Goal: Task Accomplishment & Management: Manage account settings

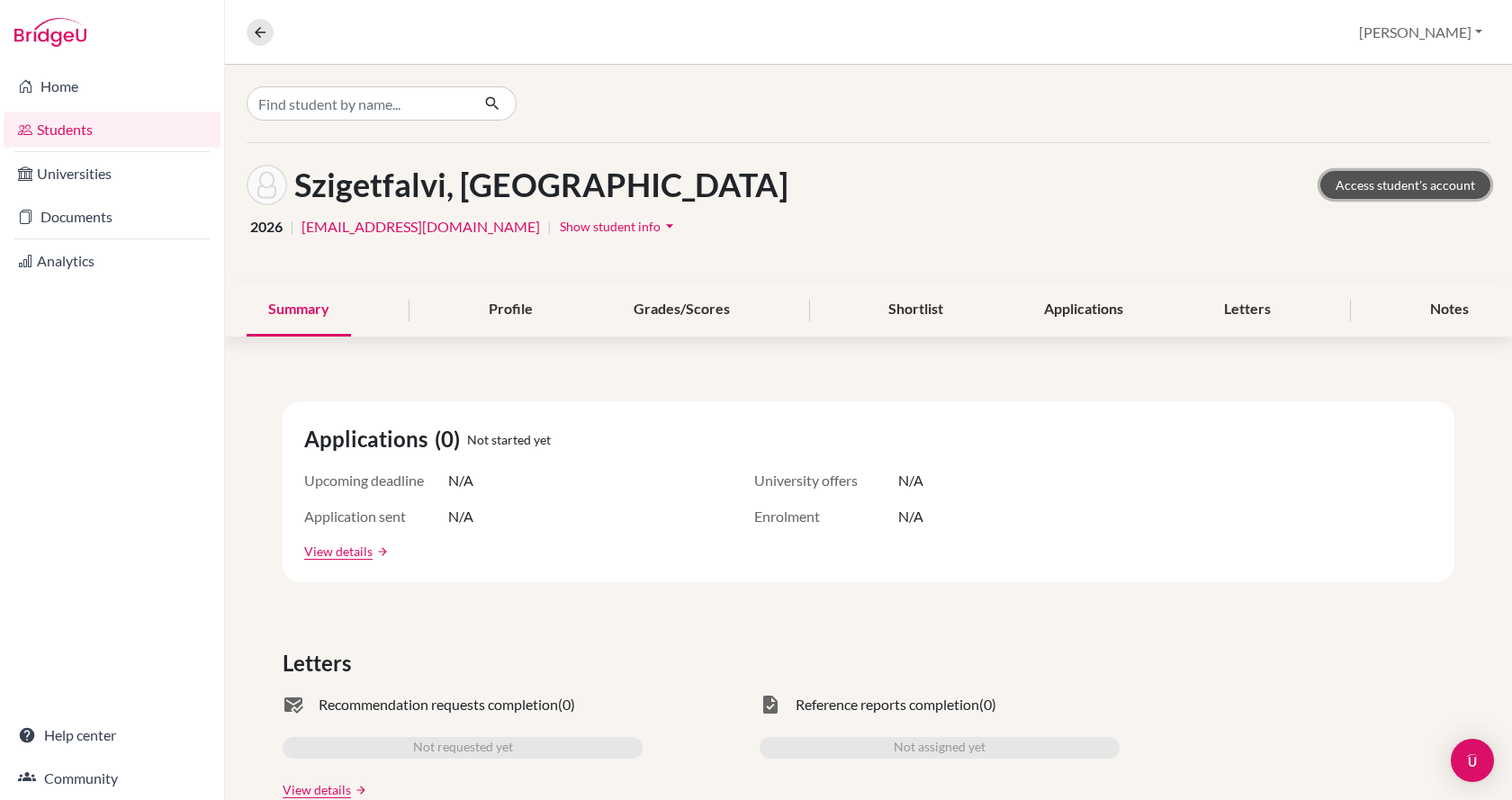
click at [1338, 185] on link "Access student's account" at bounding box center [1405, 185] width 170 height 28
click at [375, 96] on input "Find student by name..." at bounding box center [358, 104] width 224 height 35
click at [256, 26] on icon at bounding box center [260, 33] width 16 height 16
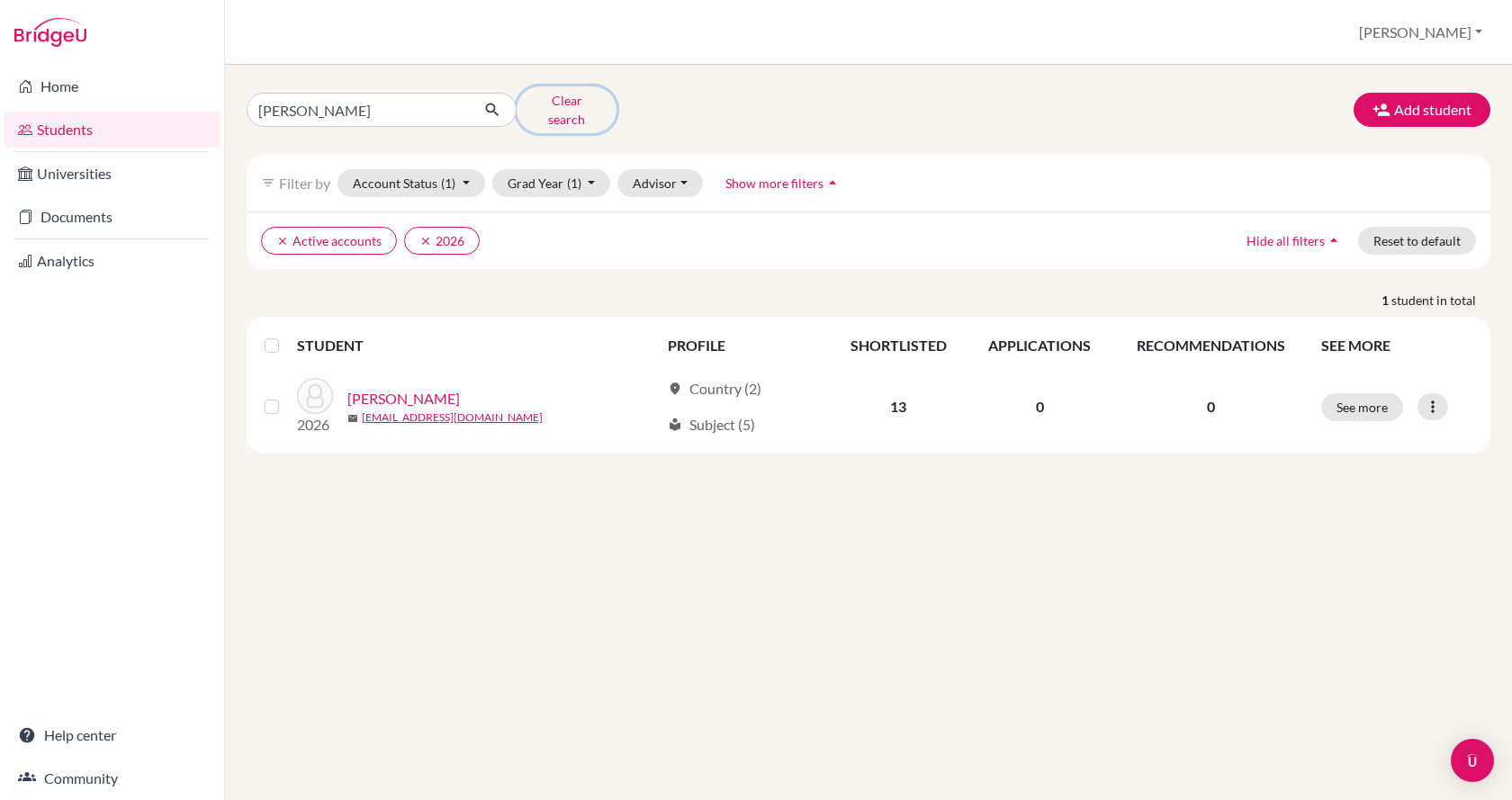
click at [565, 111] on button "Clear search" at bounding box center [566, 109] width 100 height 46
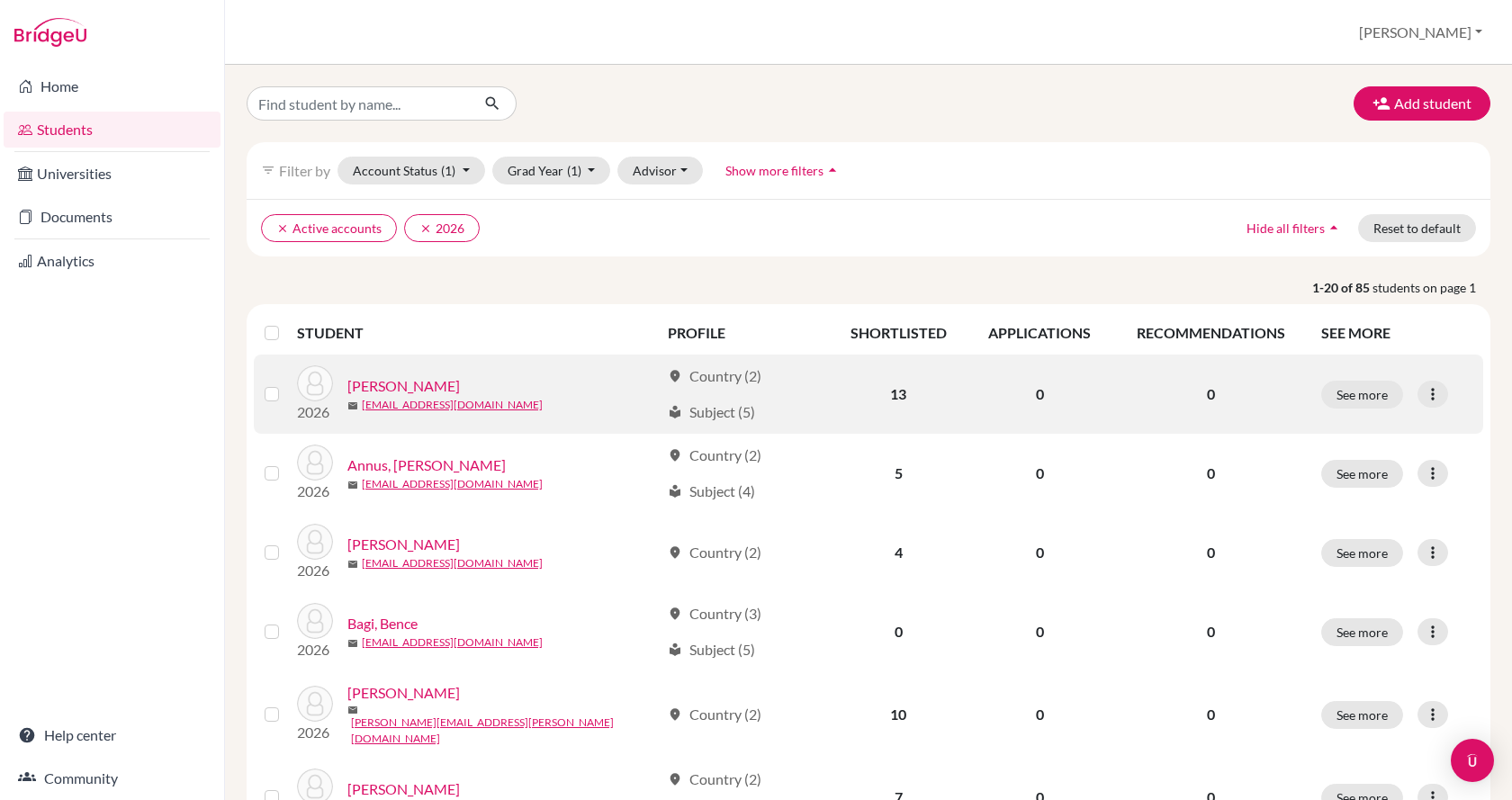
click at [439, 385] on link "[PERSON_NAME]" at bounding box center [403, 386] width 113 height 22
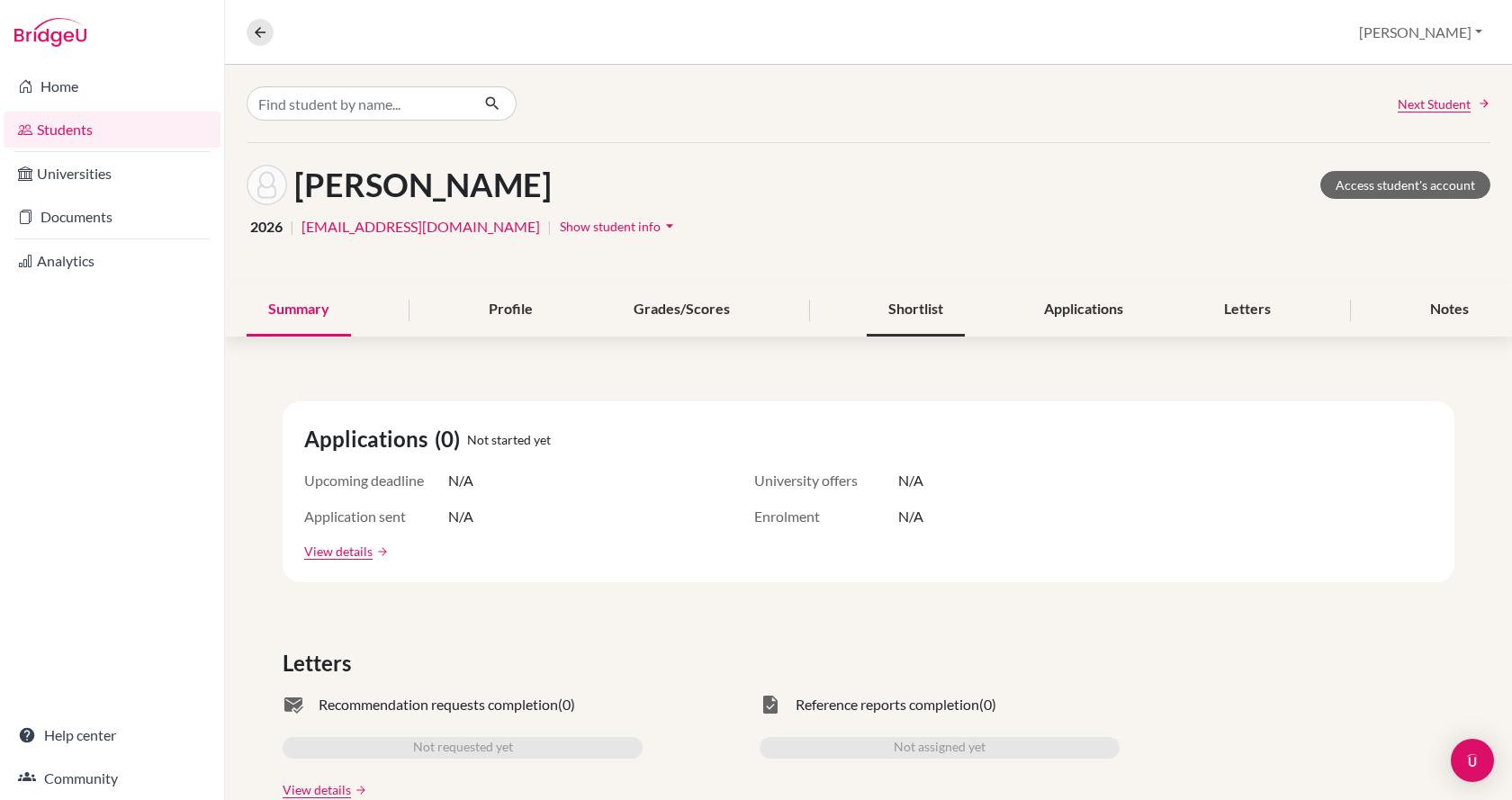
click at [930, 314] on div "Shortlist" at bounding box center [916, 310] width 98 height 53
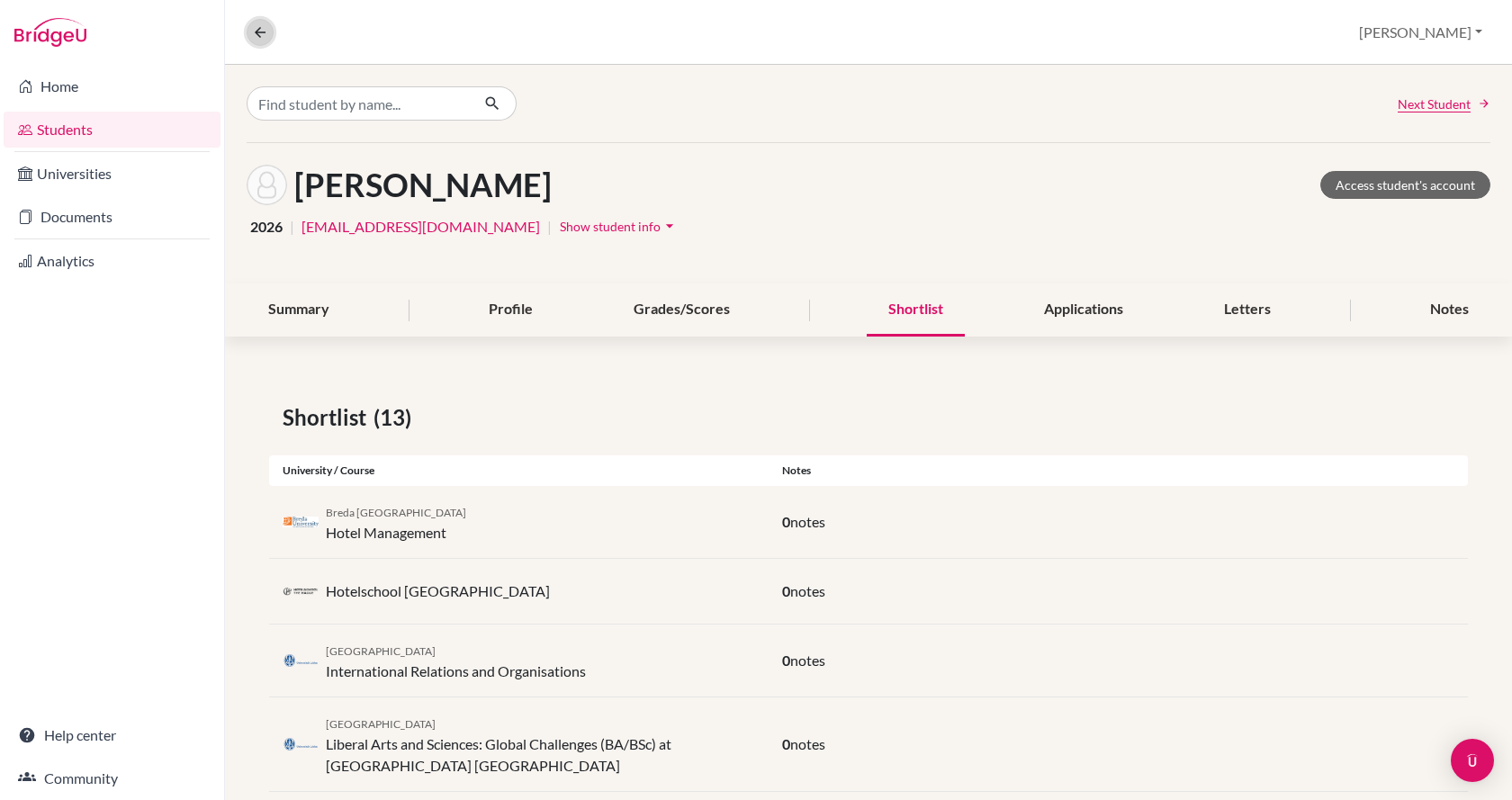
click at [264, 30] on icon at bounding box center [260, 33] width 16 height 16
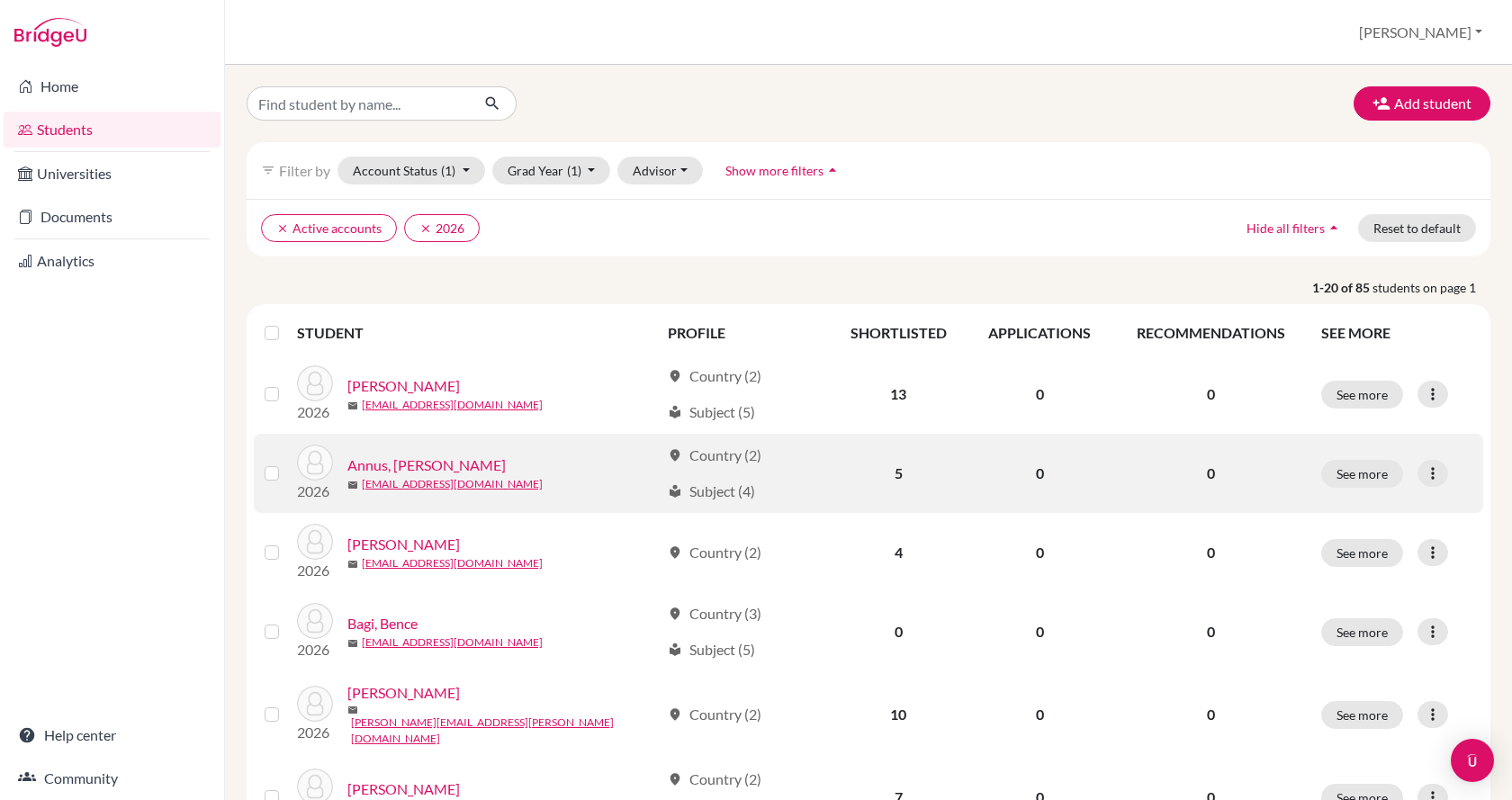
click at [432, 466] on link "Annus, [PERSON_NAME]" at bounding box center [426, 465] width 158 height 22
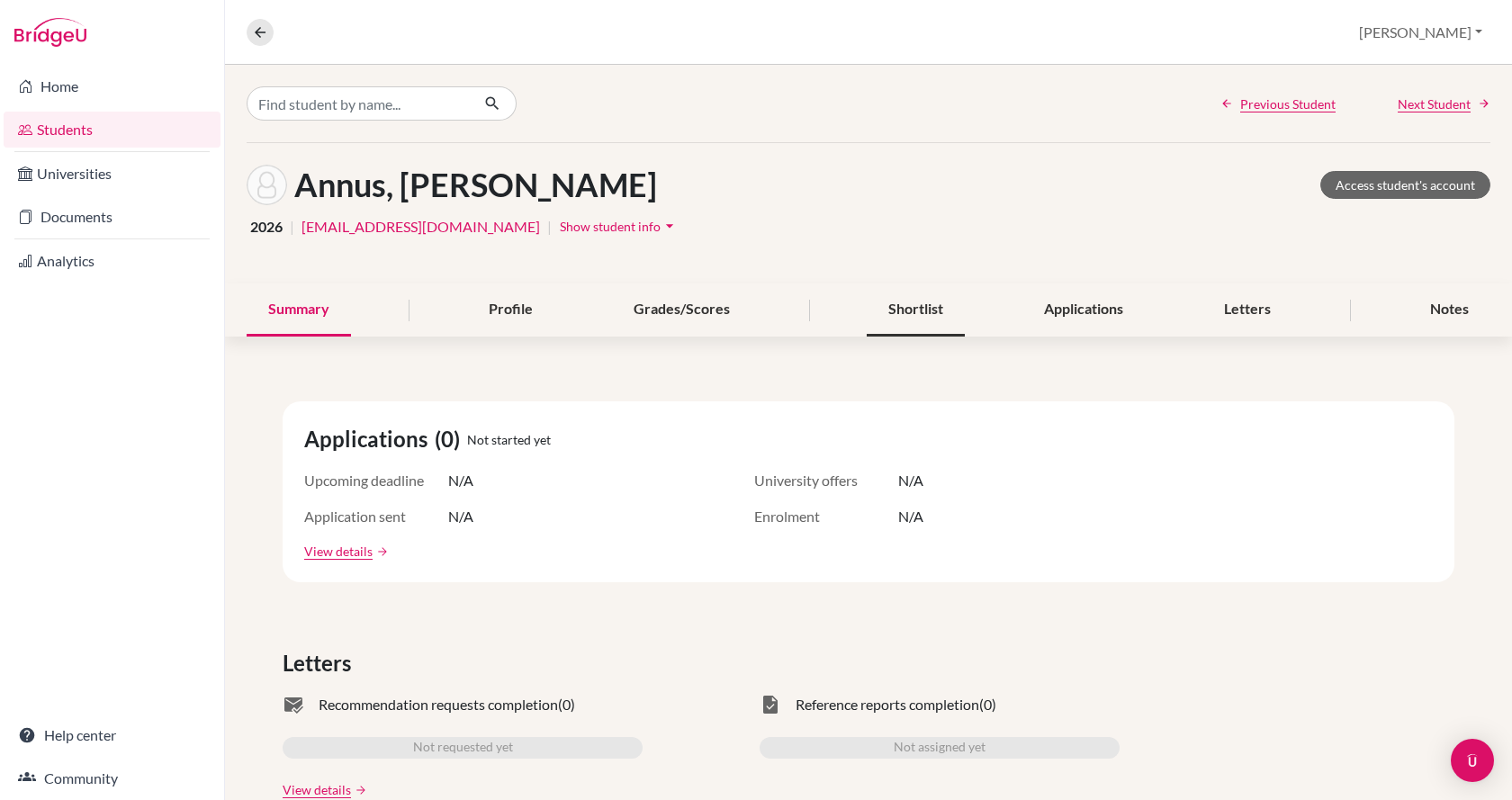
click at [921, 304] on div "Shortlist" at bounding box center [916, 310] width 98 height 53
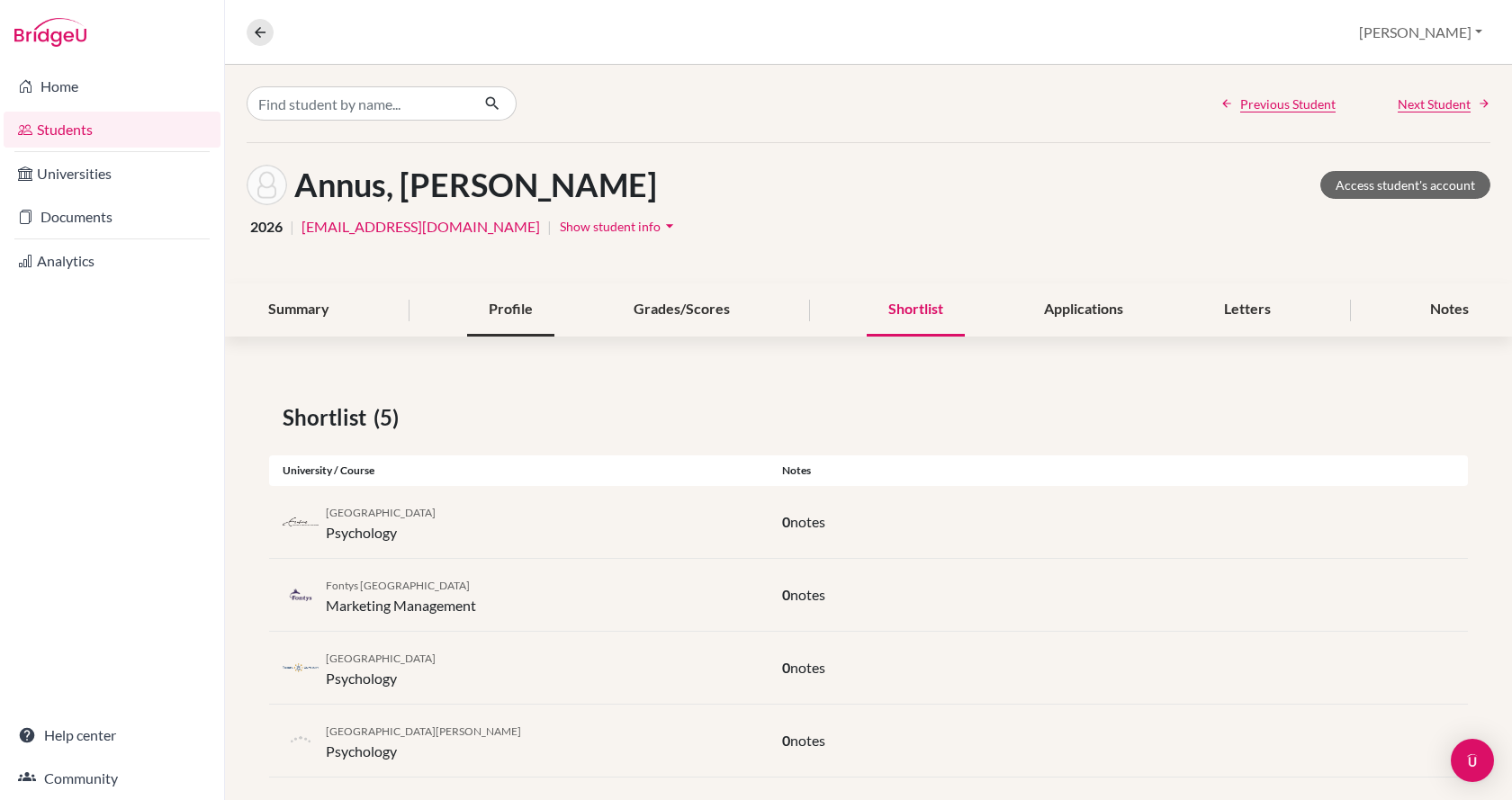
click at [524, 307] on div "Profile" at bounding box center [511, 310] width 87 height 53
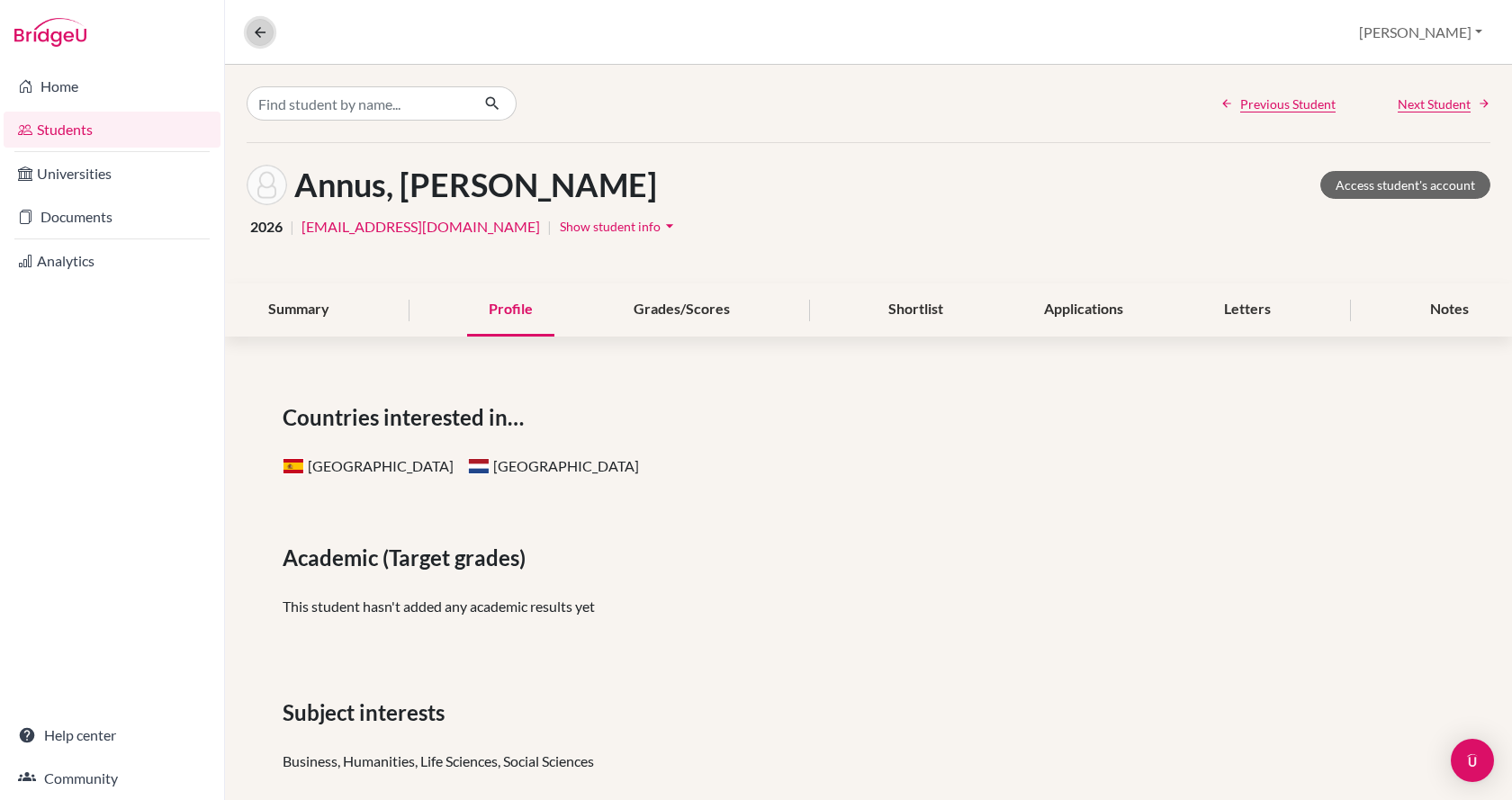
click at [256, 25] on icon at bounding box center [260, 33] width 16 height 16
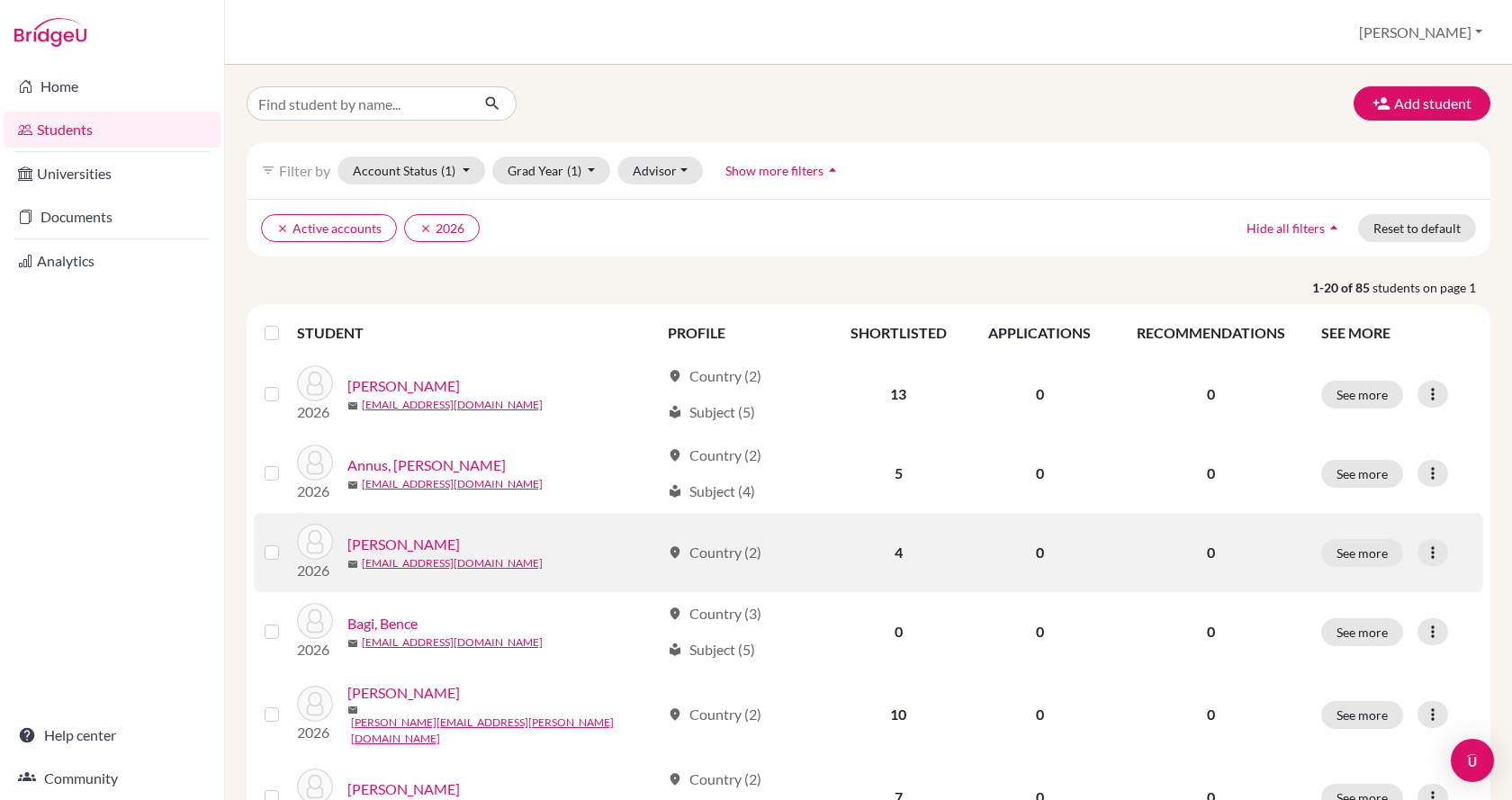
click at [413, 537] on link "[PERSON_NAME]" at bounding box center [403, 545] width 113 height 22
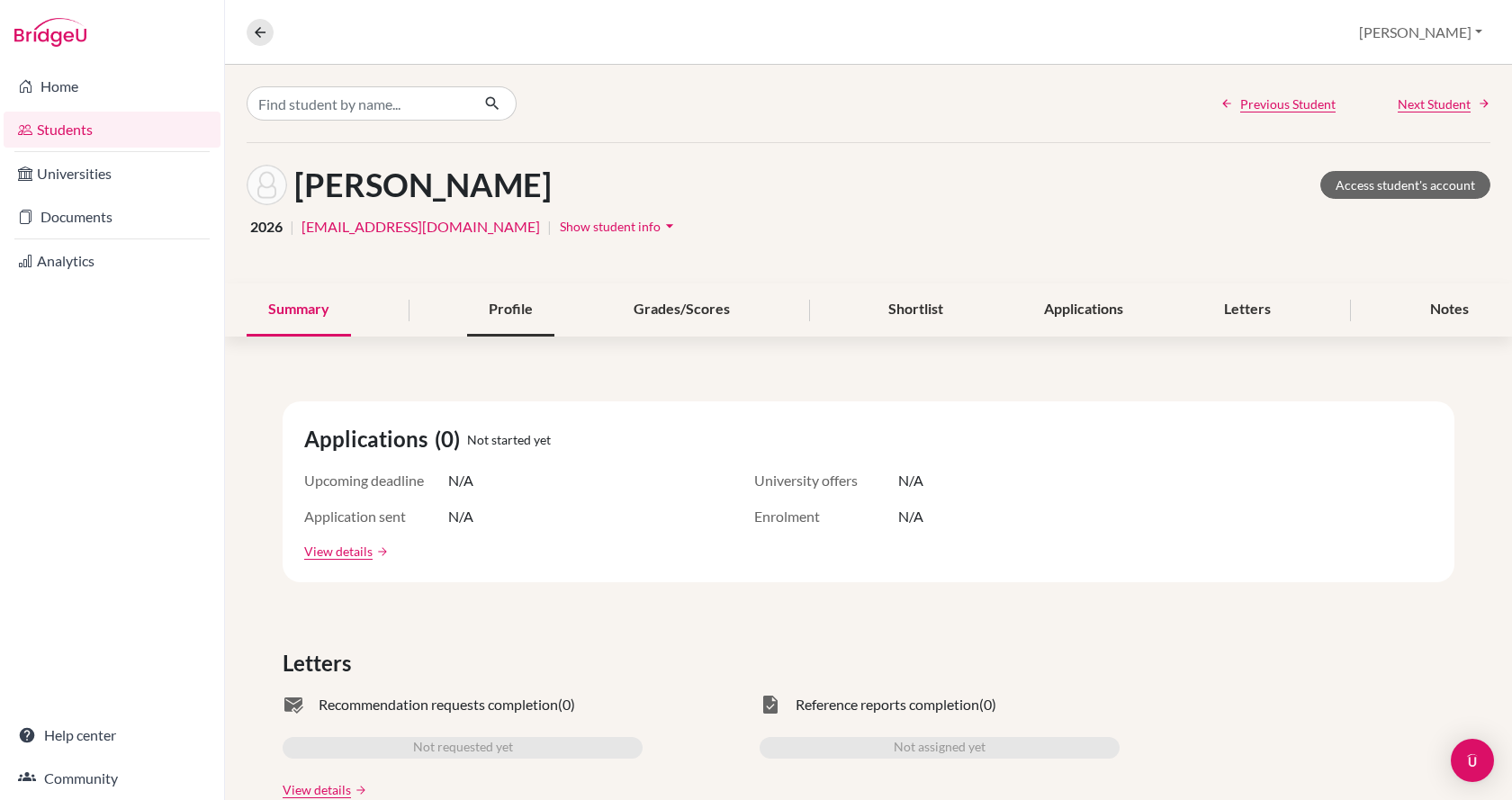
click at [505, 314] on div "Profile" at bounding box center [511, 310] width 87 height 53
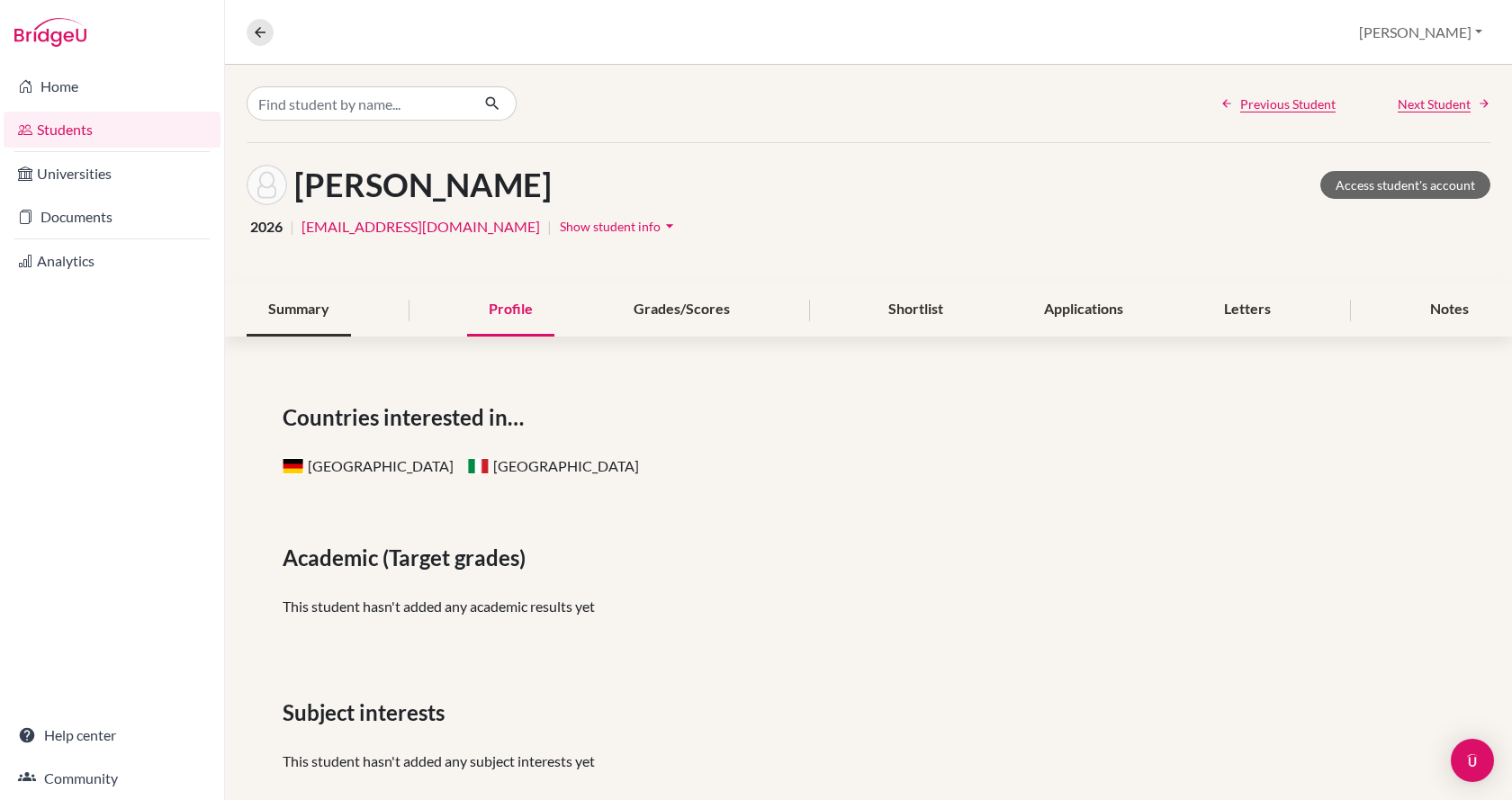
click at [284, 318] on div "Summary" at bounding box center [298, 310] width 104 height 53
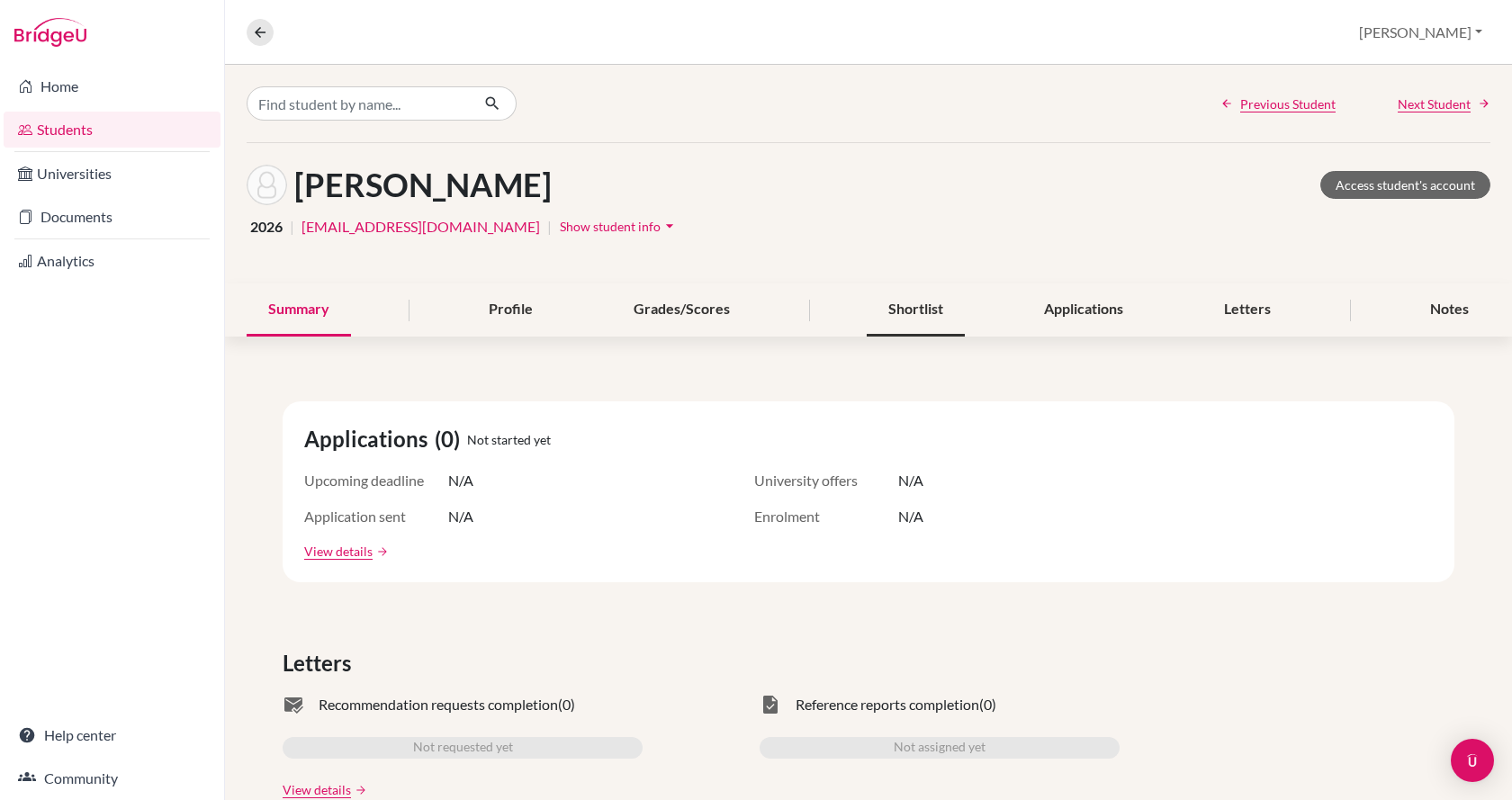
click at [879, 311] on div "Shortlist" at bounding box center [916, 310] width 98 height 53
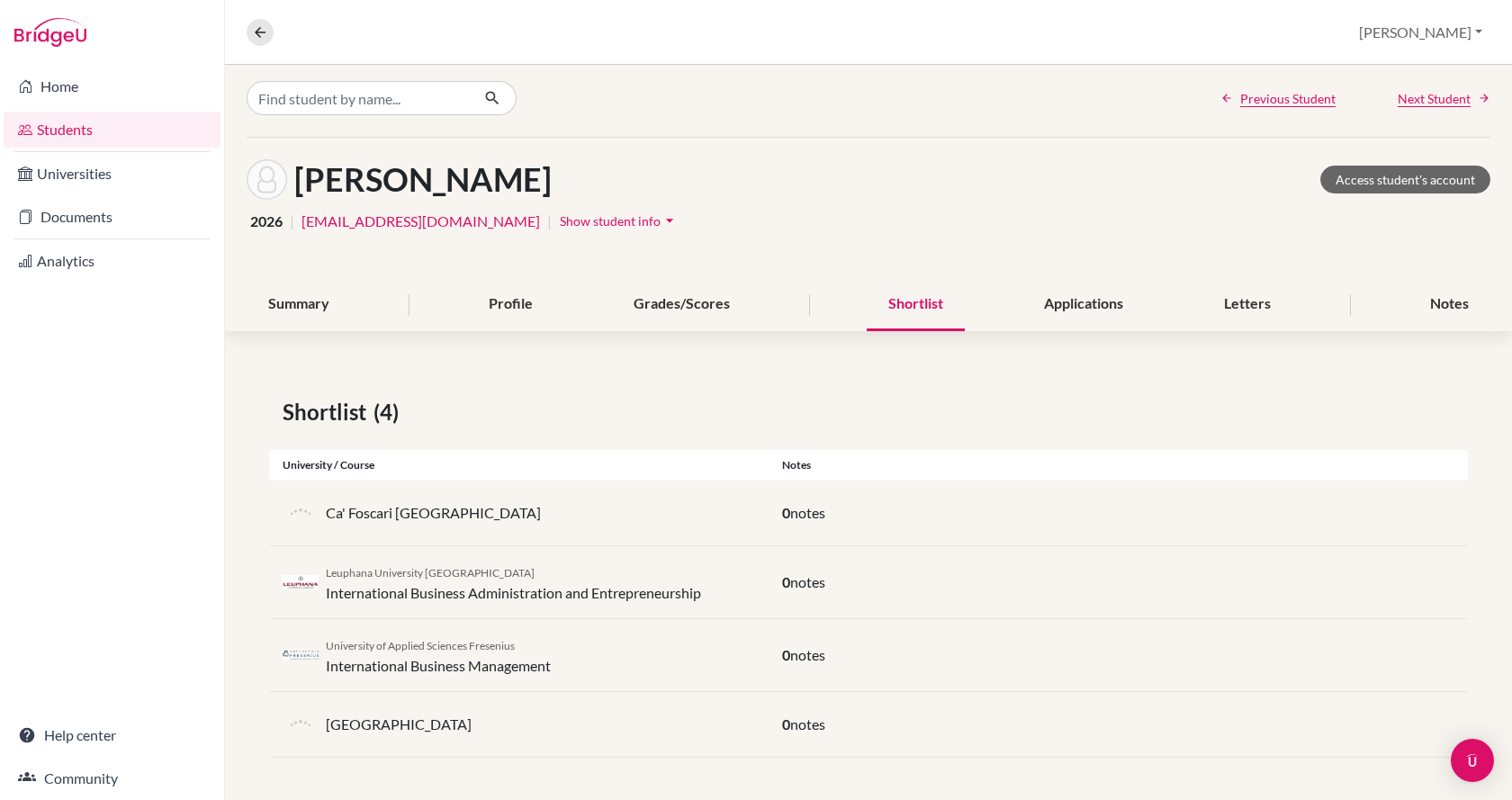
scroll to position [6, 0]
click at [258, 28] on icon at bounding box center [260, 33] width 16 height 16
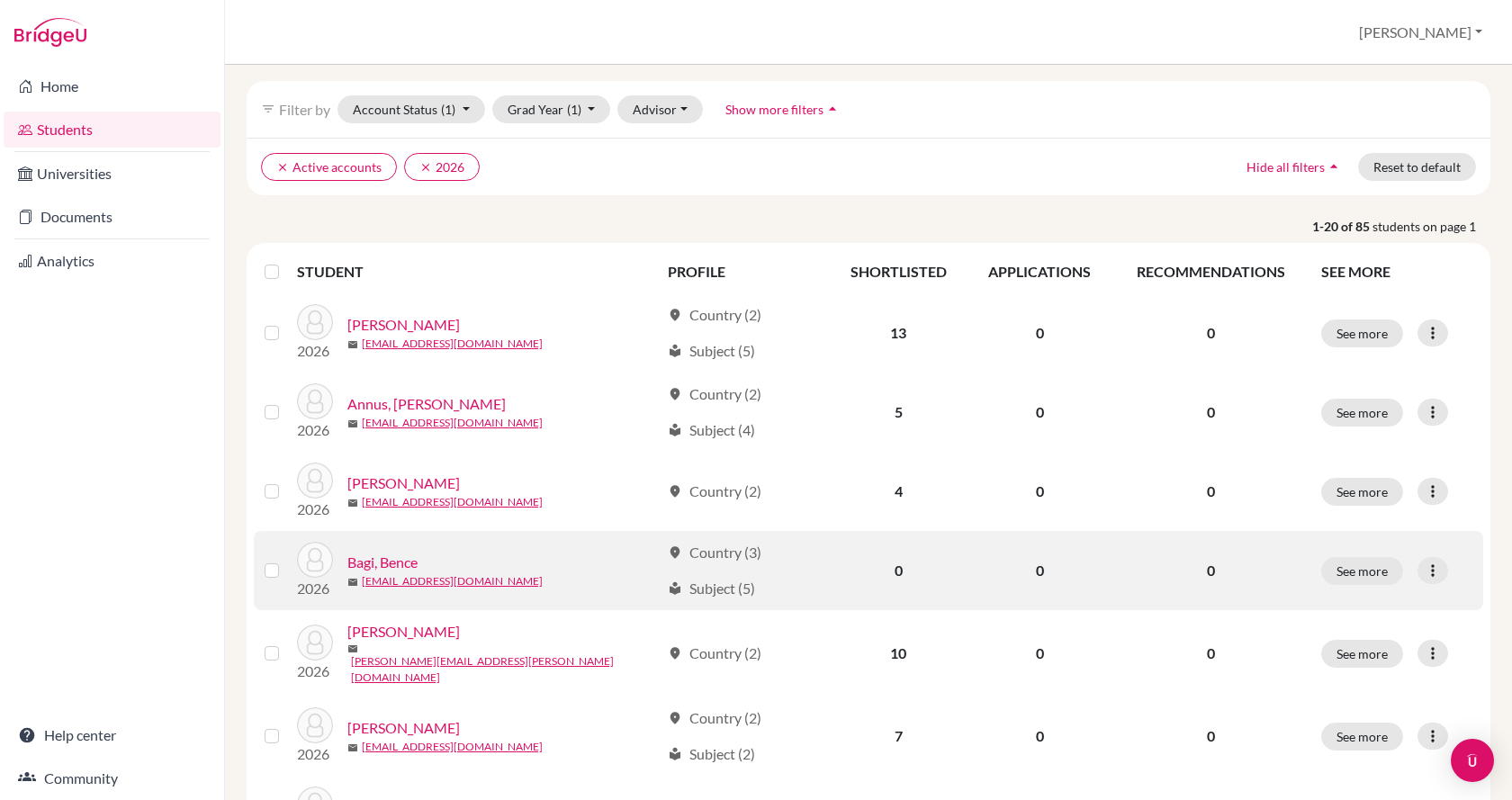
scroll to position [90, 0]
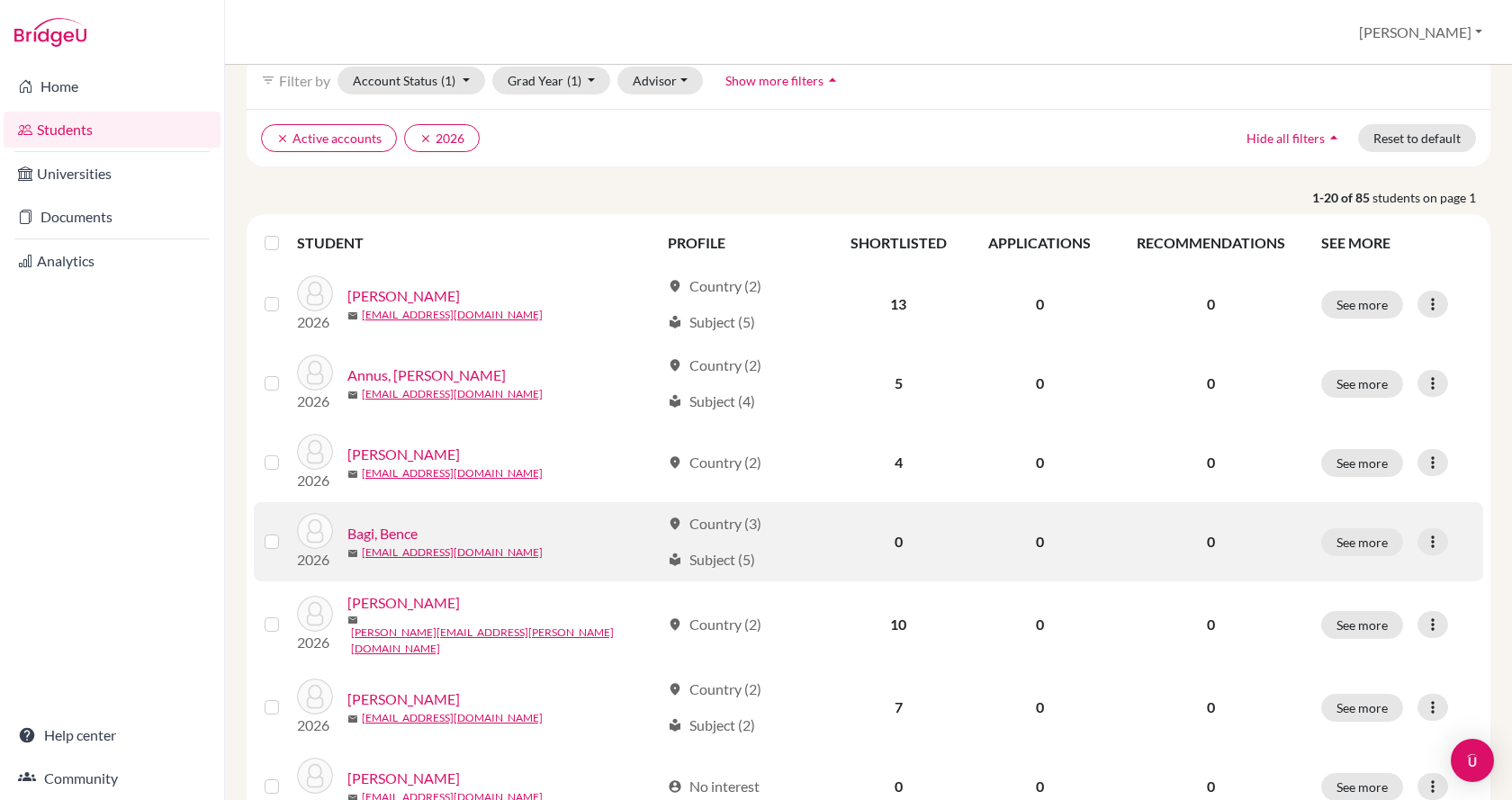
click at [550, 530] on div "Bagi, Bence" at bounding box center [503, 534] width 313 height 22
click at [408, 531] on link "Bagi, Bence" at bounding box center [382, 534] width 70 height 22
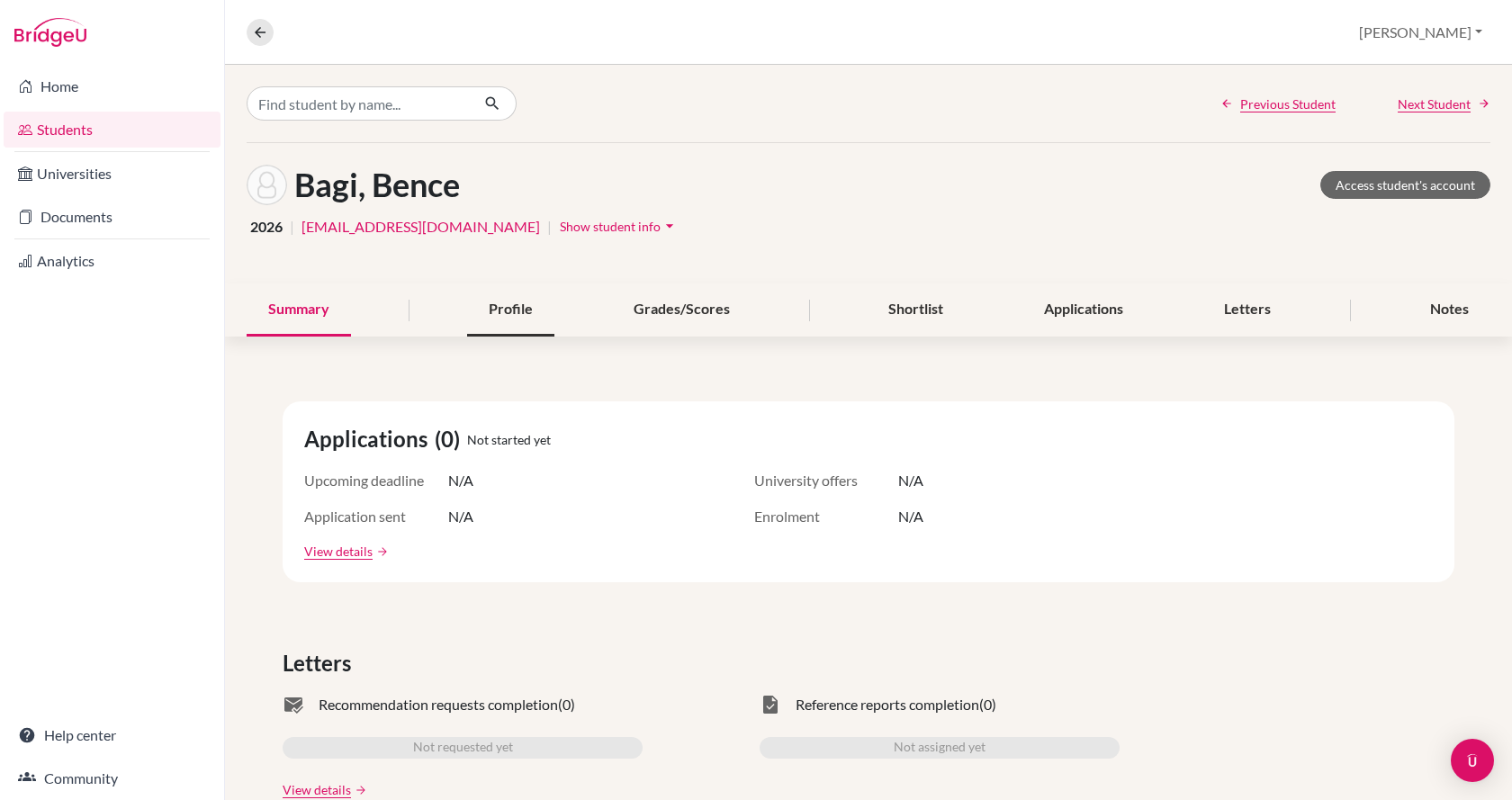
click at [478, 307] on div "Profile" at bounding box center [511, 310] width 87 height 53
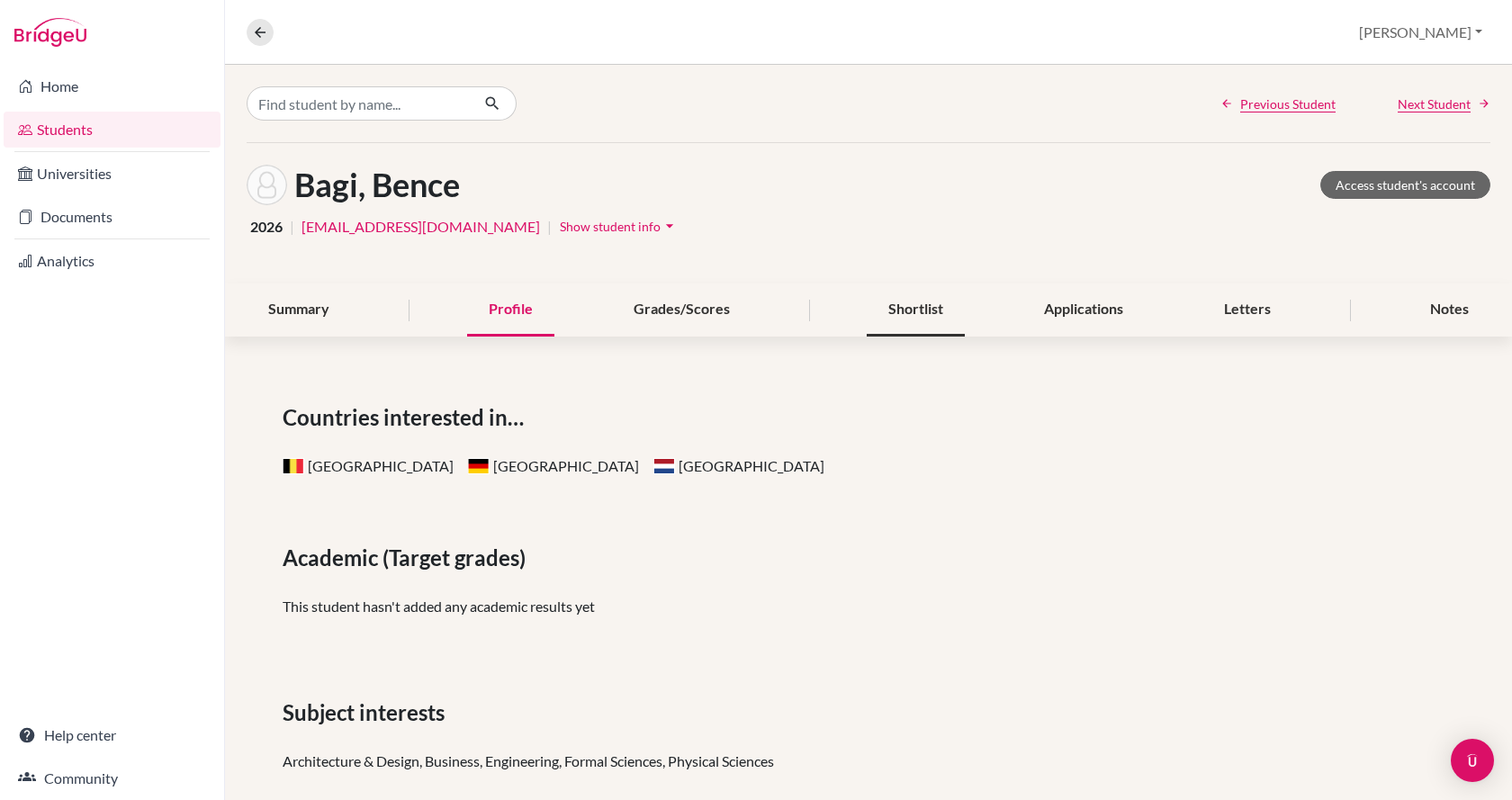
click at [920, 301] on div "Shortlist" at bounding box center [916, 310] width 98 height 53
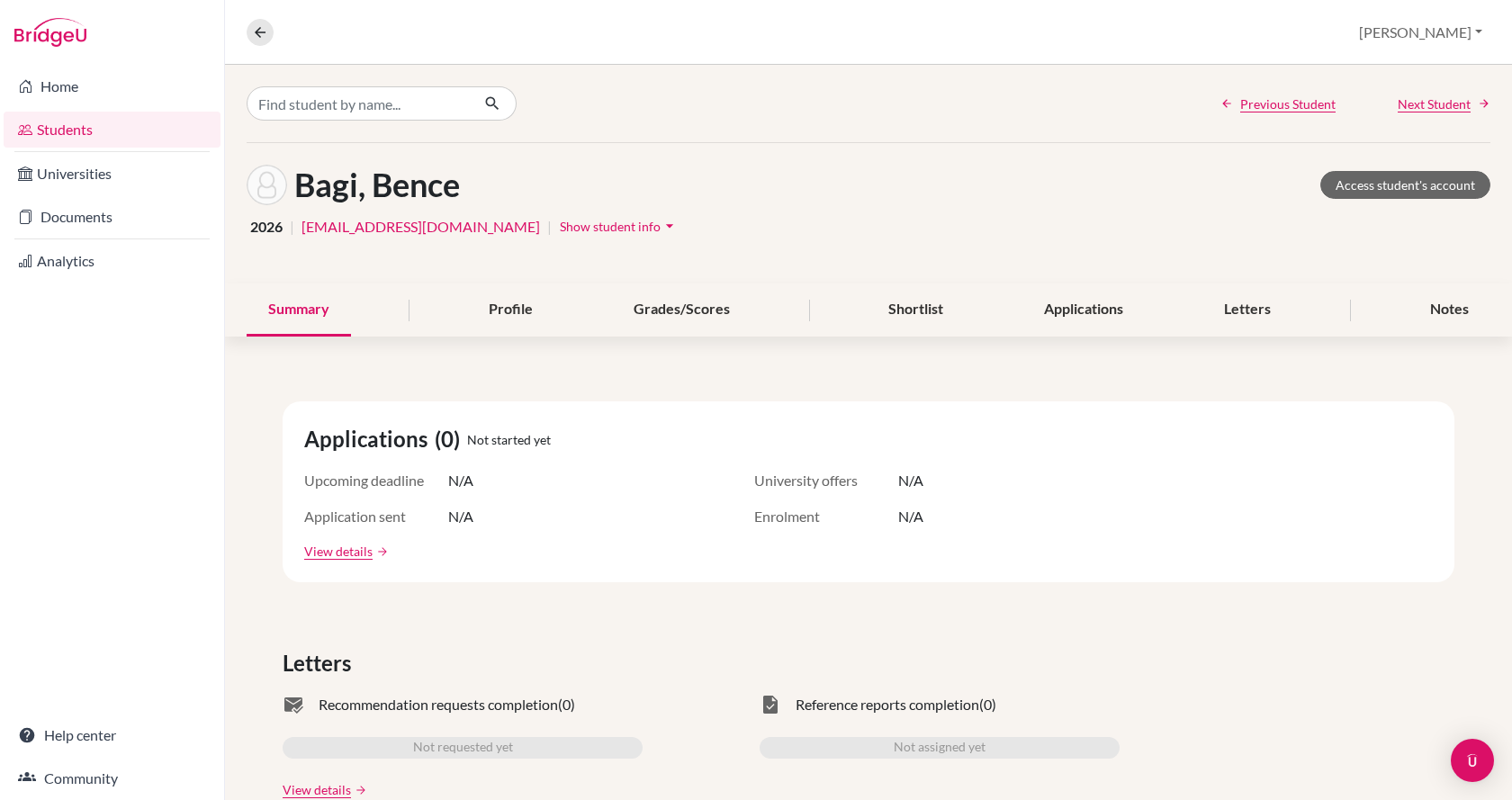
click at [42, 27] on img at bounding box center [50, 33] width 72 height 29
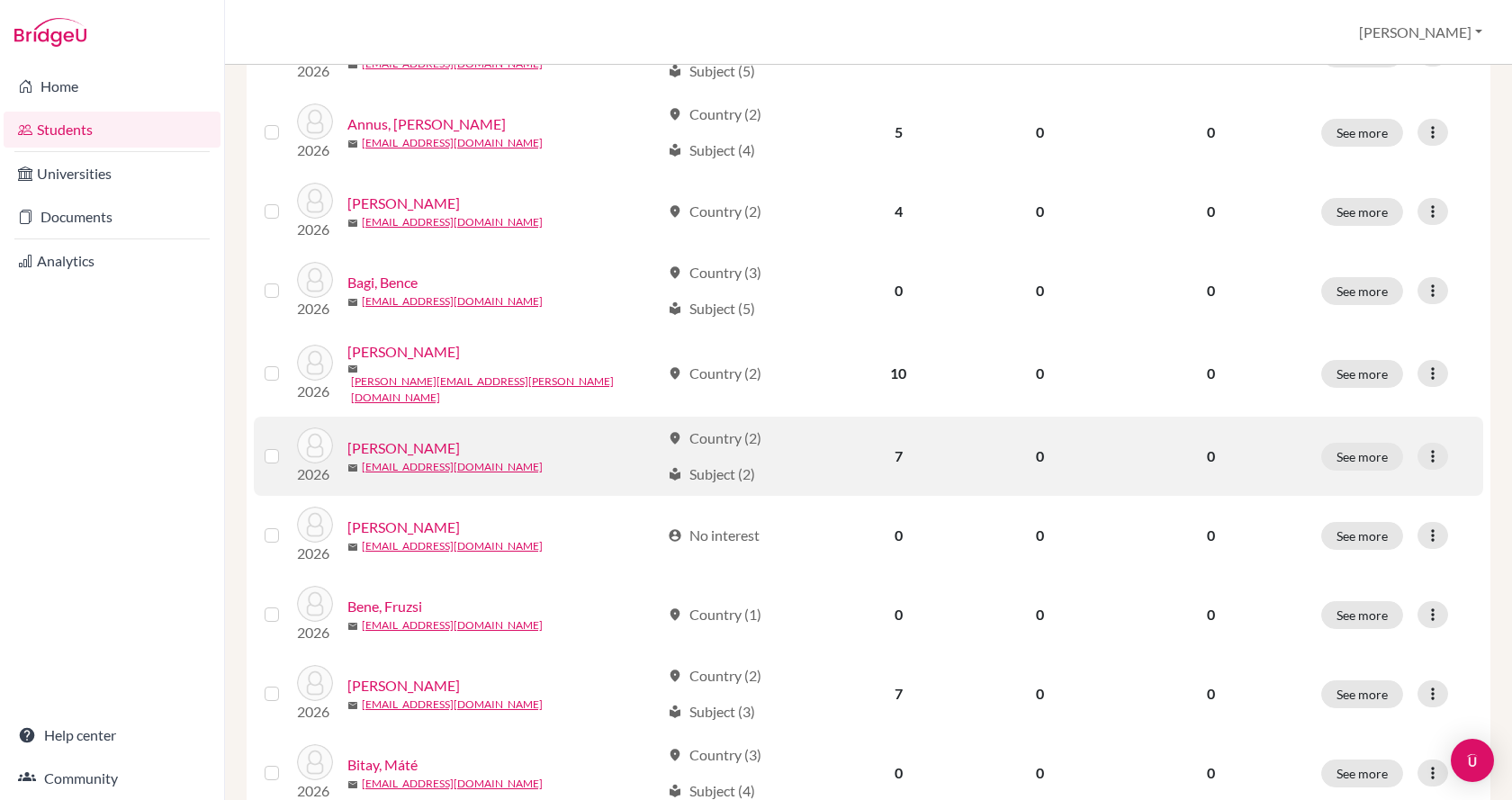
scroll to position [360, 0]
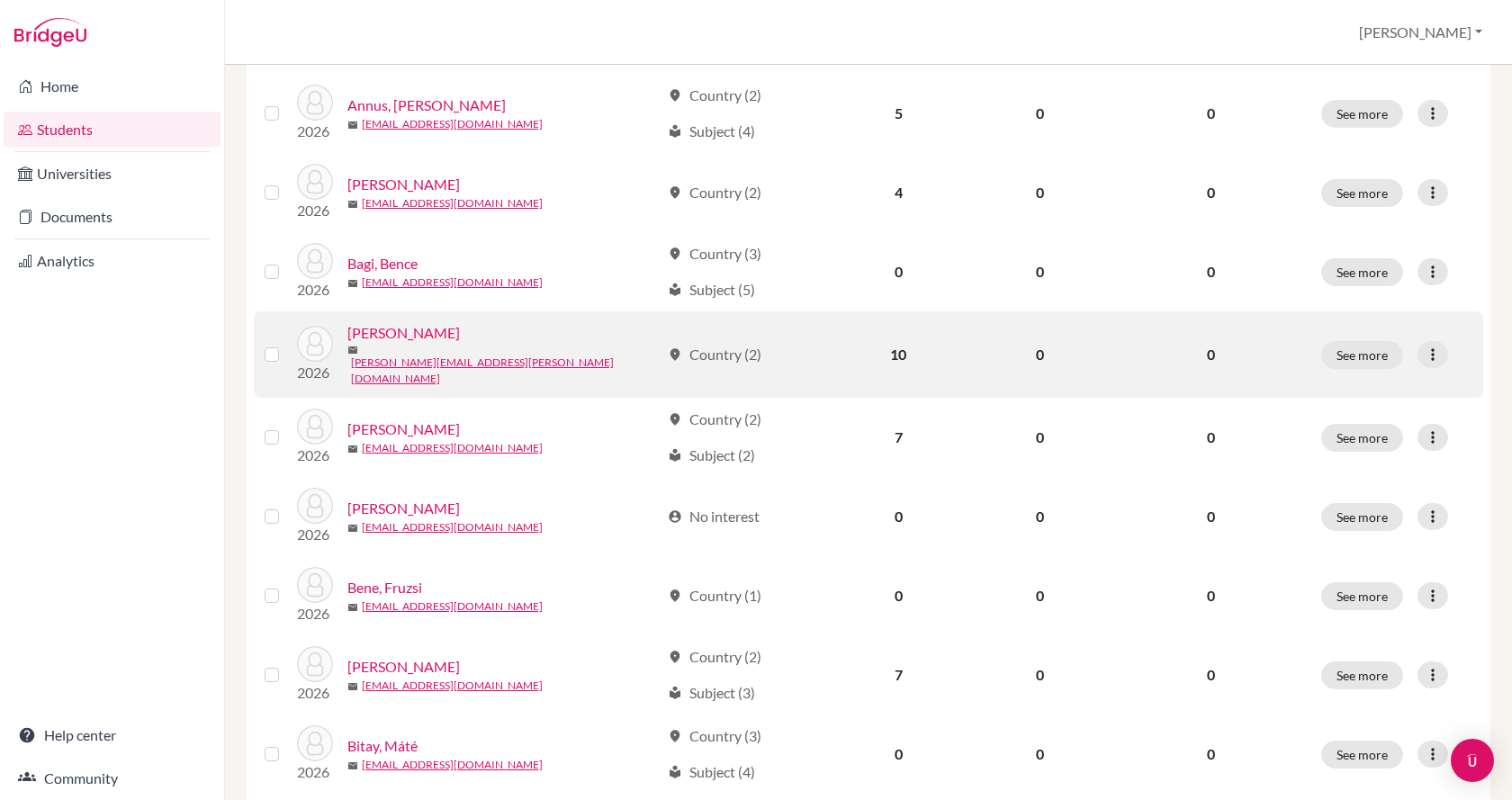
click at [393, 341] on link "[PERSON_NAME]" at bounding box center [403, 334] width 113 height 22
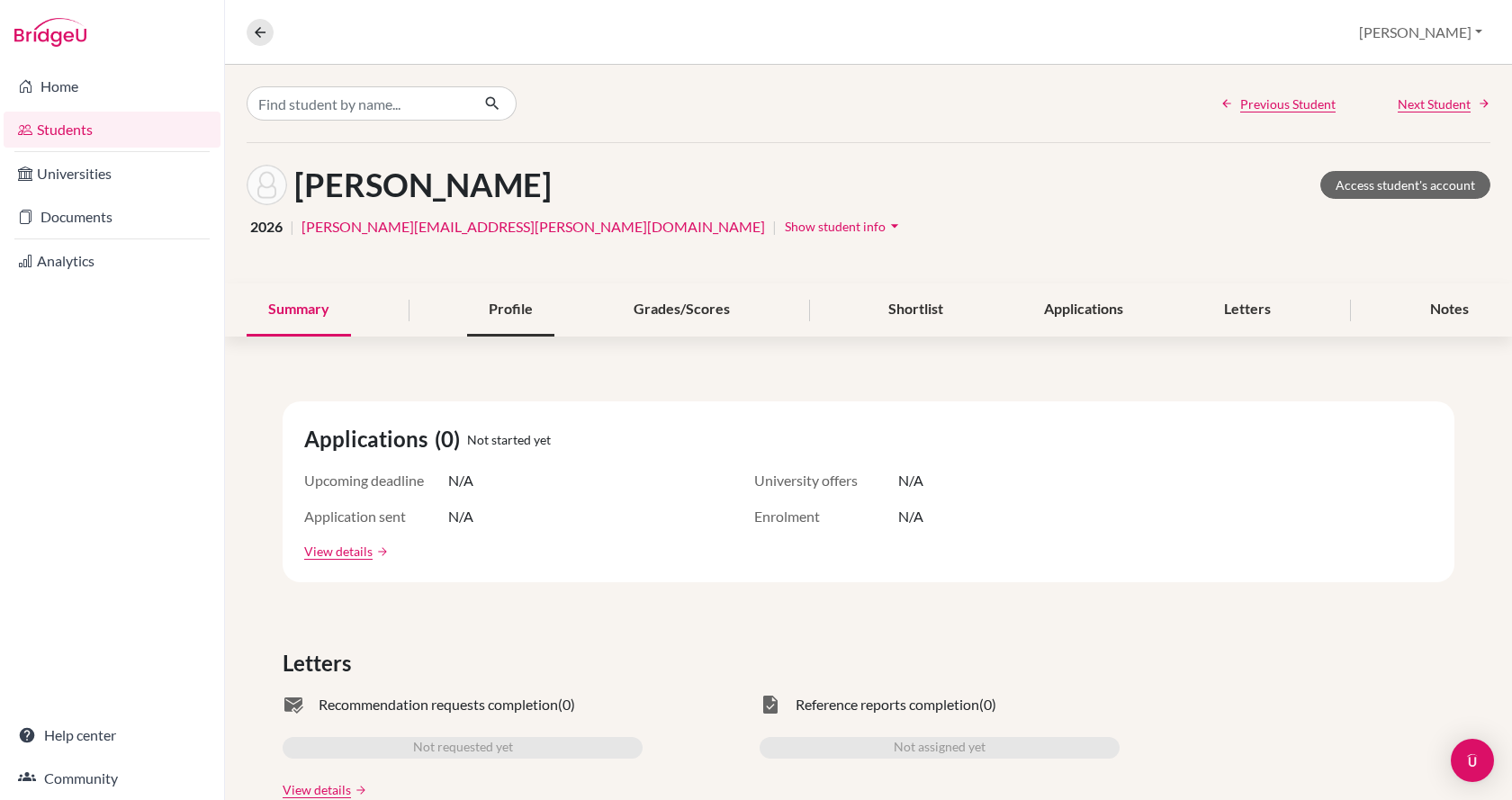
click at [502, 314] on div "Profile" at bounding box center [511, 310] width 87 height 53
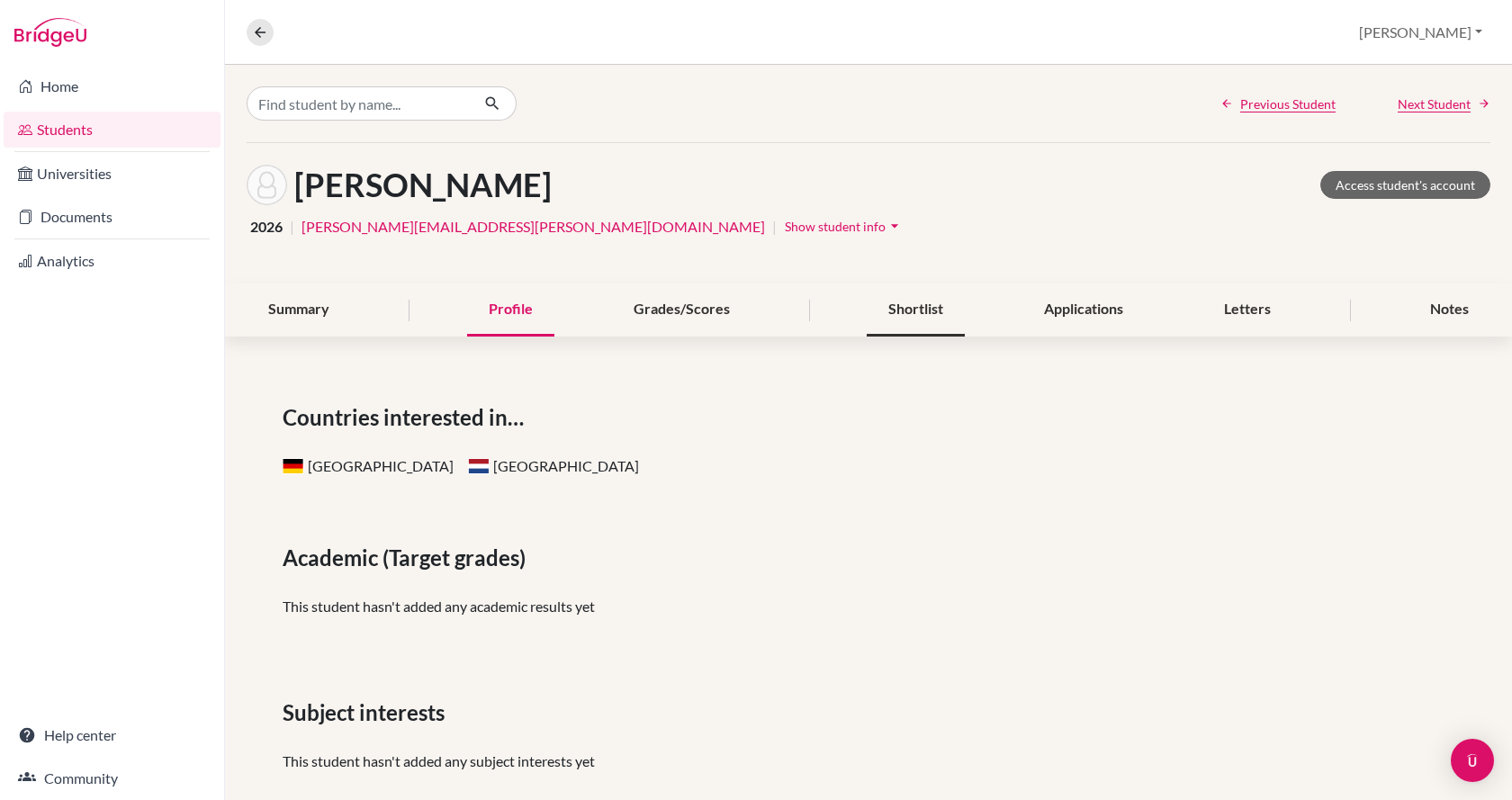
click at [906, 302] on div "Shortlist" at bounding box center [916, 310] width 98 height 53
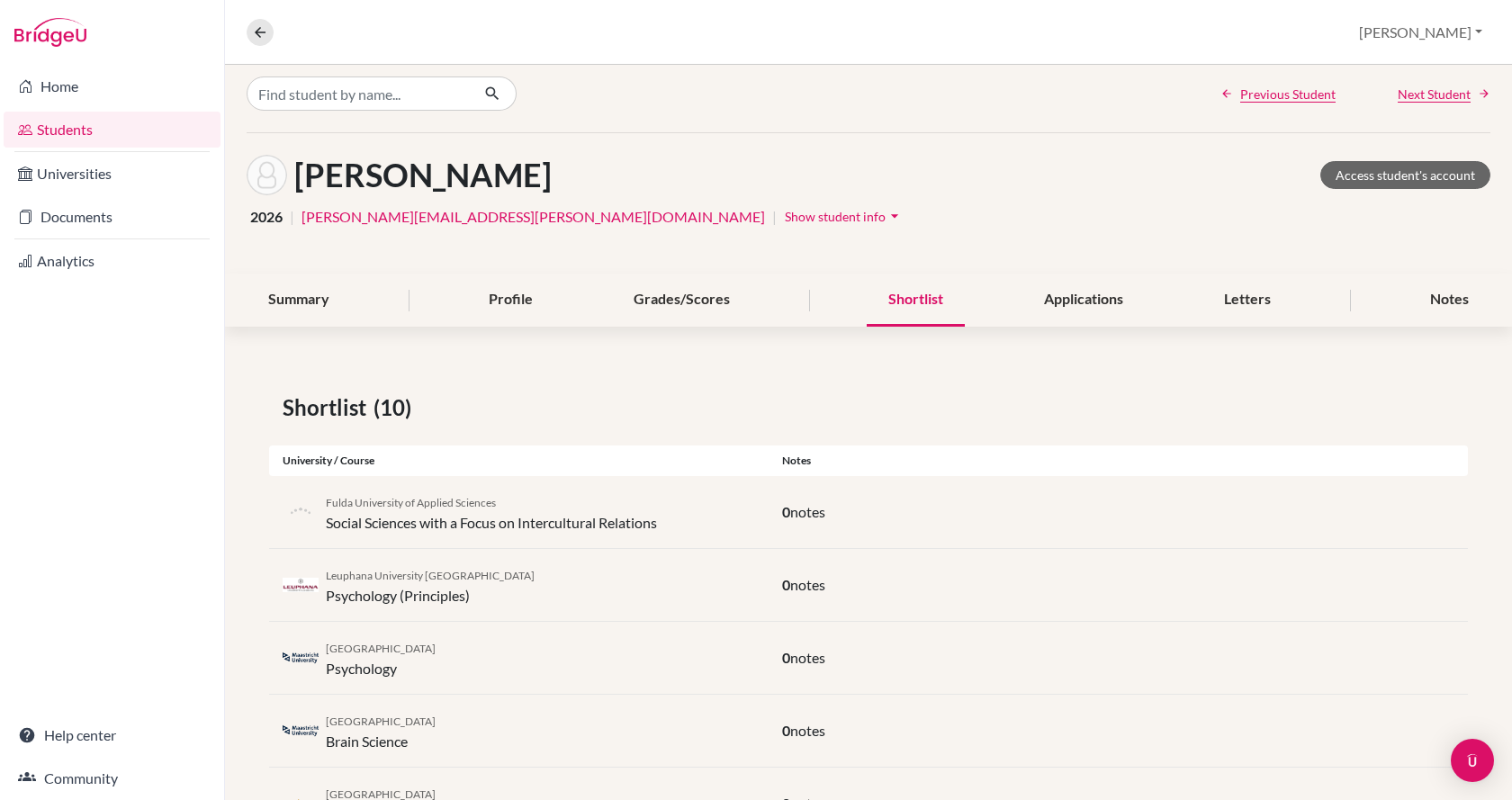
scroll to position [8, 0]
click at [502, 306] on div "Profile" at bounding box center [511, 302] width 87 height 53
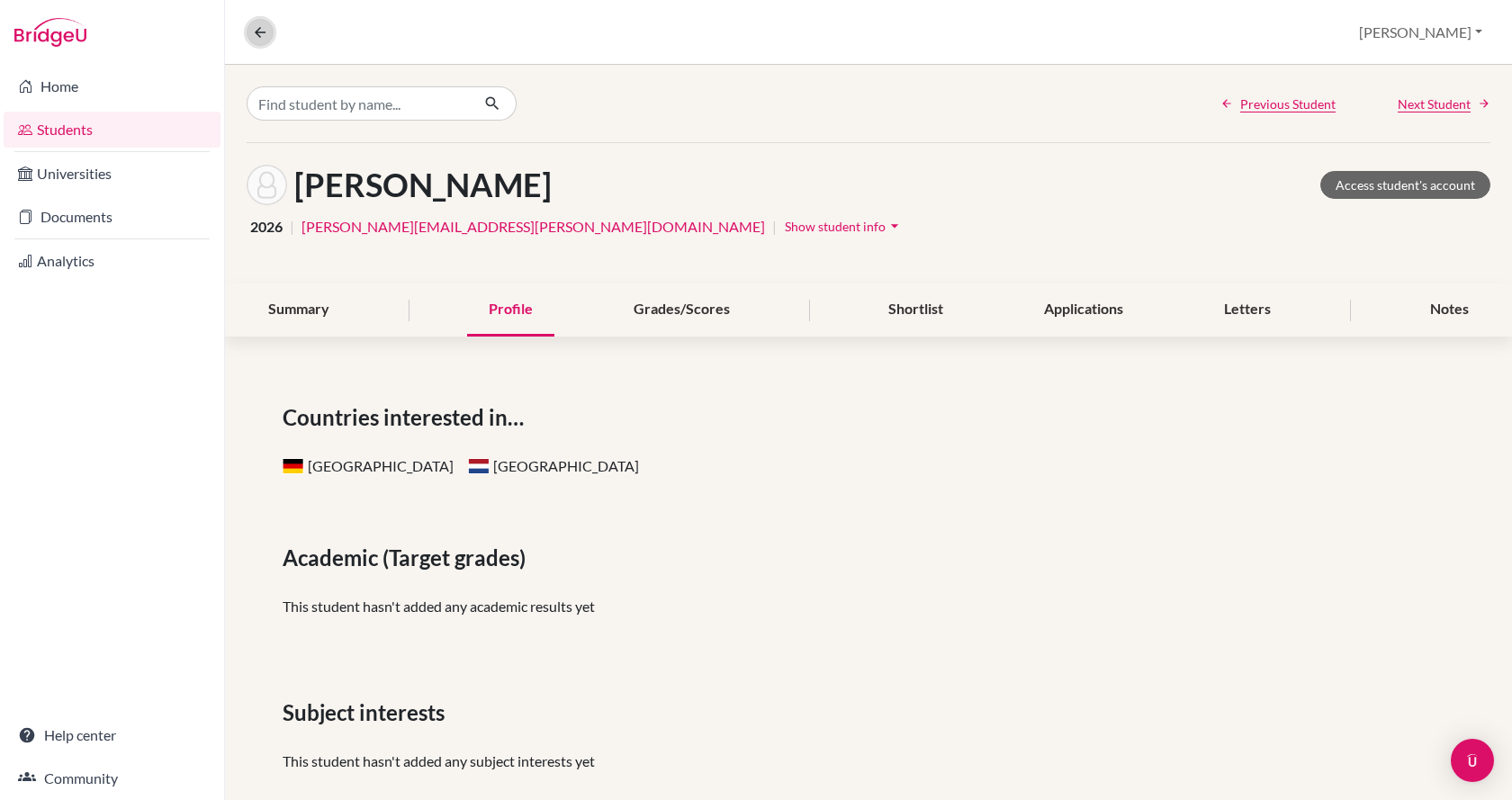
click at [260, 25] on icon at bounding box center [260, 33] width 16 height 16
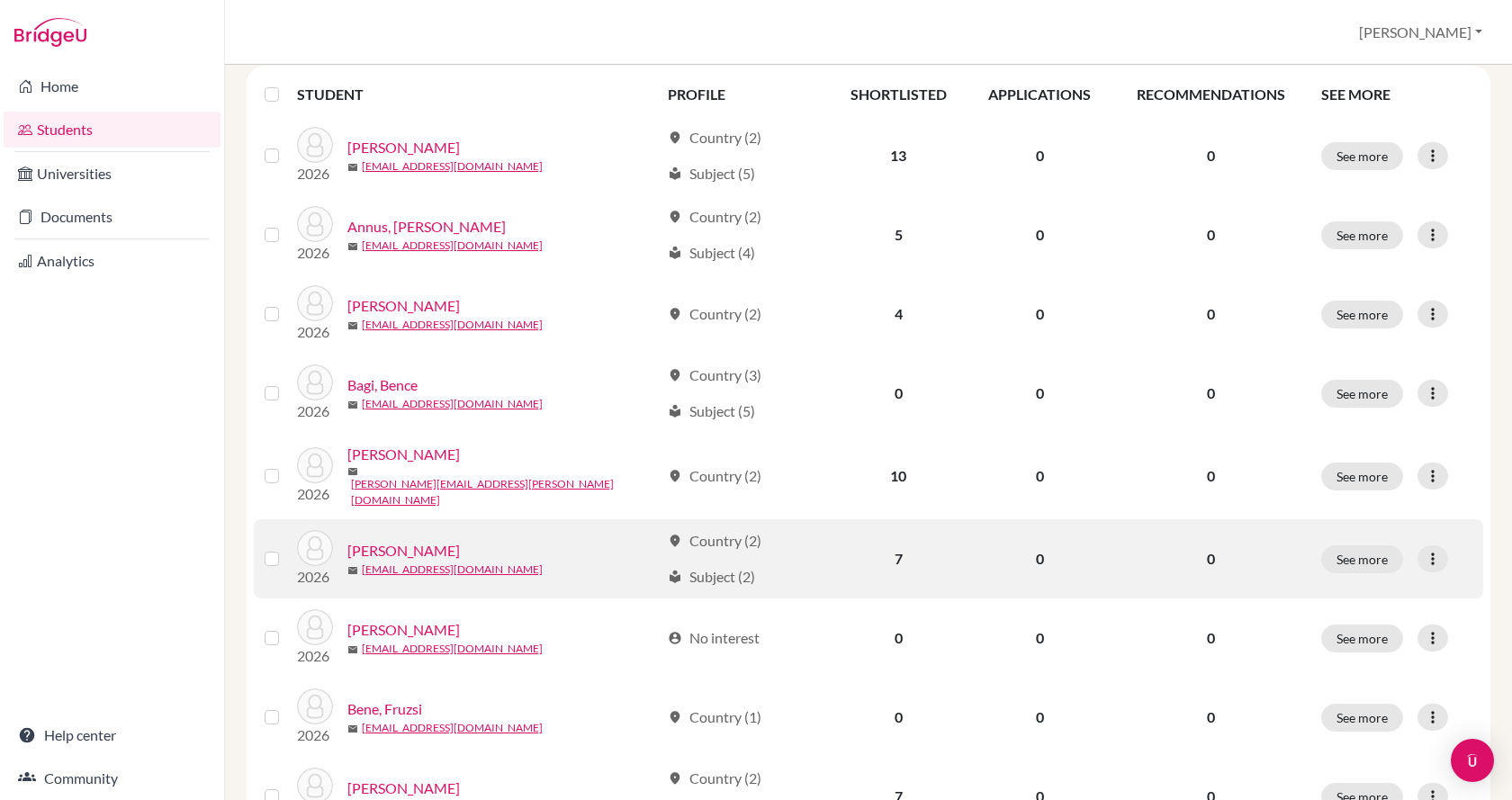
scroll to position [270, 0]
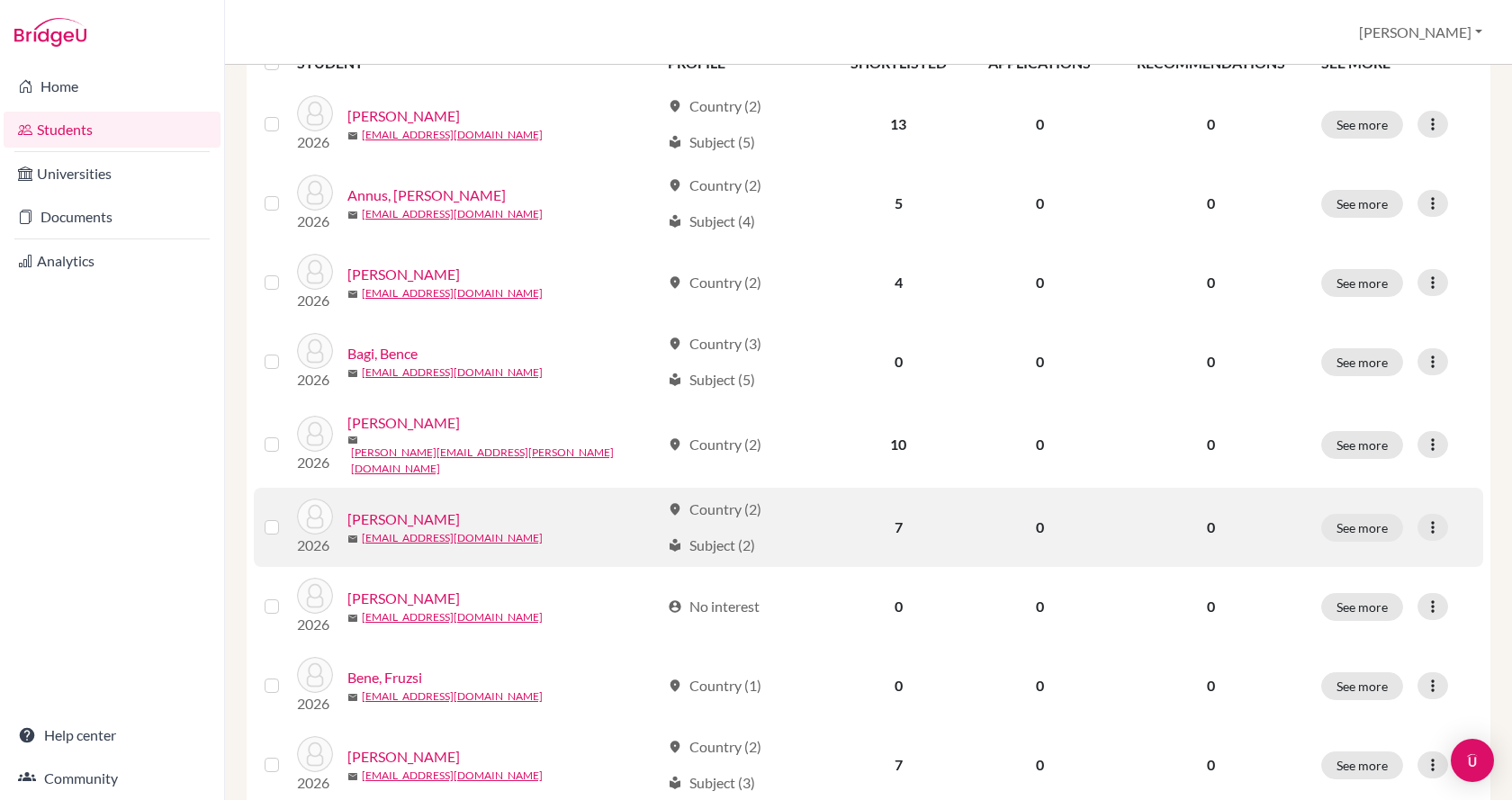
click at [363, 508] on link "[PERSON_NAME]" at bounding box center [403, 519] width 113 height 22
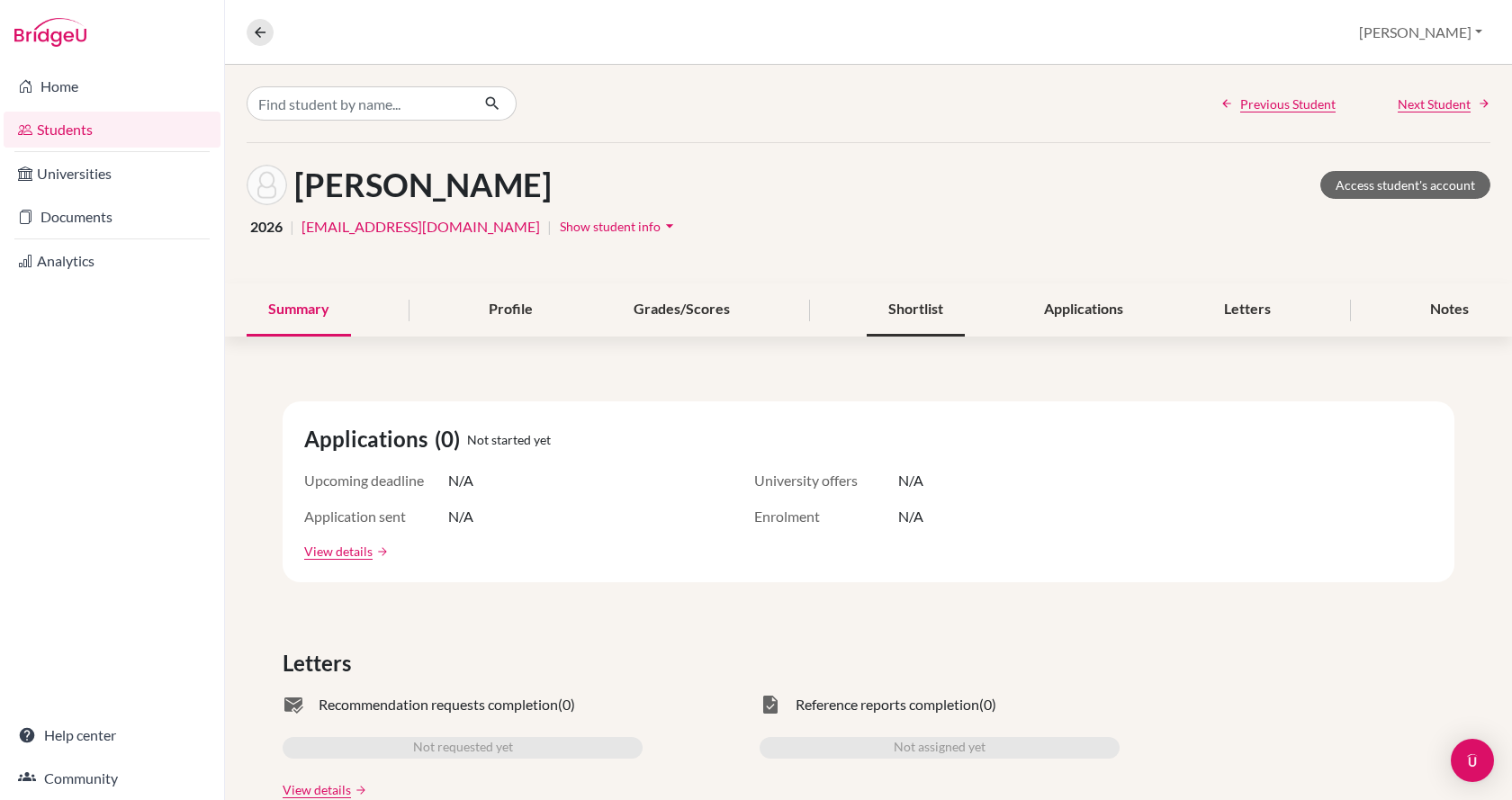
click at [880, 313] on div "Shortlist" at bounding box center [916, 310] width 98 height 53
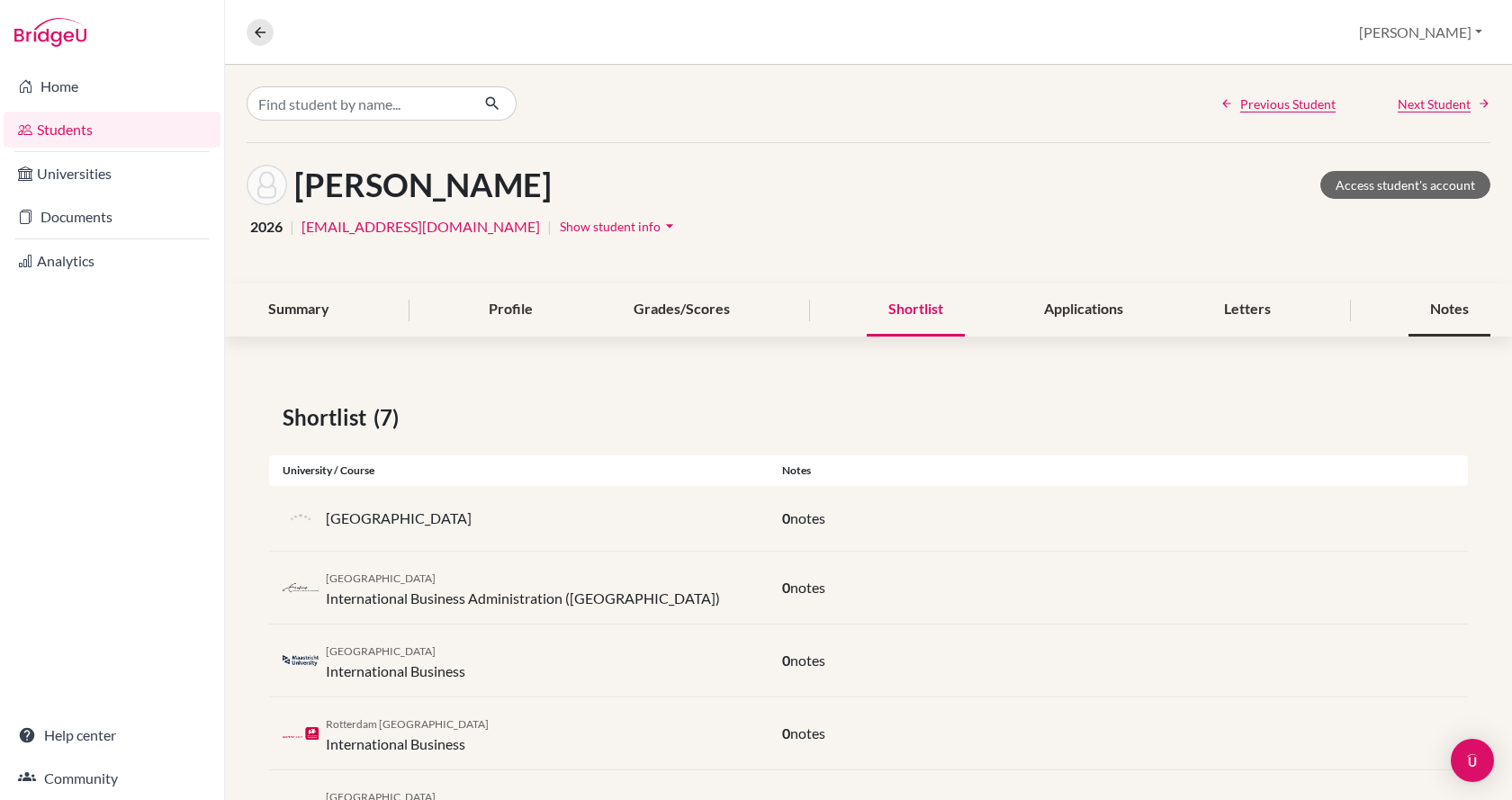
click at [1450, 316] on div "Notes" at bounding box center [1449, 310] width 82 height 53
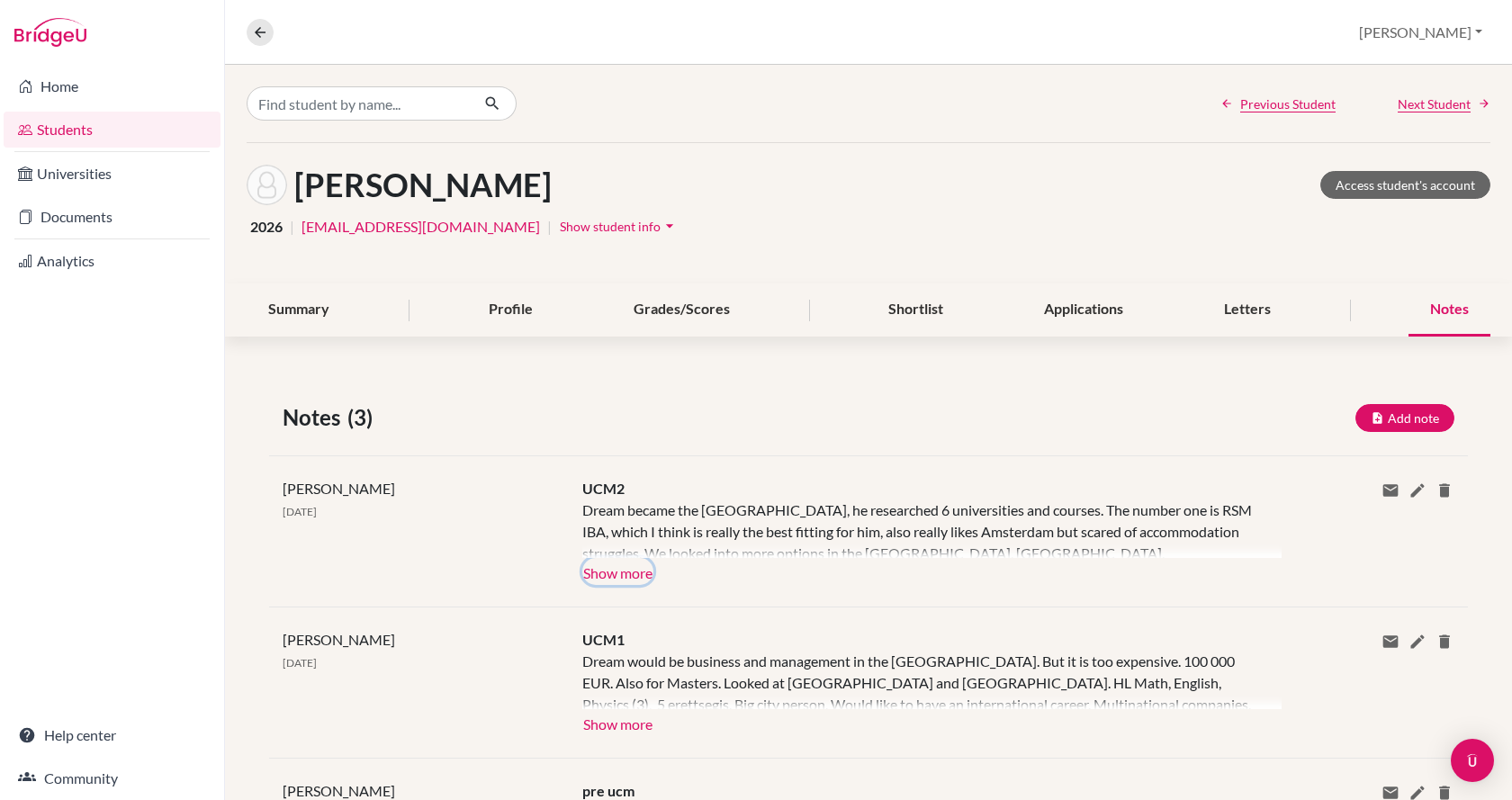
click at [650, 569] on button "Show more" at bounding box center [618, 572] width 71 height 27
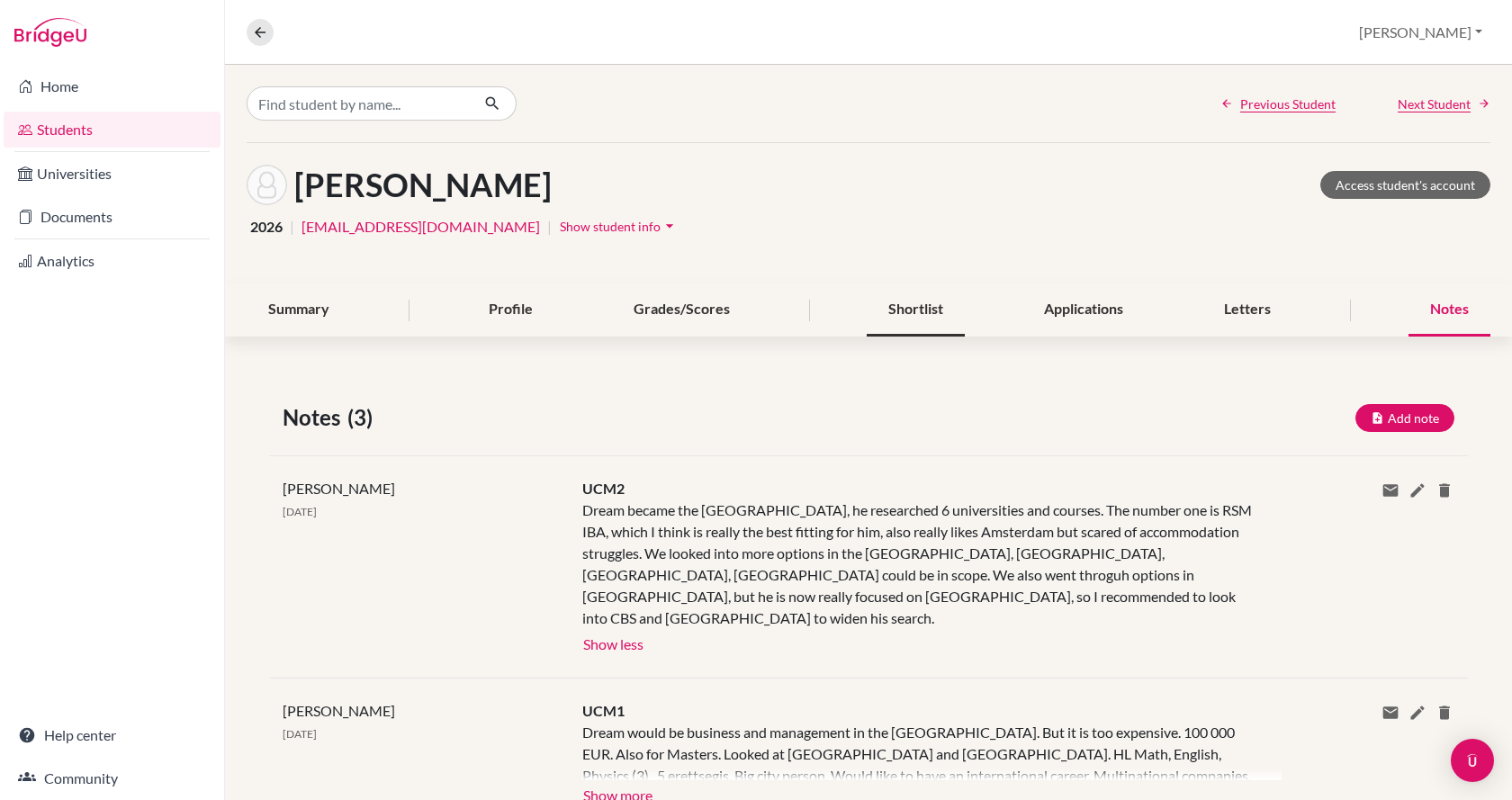
click at [915, 314] on div "Shortlist" at bounding box center [916, 310] width 98 height 53
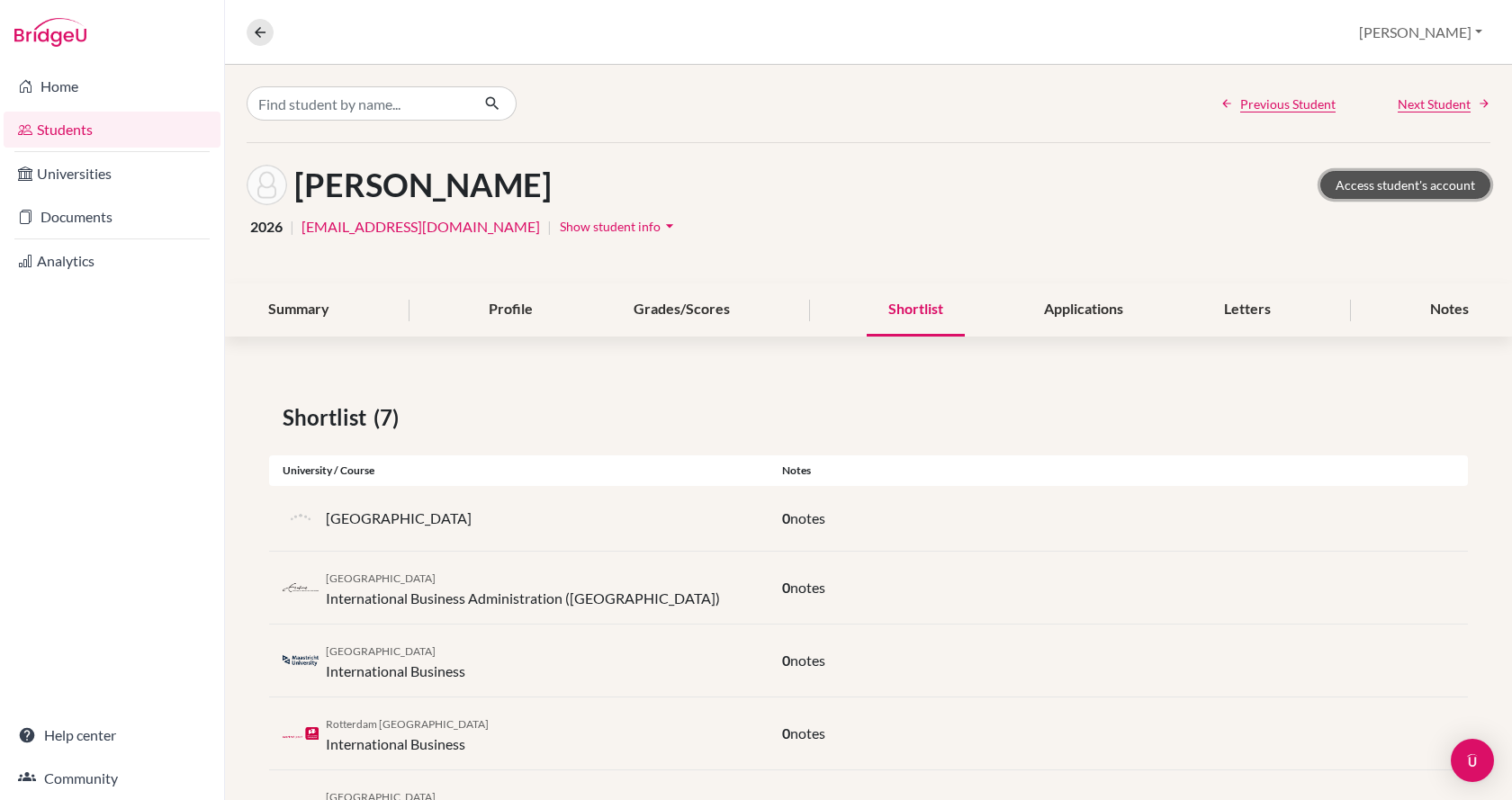
click at [1373, 187] on link "Access student's account" at bounding box center [1405, 185] width 170 height 28
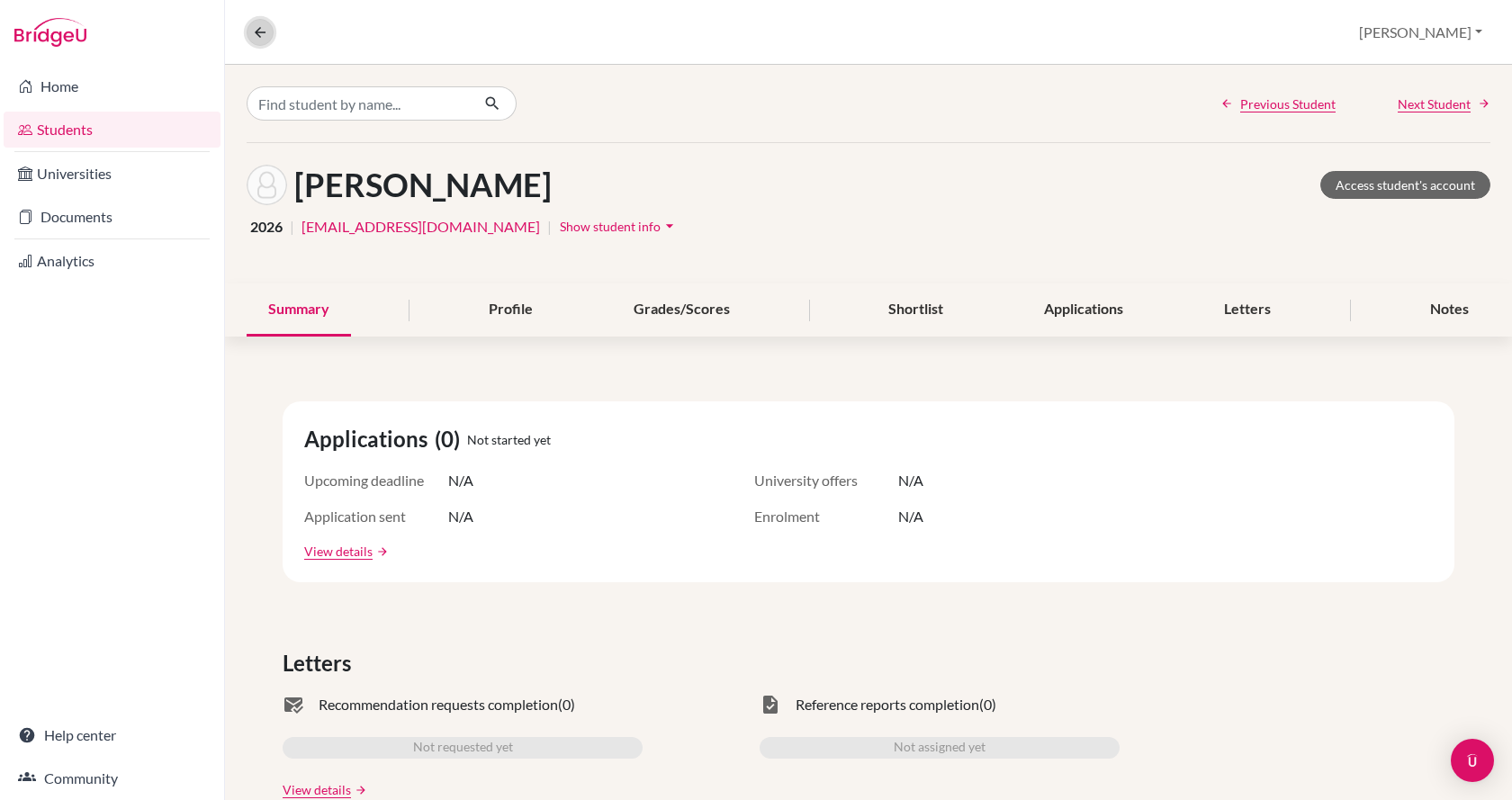
click at [264, 35] on icon at bounding box center [260, 33] width 16 height 16
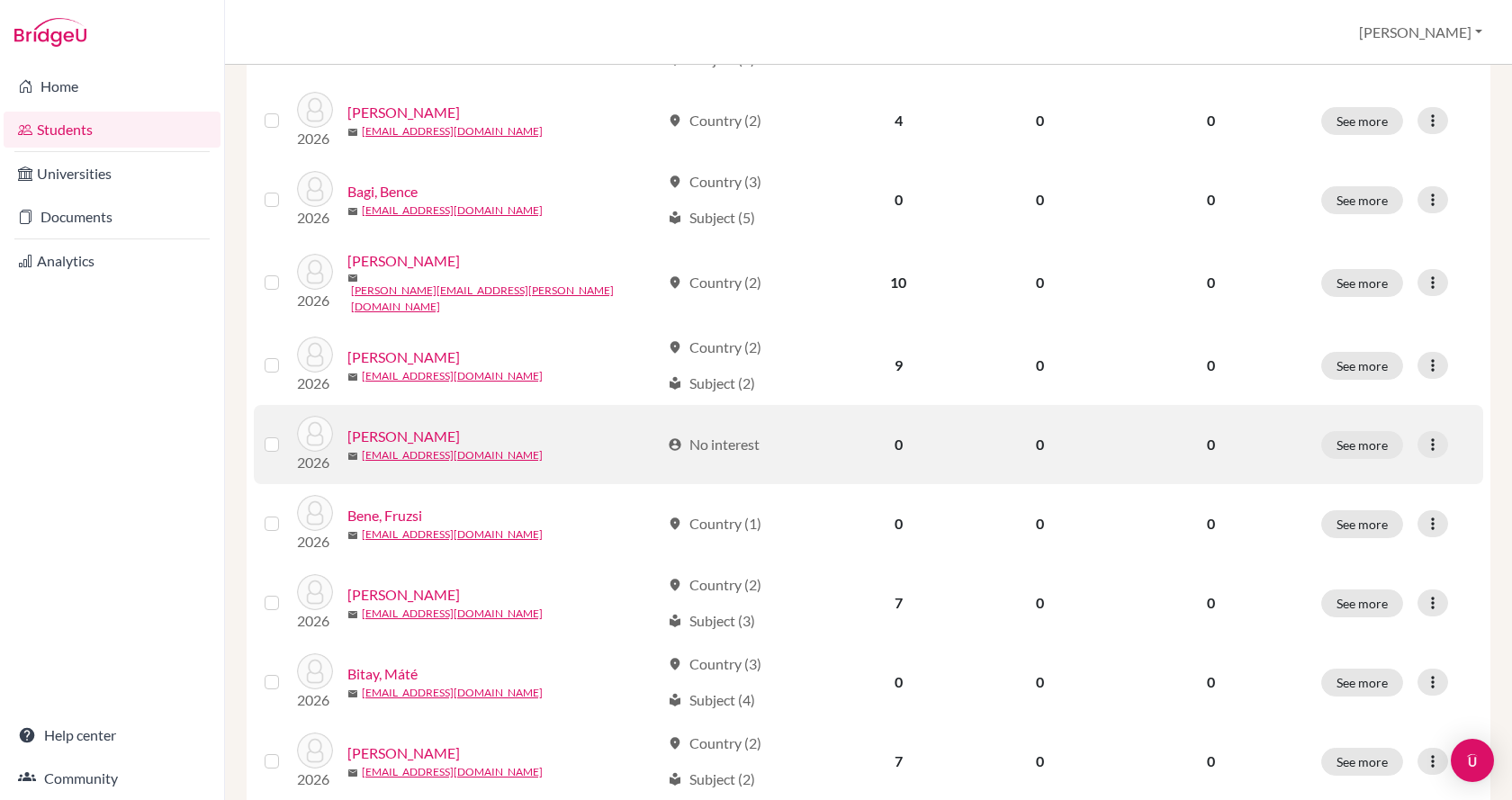
scroll to position [450, 0]
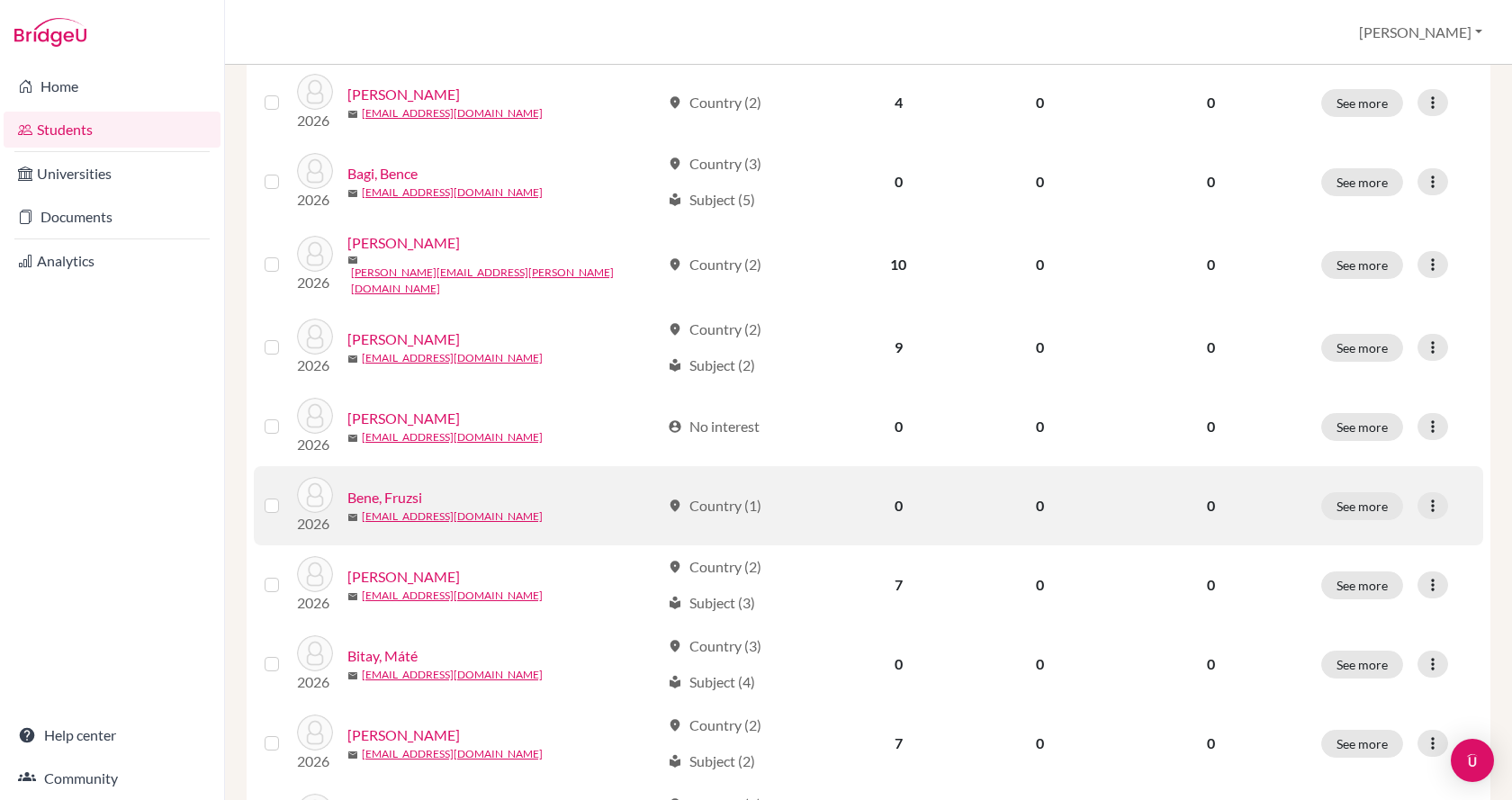
click at [416, 487] on link "Bene, Fruzsi" at bounding box center [384, 498] width 75 height 22
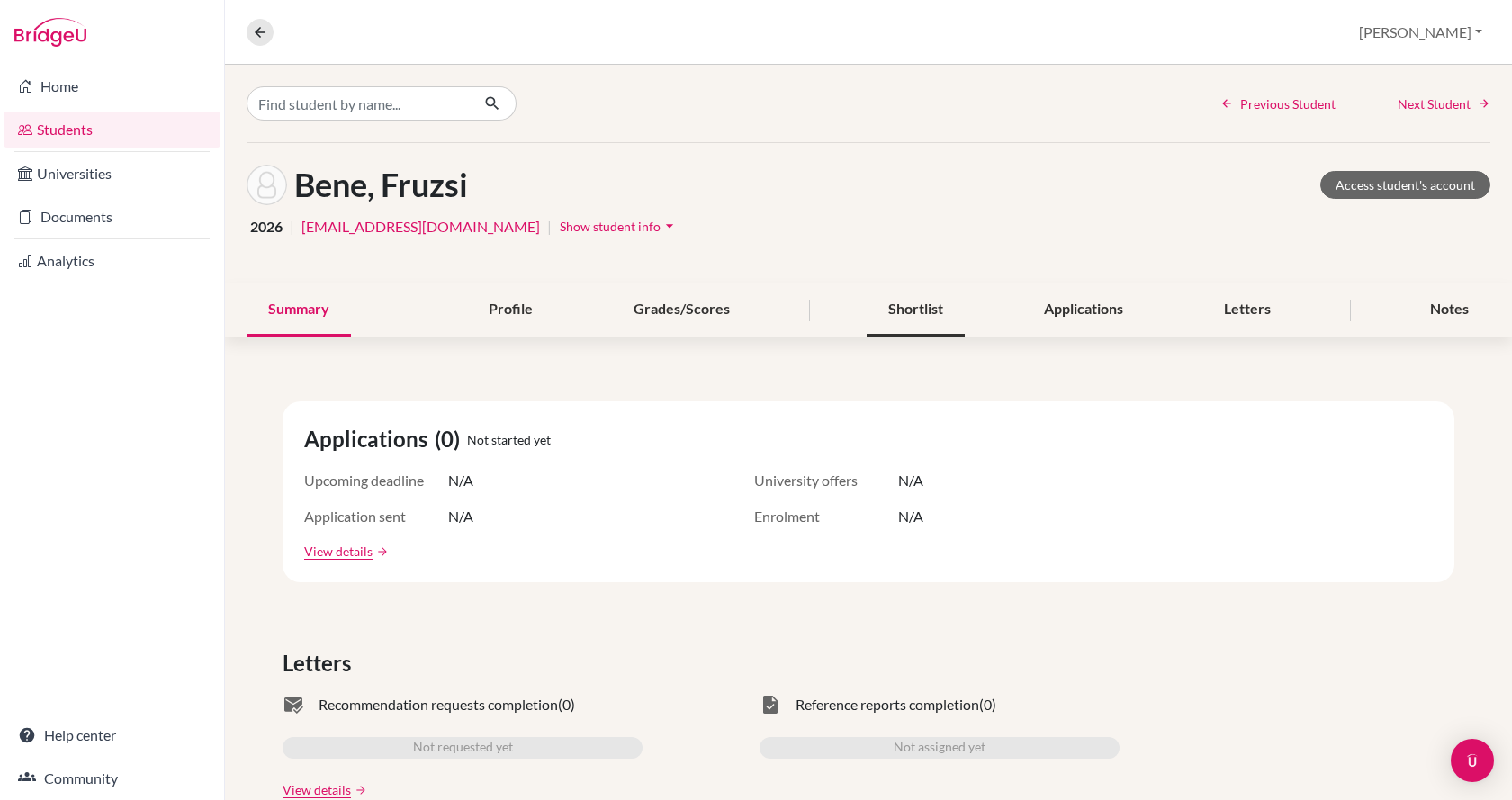
click at [895, 316] on div "Shortlist" at bounding box center [916, 310] width 98 height 53
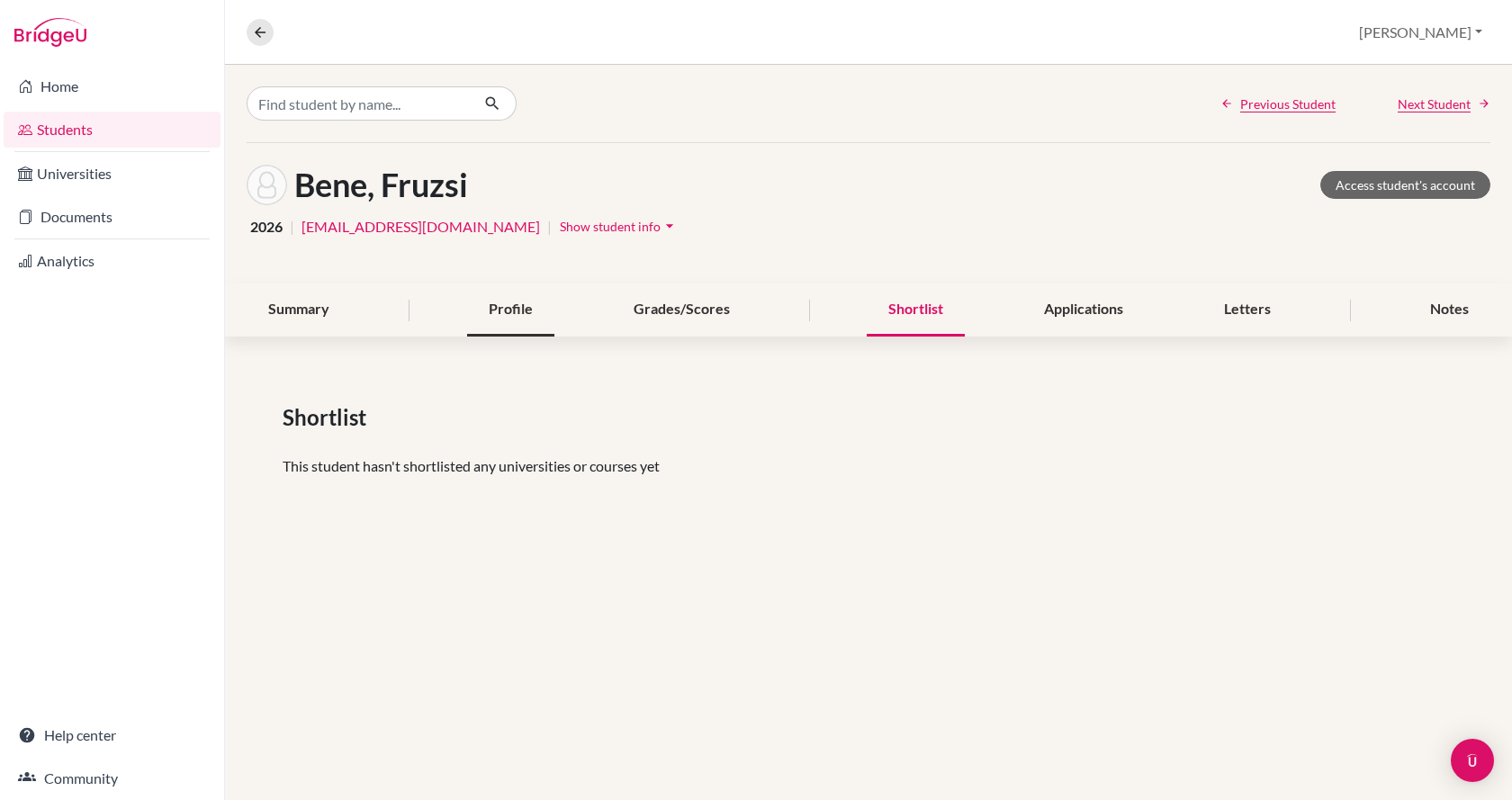
click at [495, 313] on div "Profile" at bounding box center [511, 310] width 87 height 53
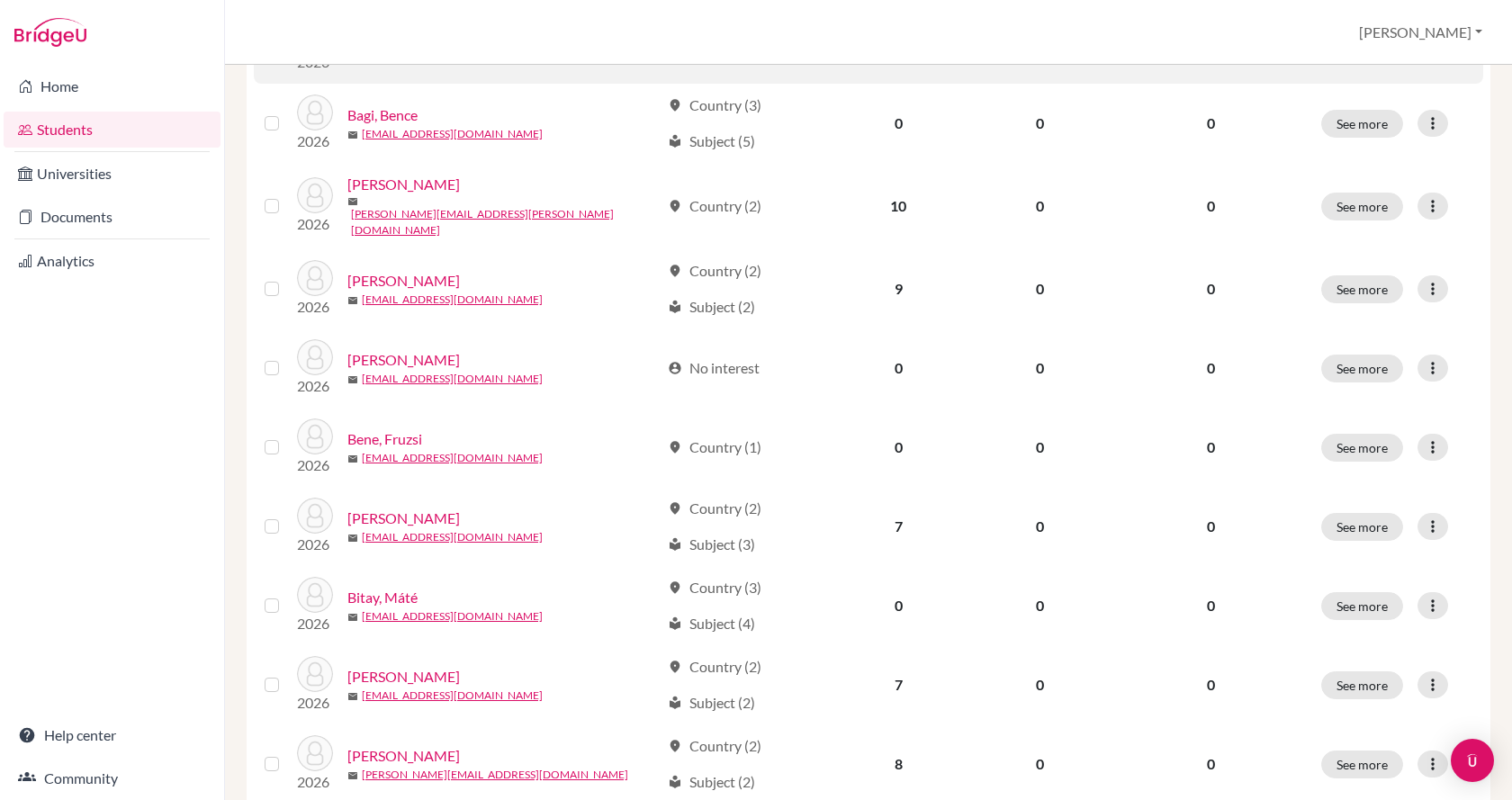
scroll to position [540, 0]
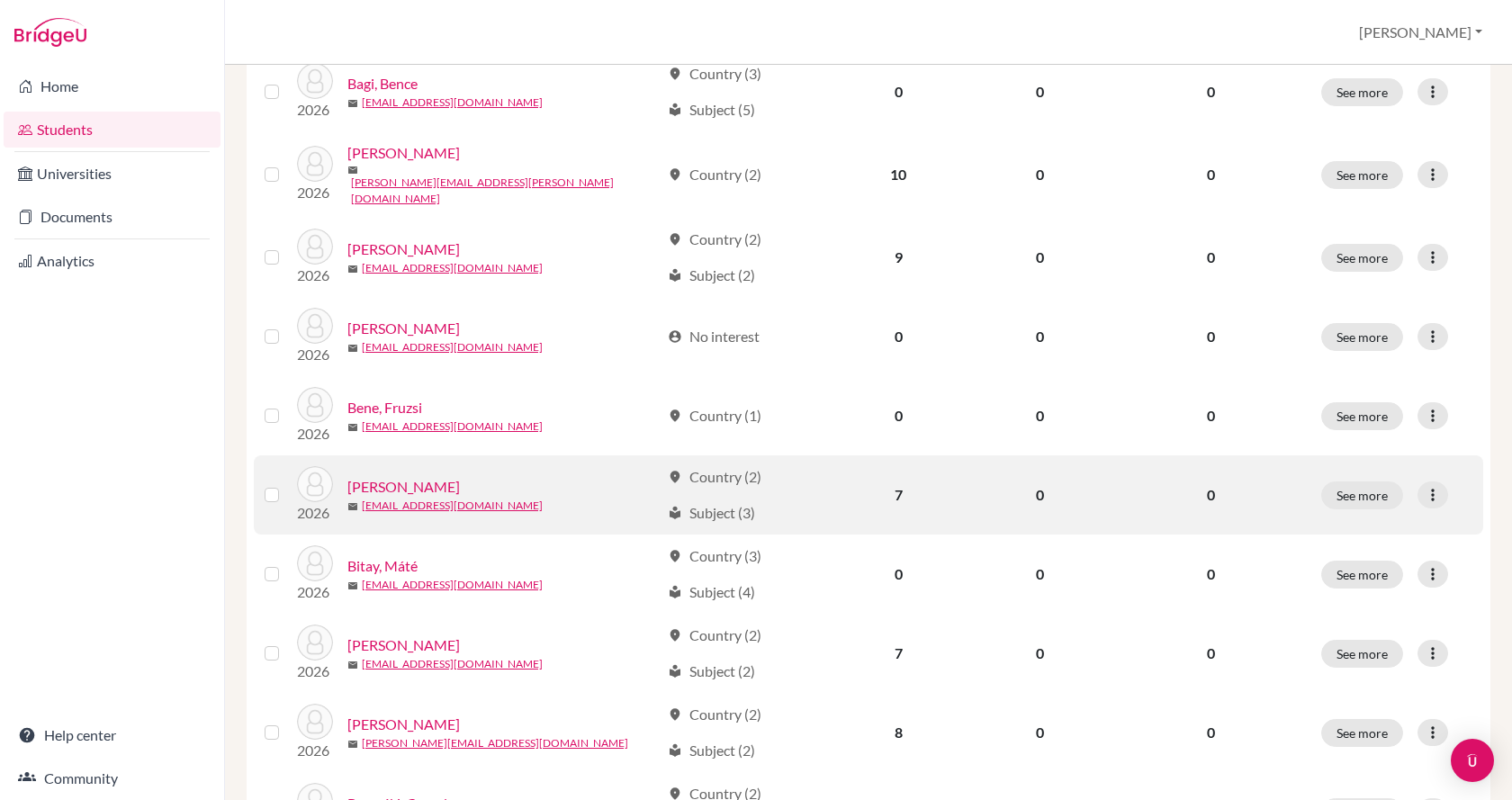
click at [395, 485] on link "[PERSON_NAME]" at bounding box center [403, 487] width 113 height 22
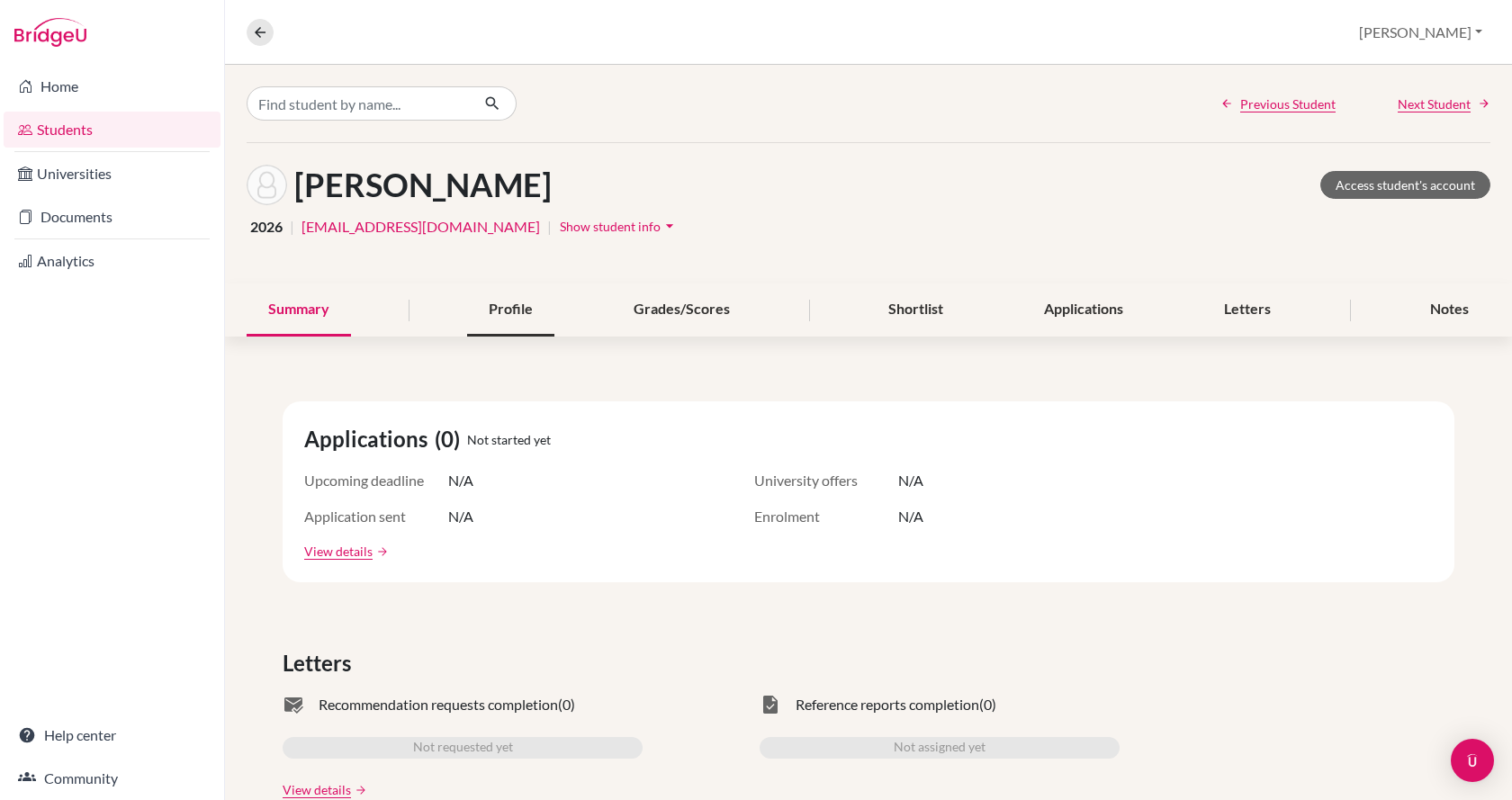
click at [506, 310] on div "Profile" at bounding box center [511, 310] width 87 height 53
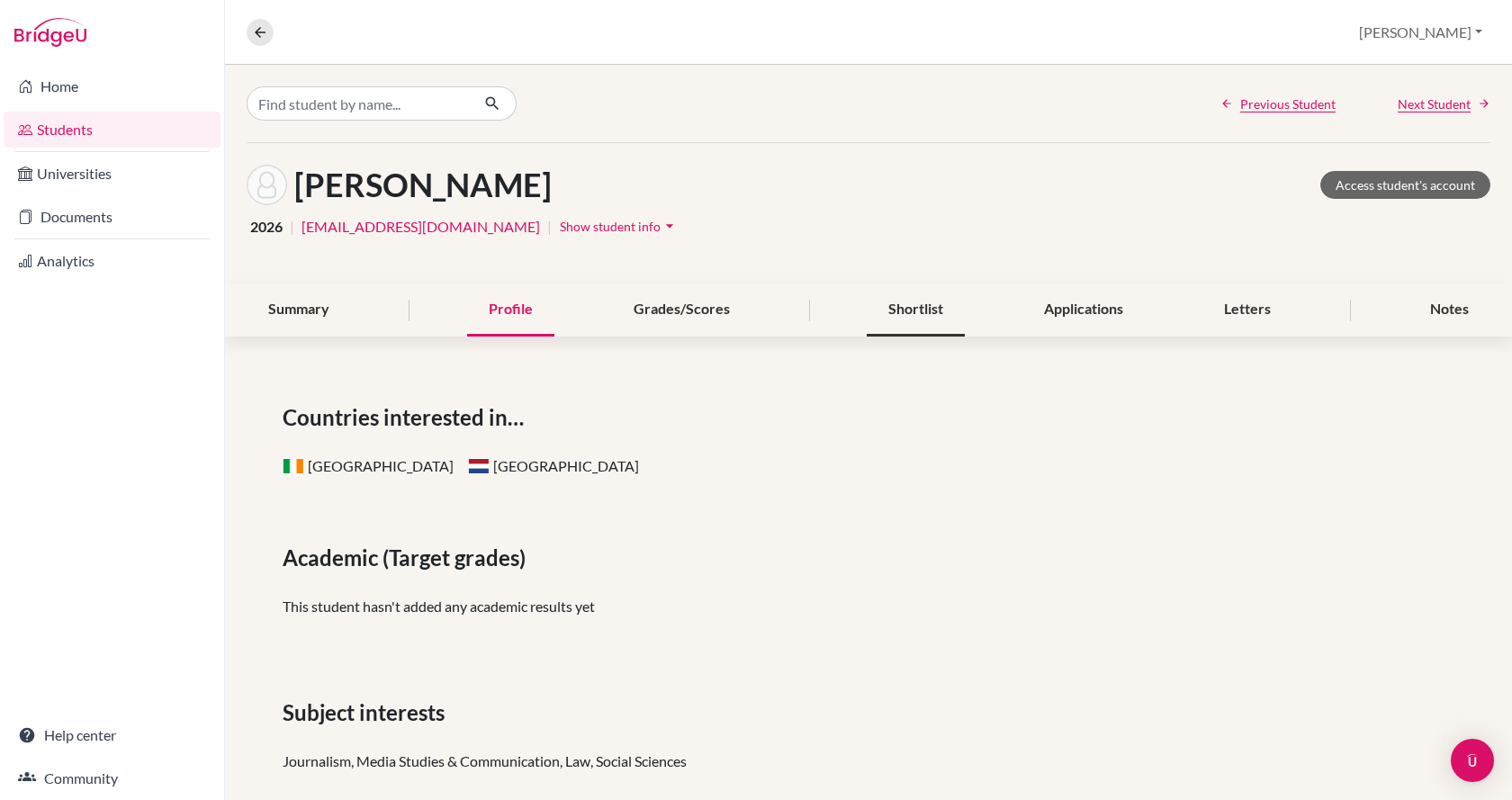
click at [914, 311] on div "Shortlist" at bounding box center [916, 310] width 98 height 53
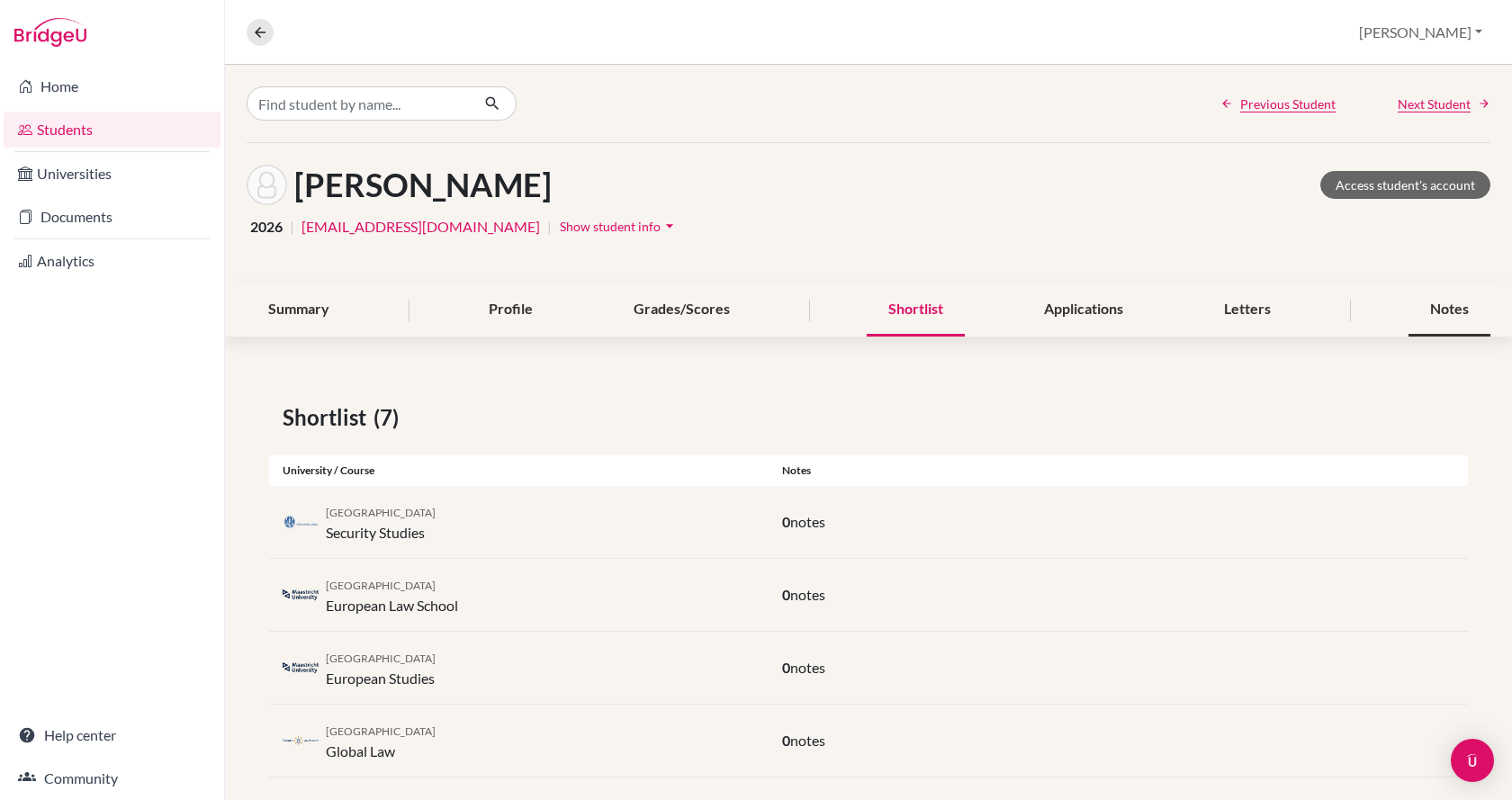
click at [1428, 313] on div "Notes" at bounding box center [1449, 310] width 82 height 53
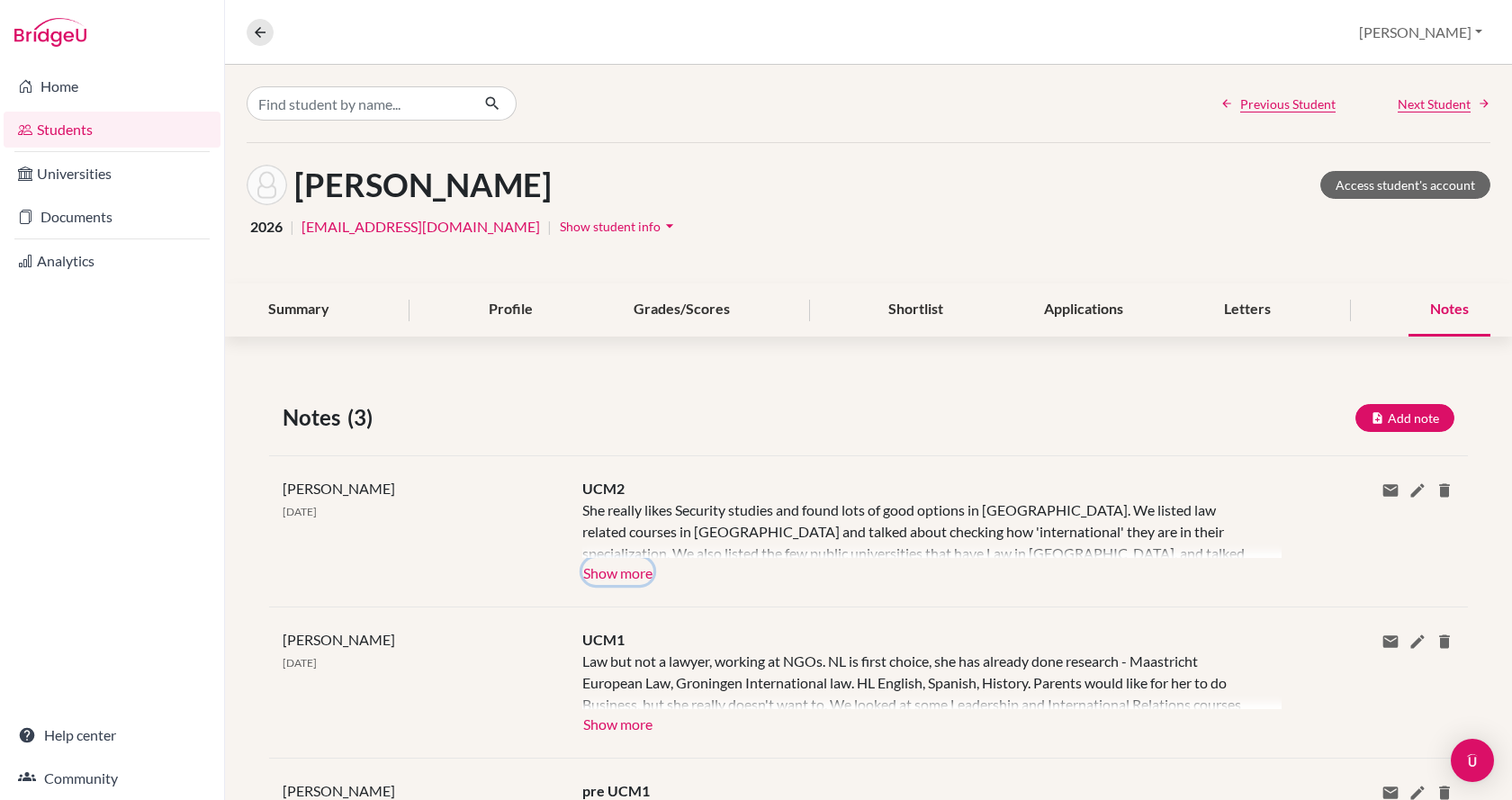
click at [612, 569] on button "Show more" at bounding box center [618, 572] width 71 height 27
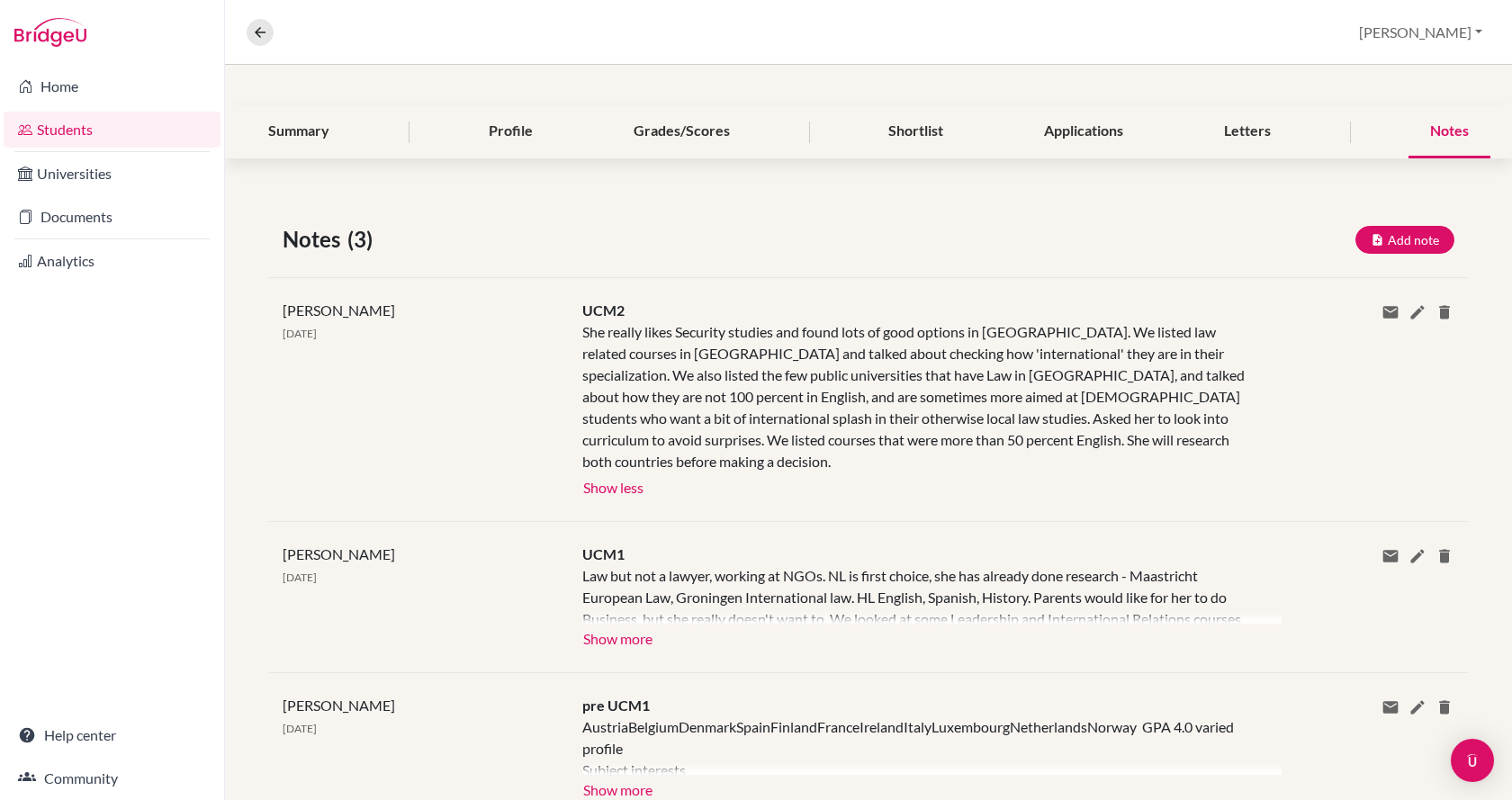
scroll to position [180, 0]
drag, startPoint x: 632, startPoint y: 623, endPoint x: 1019, endPoint y: 646, distance: 387.7
click at [1019, 646] on div "[PERSON_NAME] [DATE] UCM1 Law but not a lawyer, working at NGOs. NL is first ch…" at bounding box center [868, 595] width 1199 height 151
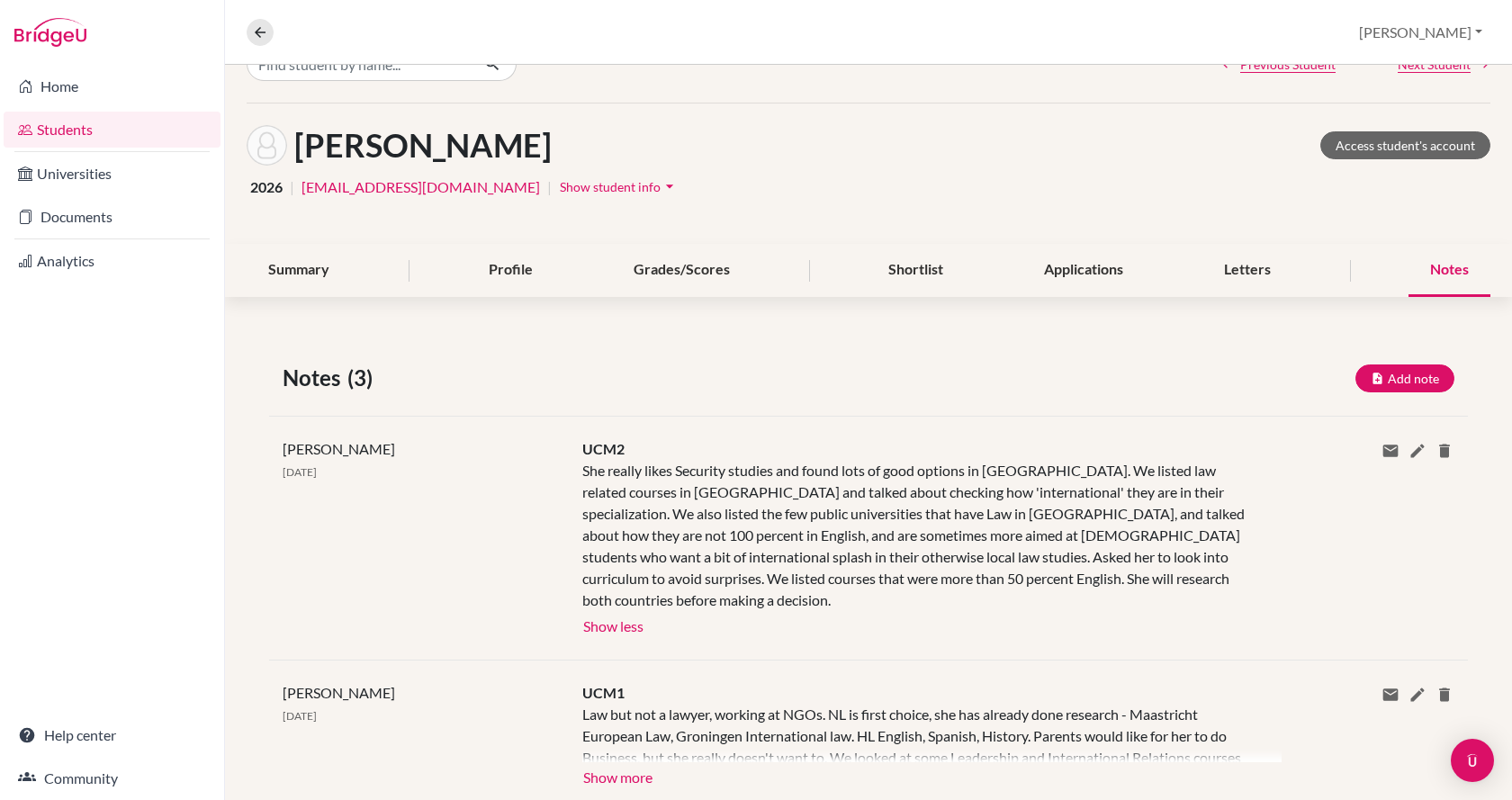
scroll to position [0, 0]
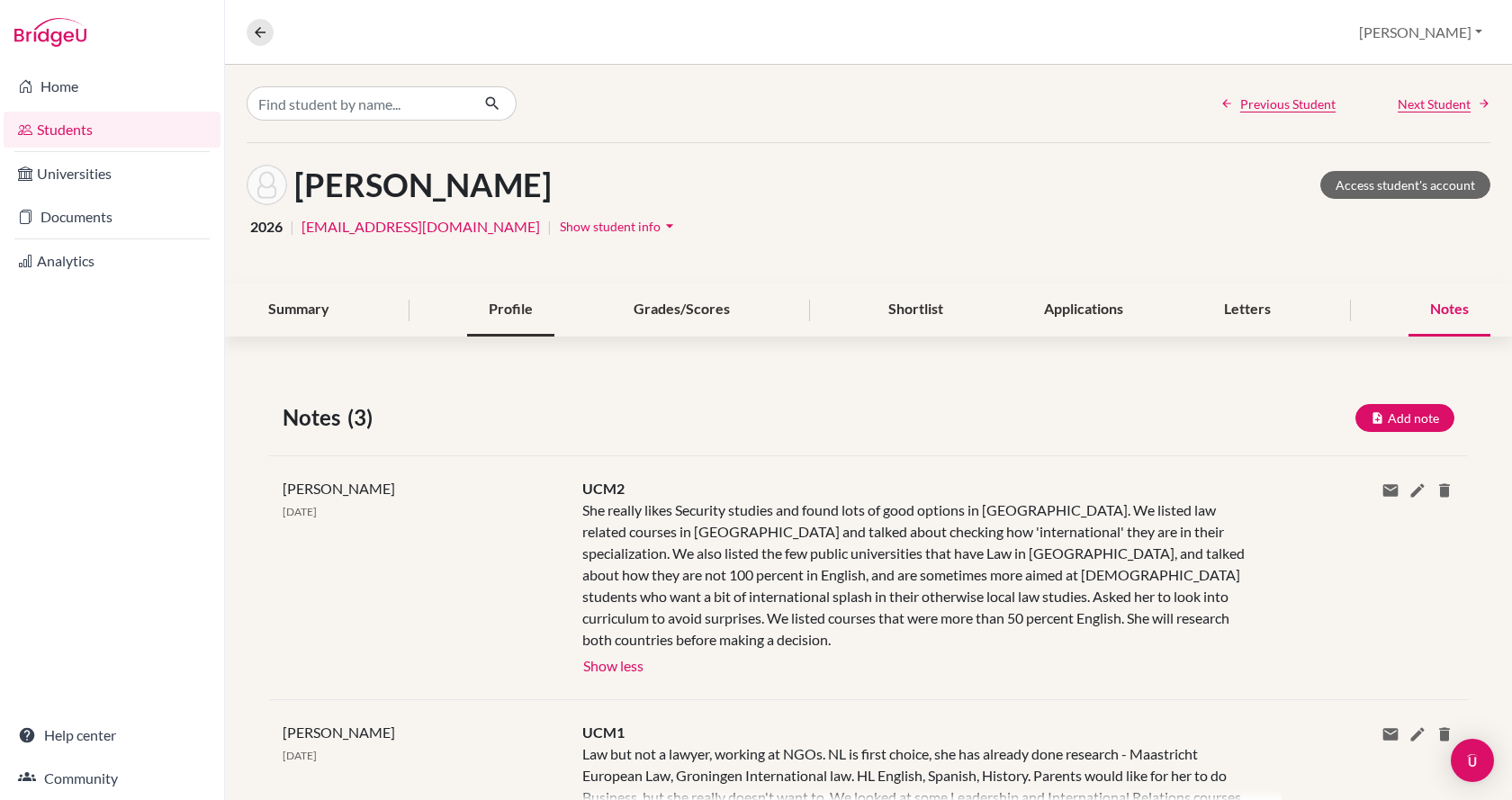
click at [496, 314] on div "Profile" at bounding box center [511, 310] width 87 height 53
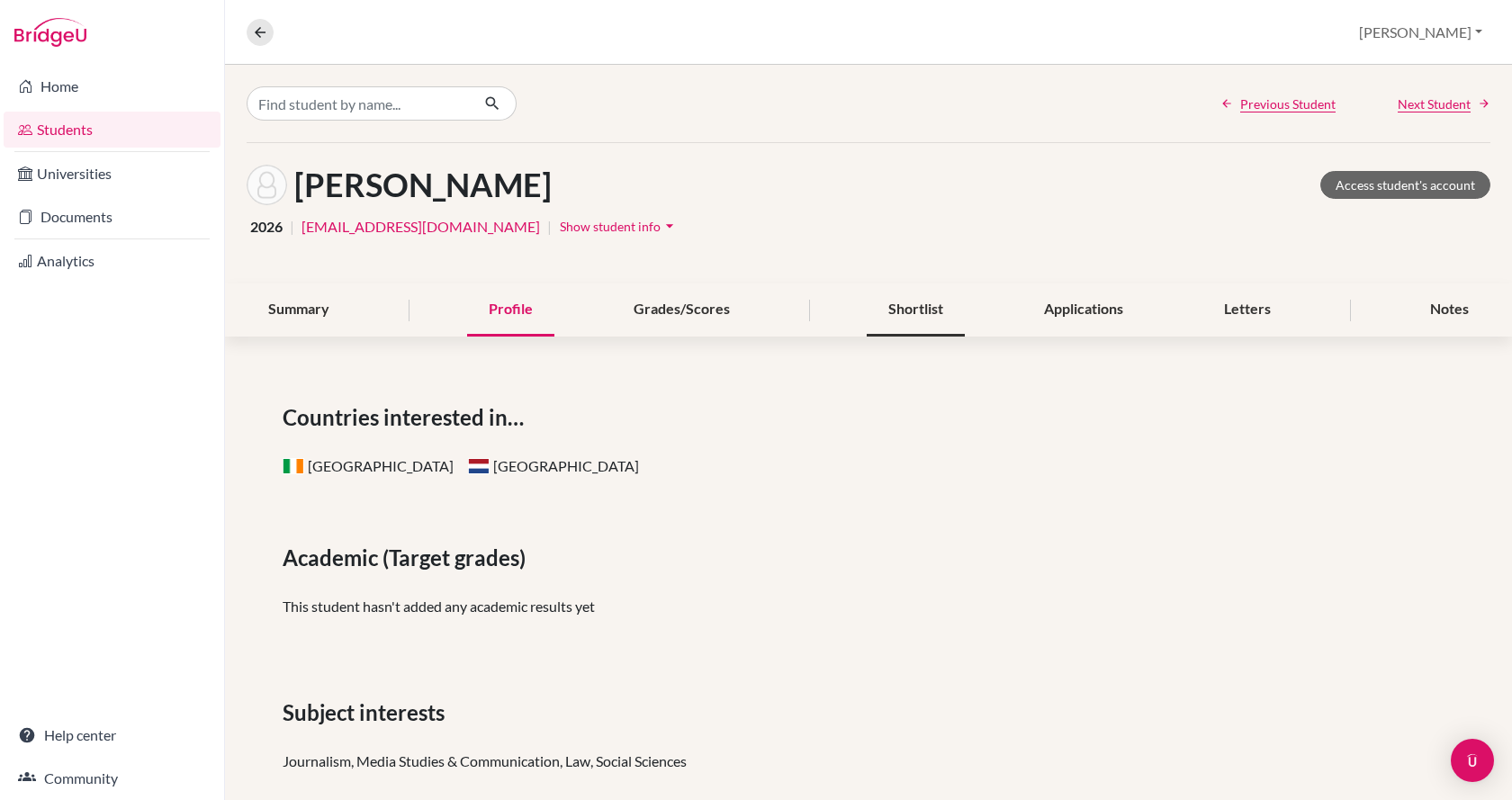
click at [911, 305] on div "Shortlist" at bounding box center [916, 310] width 98 height 53
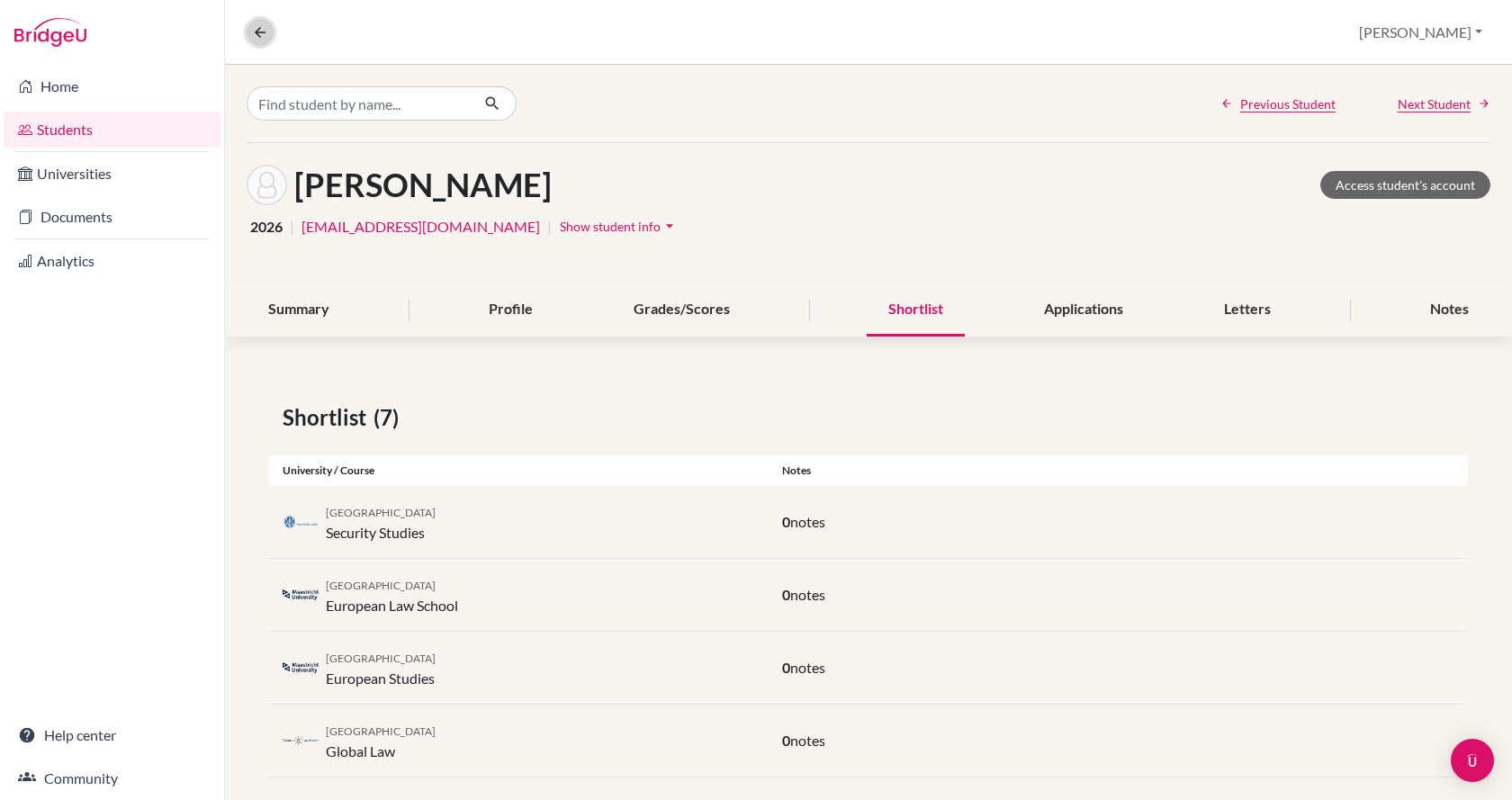
click at [263, 35] on icon at bounding box center [260, 33] width 16 height 16
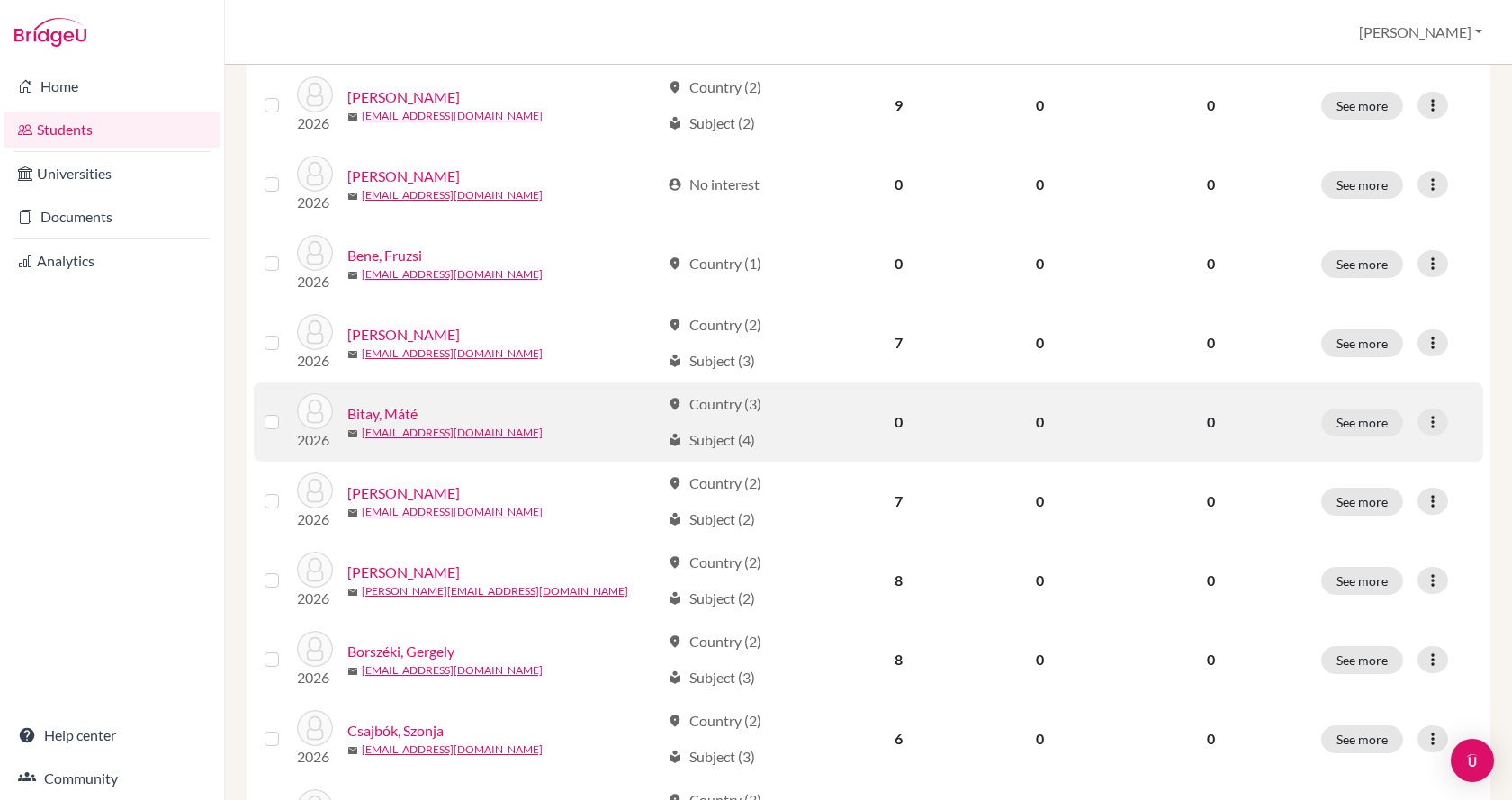
scroll to position [810, 0]
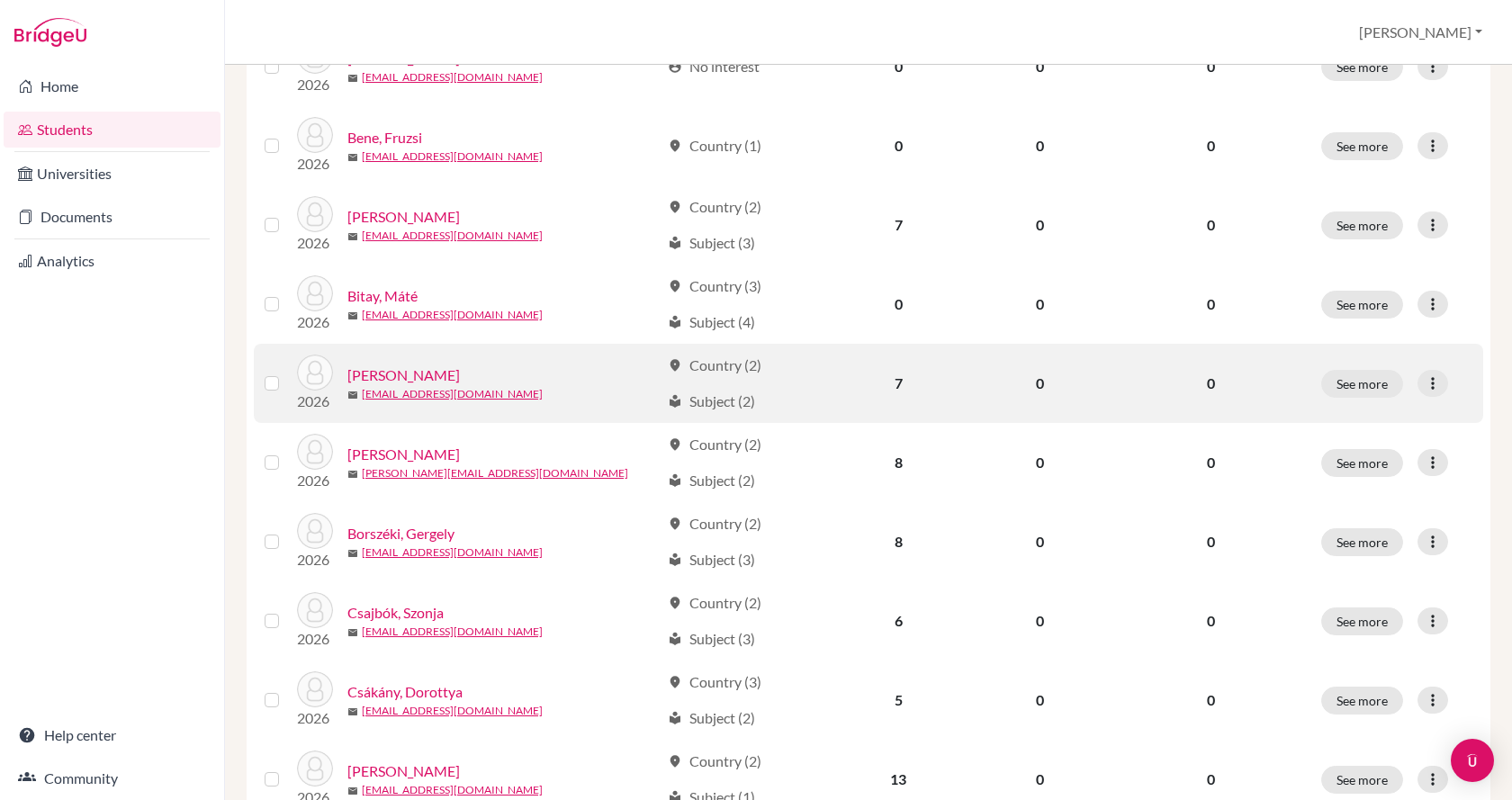
click at [434, 365] on div "[PERSON_NAME]" at bounding box center [503, 375] width 313 height 22
click at [411, 366] on link "[PERSON_NAME]" at bounding box center [403, 375] width 113 height 22
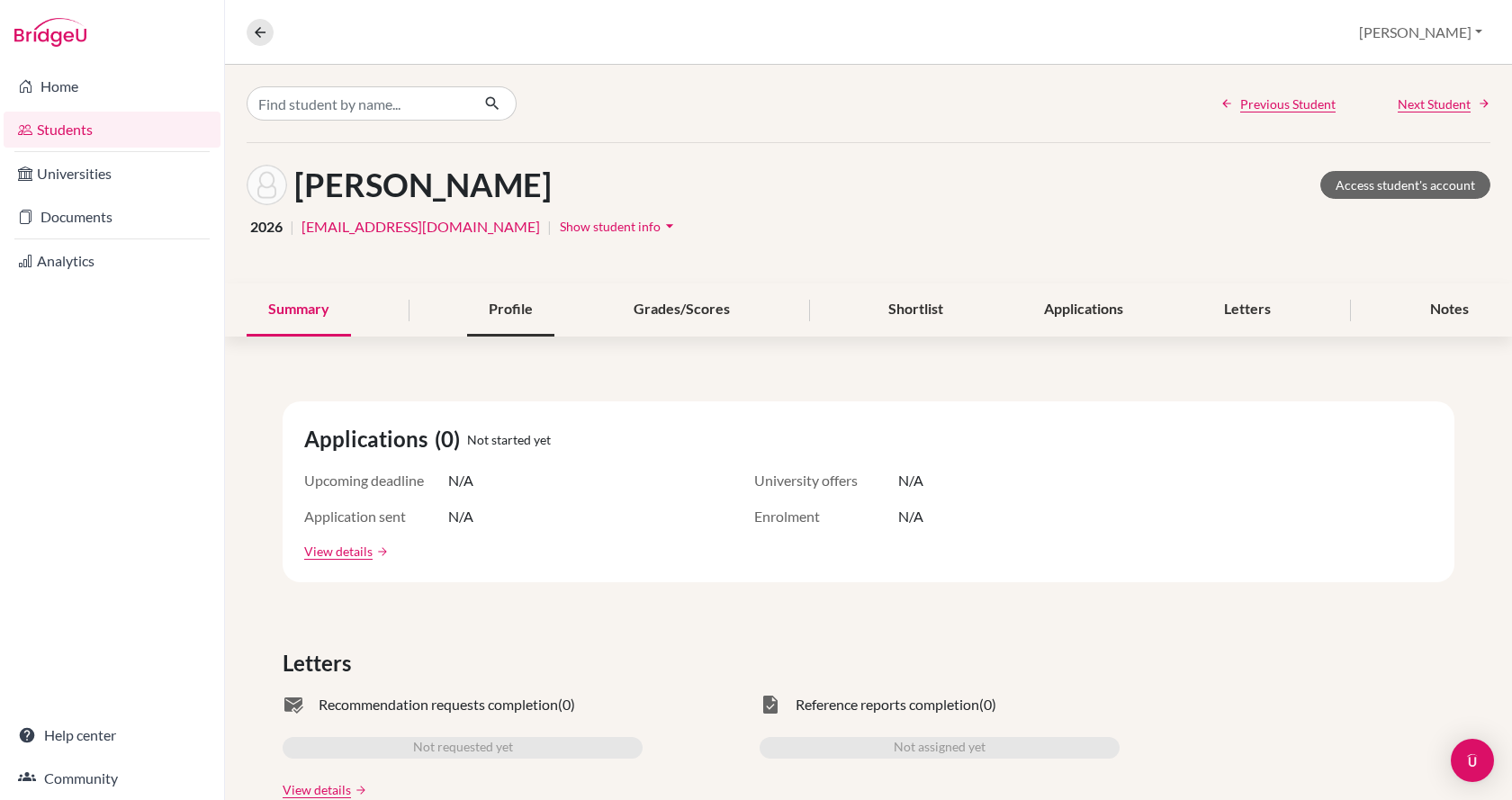
click at [494, 310] on div "Profile" at bounding box center [511, 310] width 87 height 53
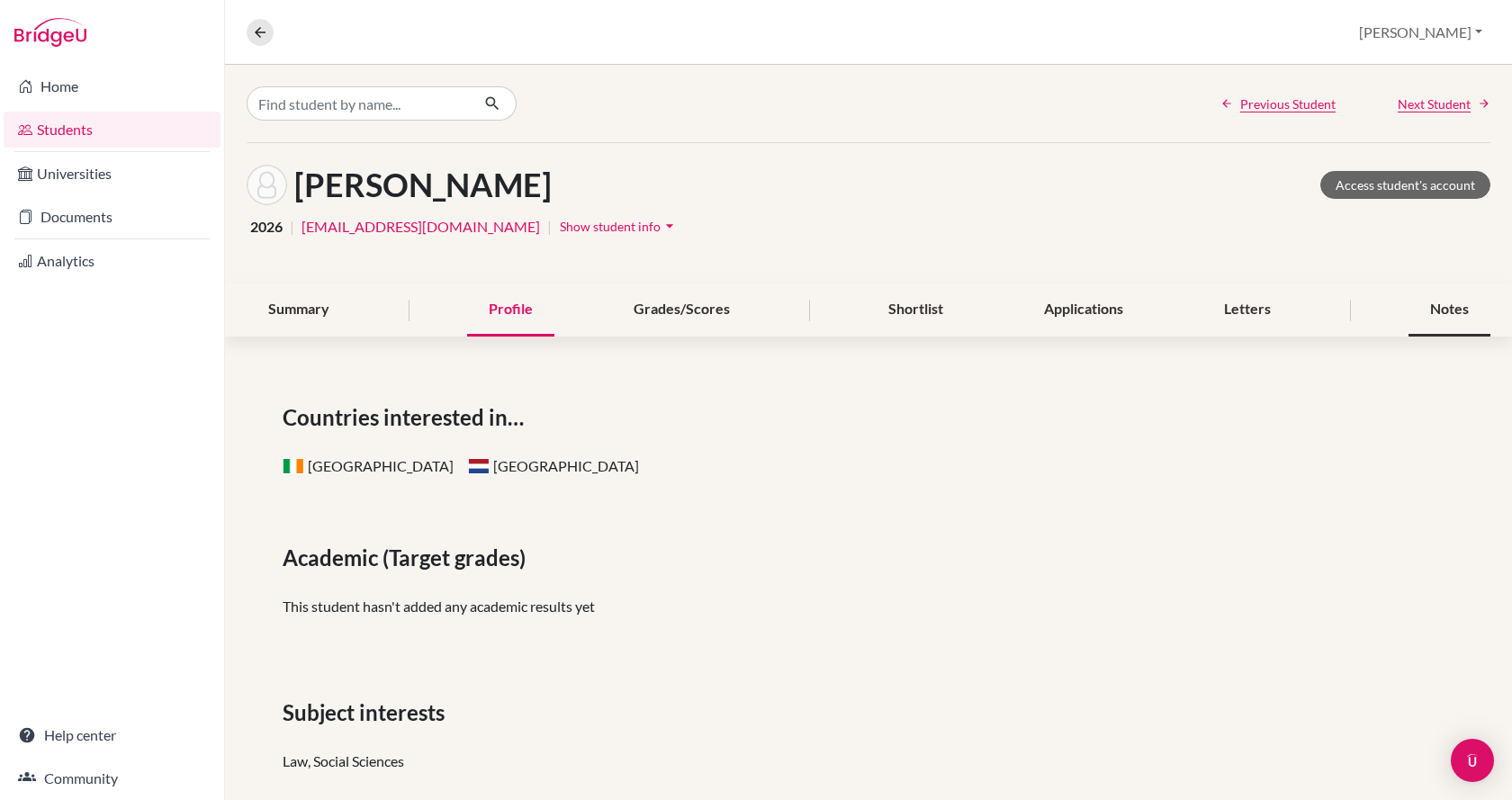
click at [1408, 306] on div "Notes" at bounding box center [1449, 310] width 82 height 53
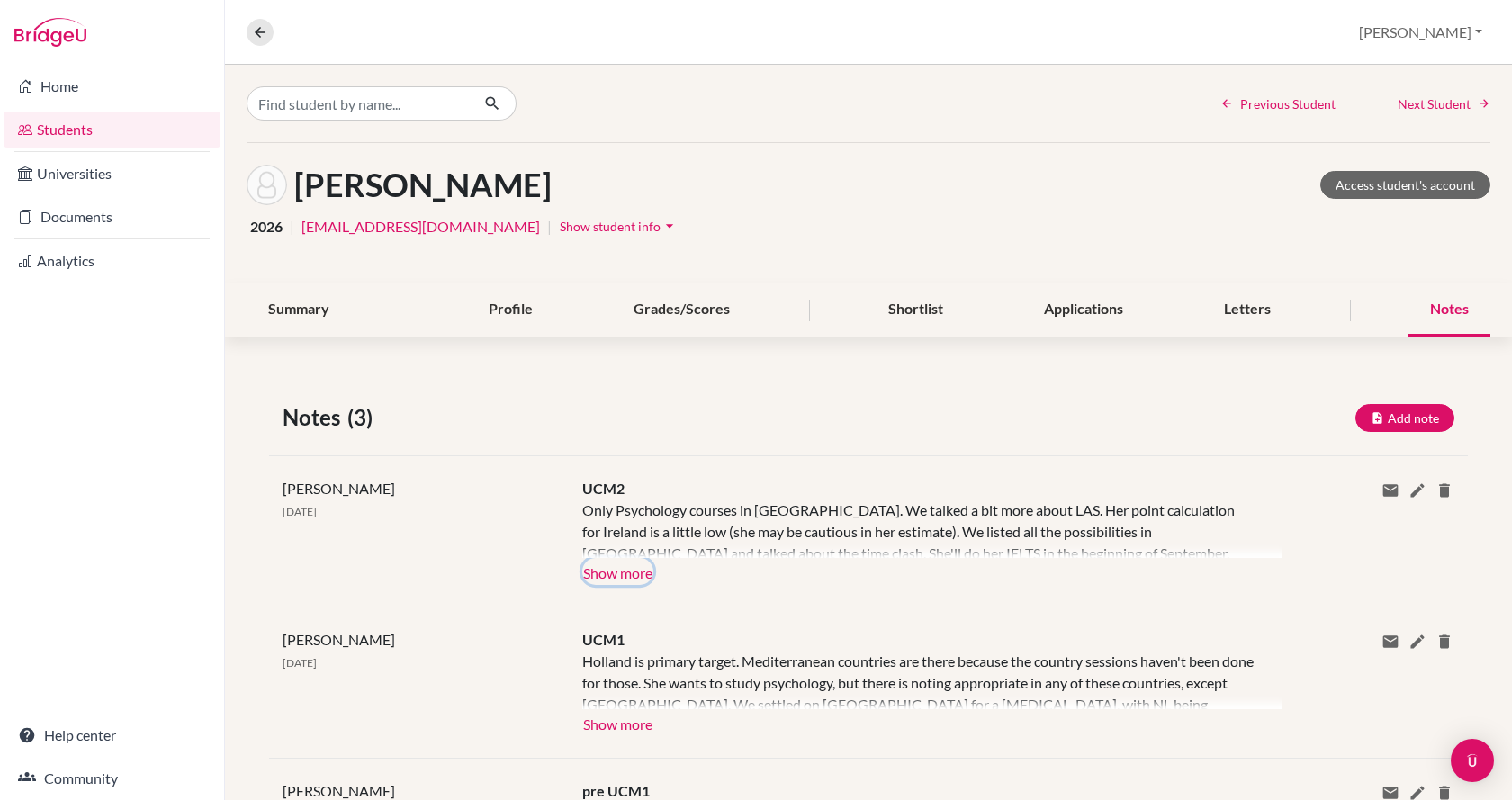
click at [636, 572] on button "Show more" at bounding box center [618, 572] width 71 height 27
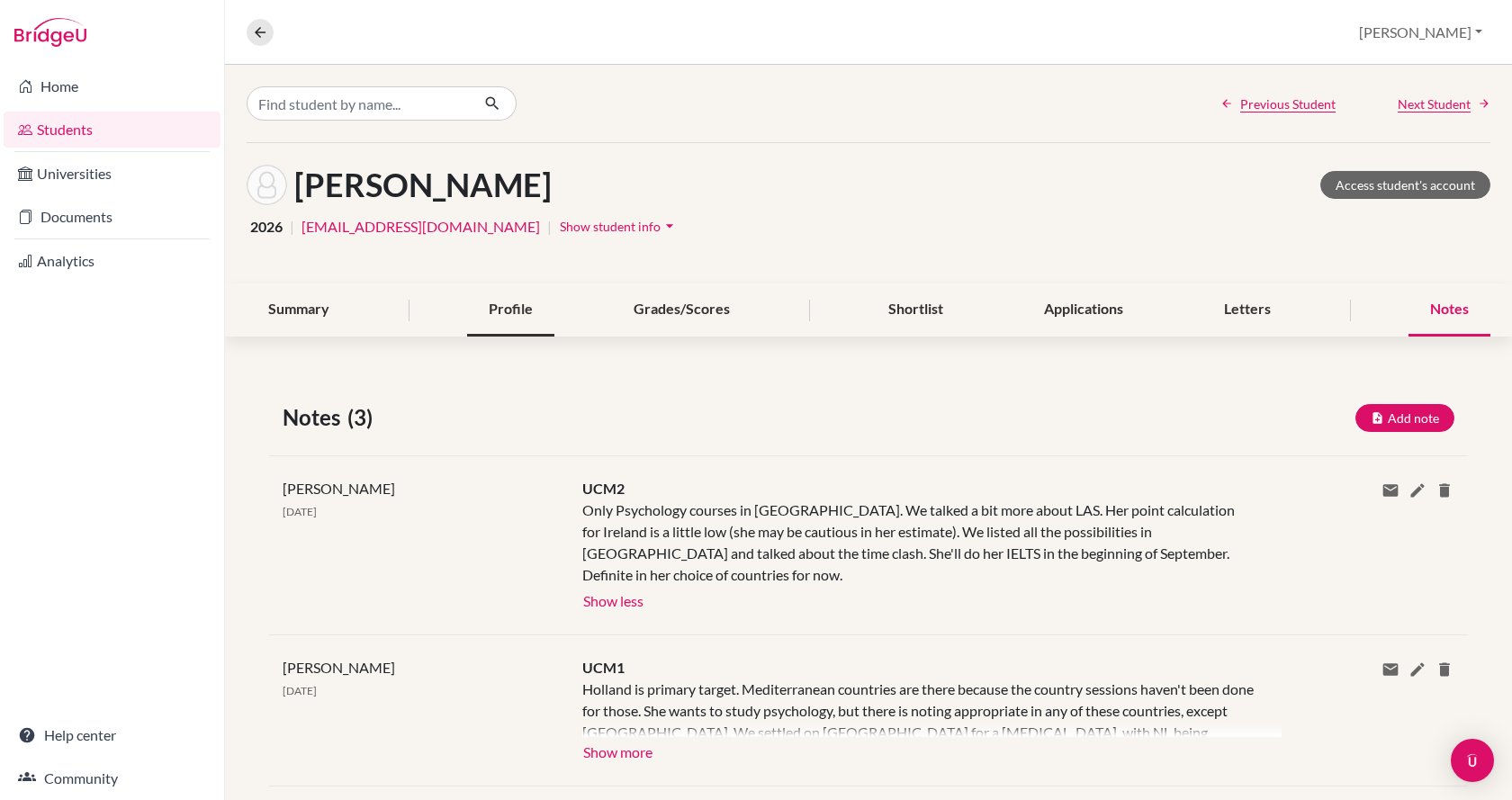
click at [482, 311] on div "Profile" at bounding box center [511, 310] width 87 height 53
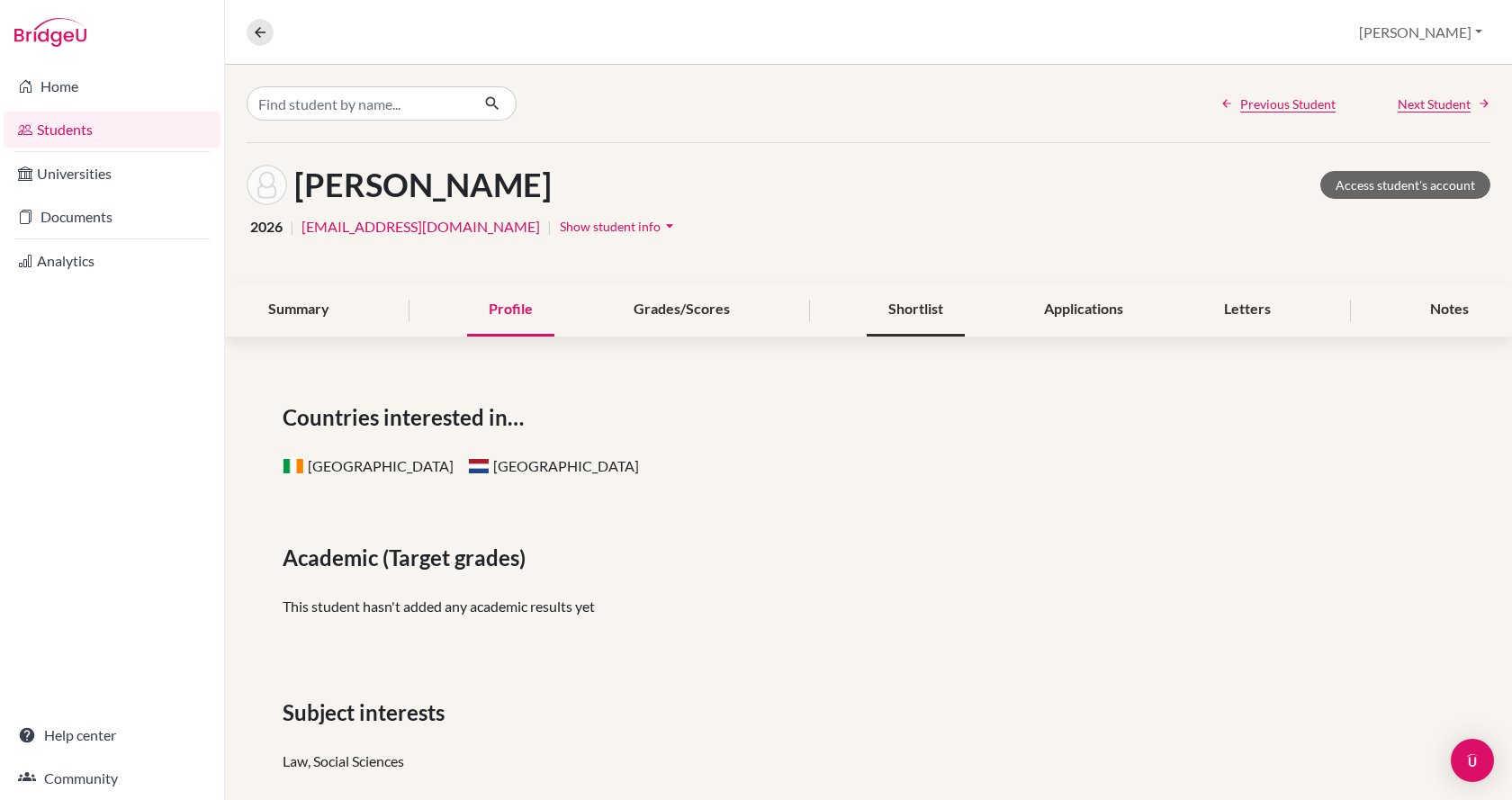
click at [871, 310] on div "Shortlist" at bounding box center [916, 310] width 98 height 53
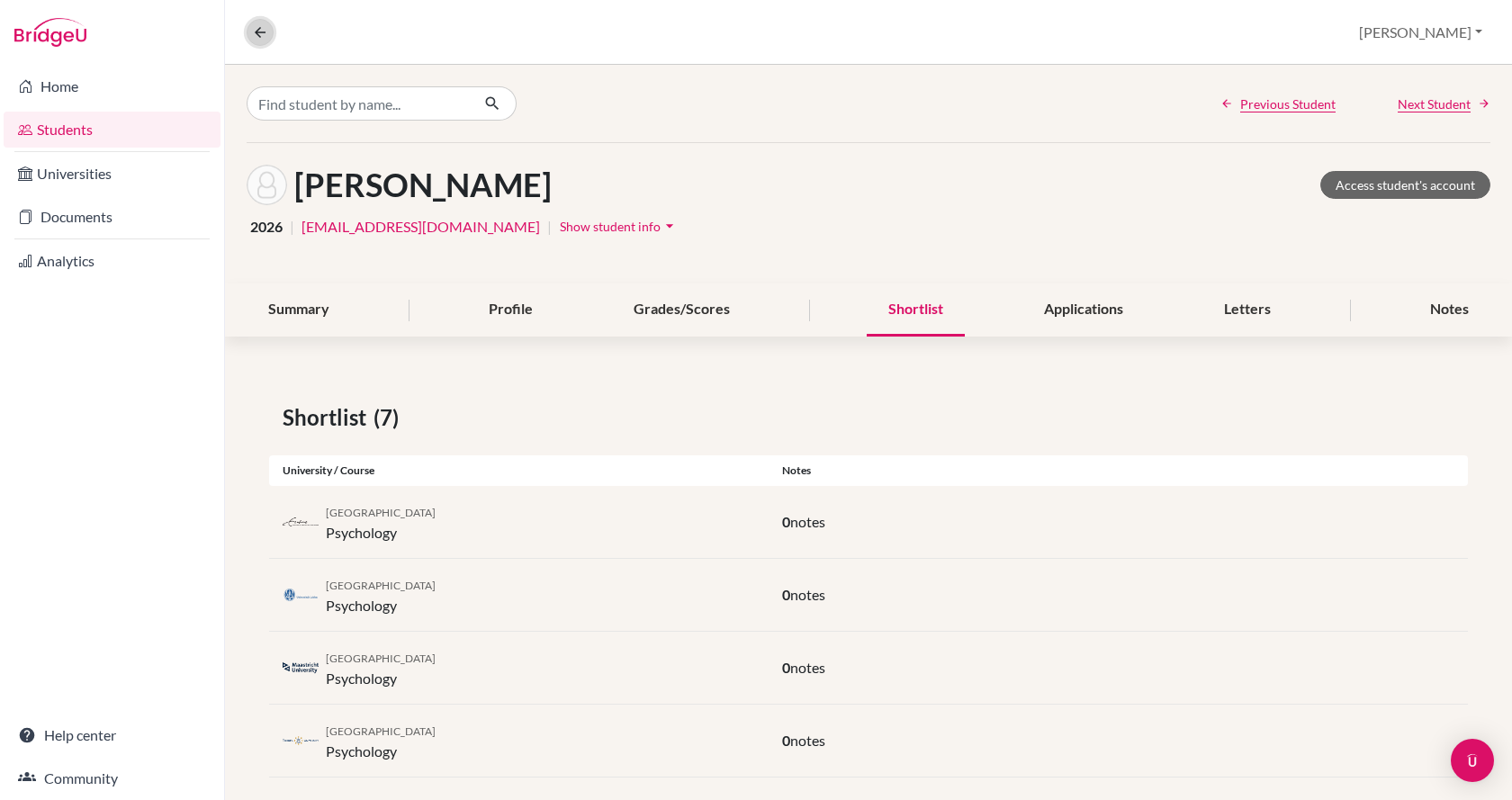
click at [250, 28] on button at bounding box center [260, 33] width 27 height 27
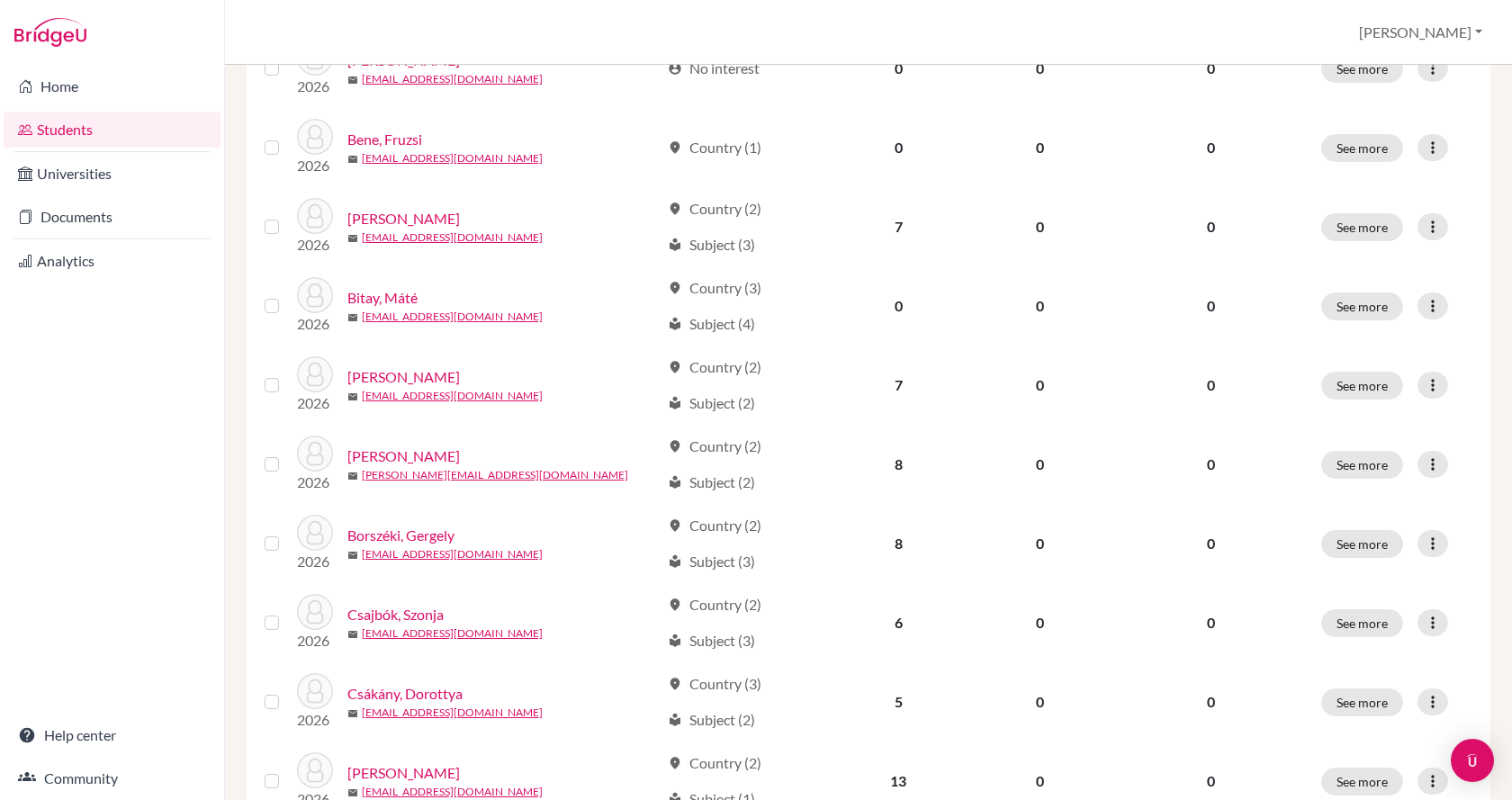
scroll to position [810, 0]
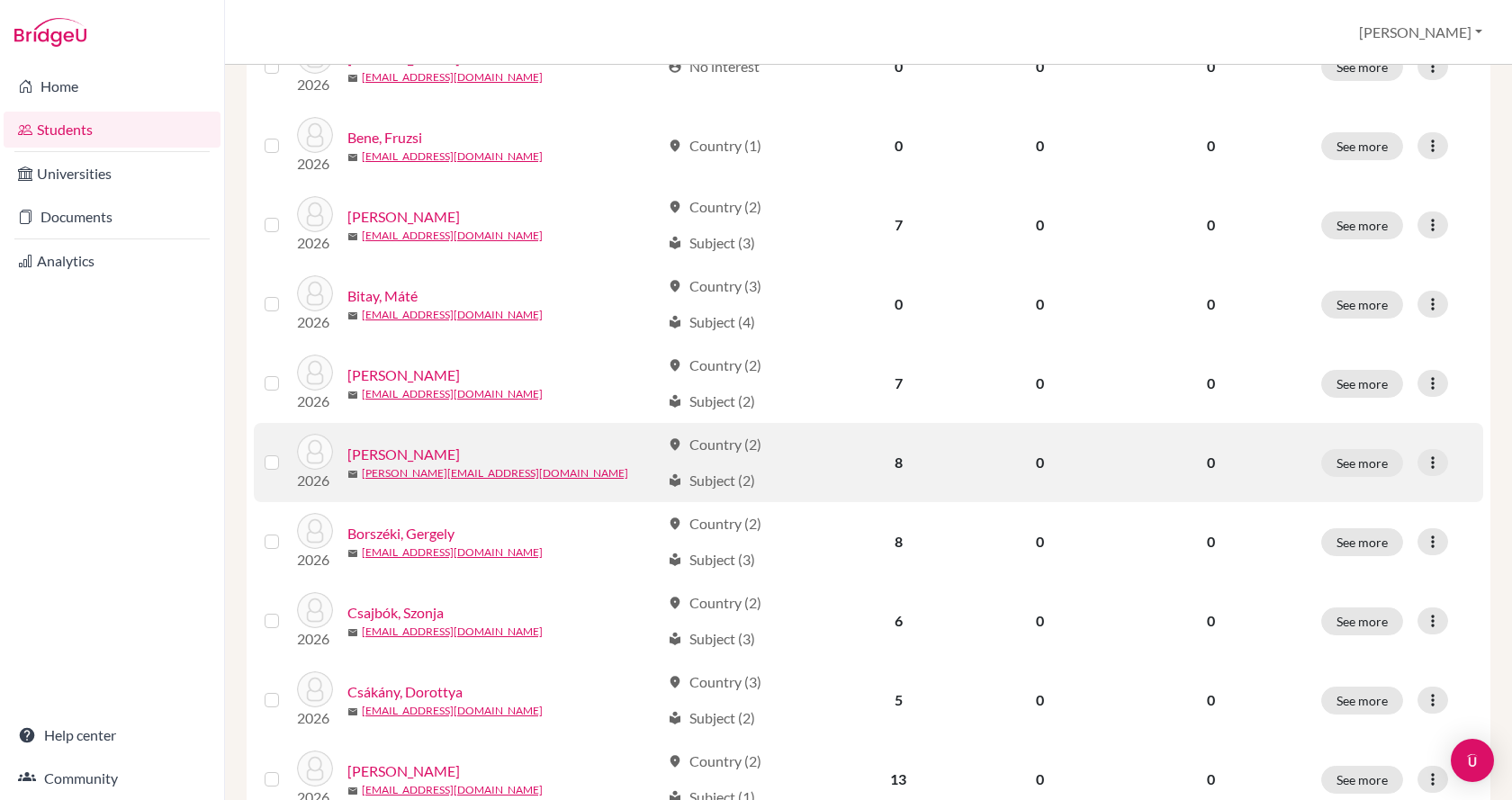
click at [423, 444] on link "[PERSON_NAME]" at bounding box center [403, 455] width 113 height 22
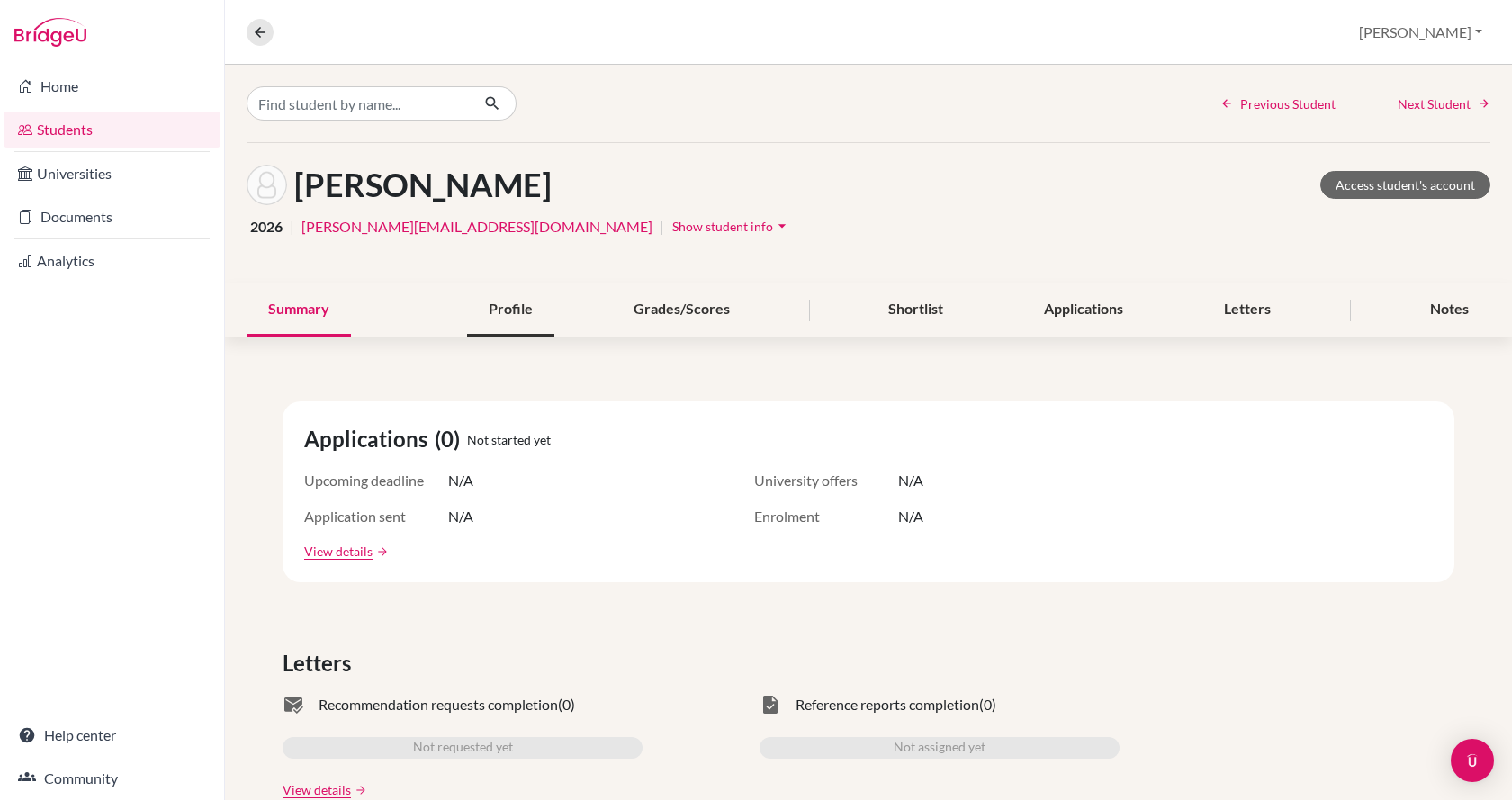
click at [497, 315] on div "Profile" at bounding box center [511, 310] width 87 height 53
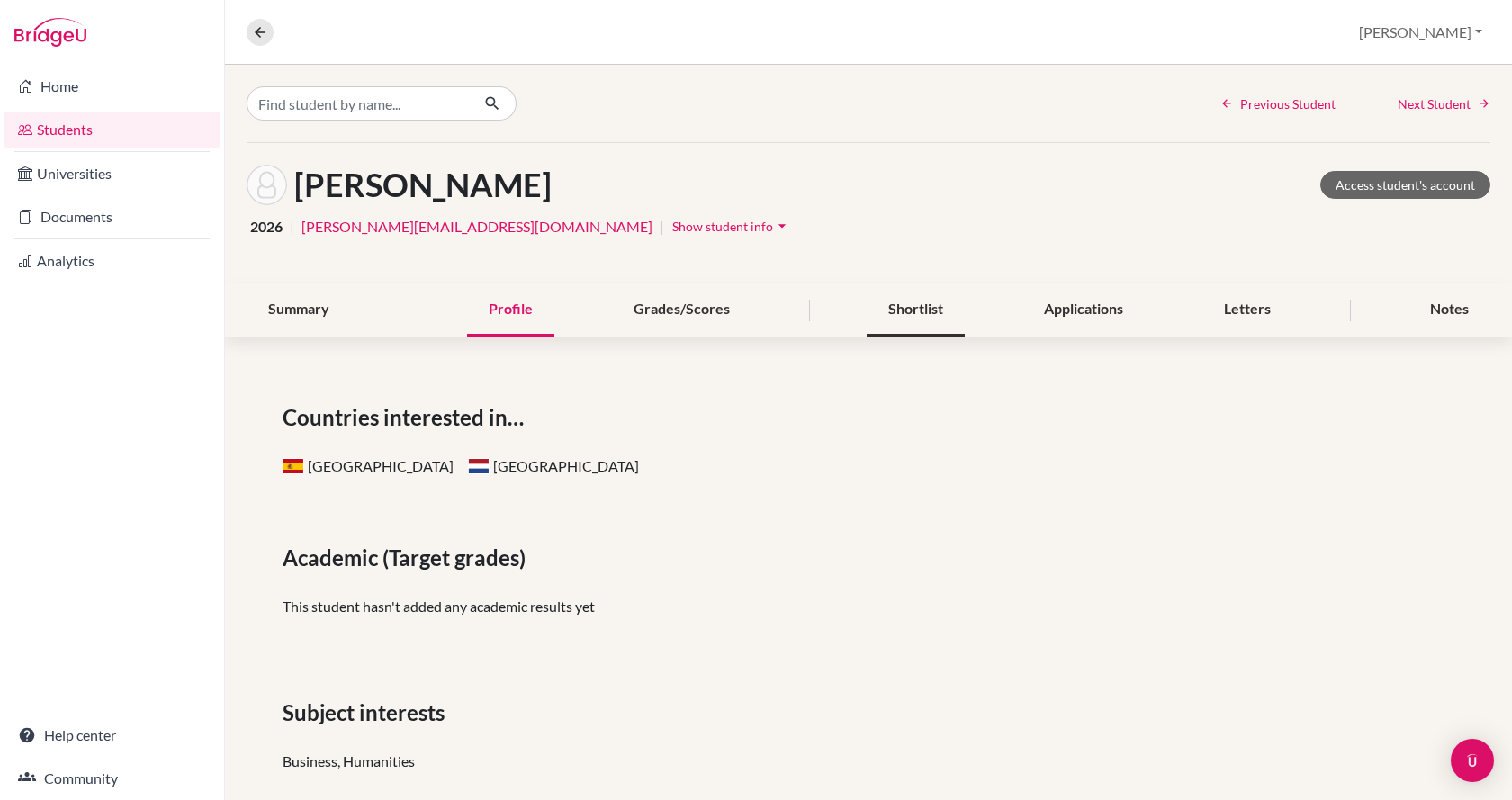
click at [905, 304] on div "Shortlist" at bounding box center [916, 310] width 98 height 53
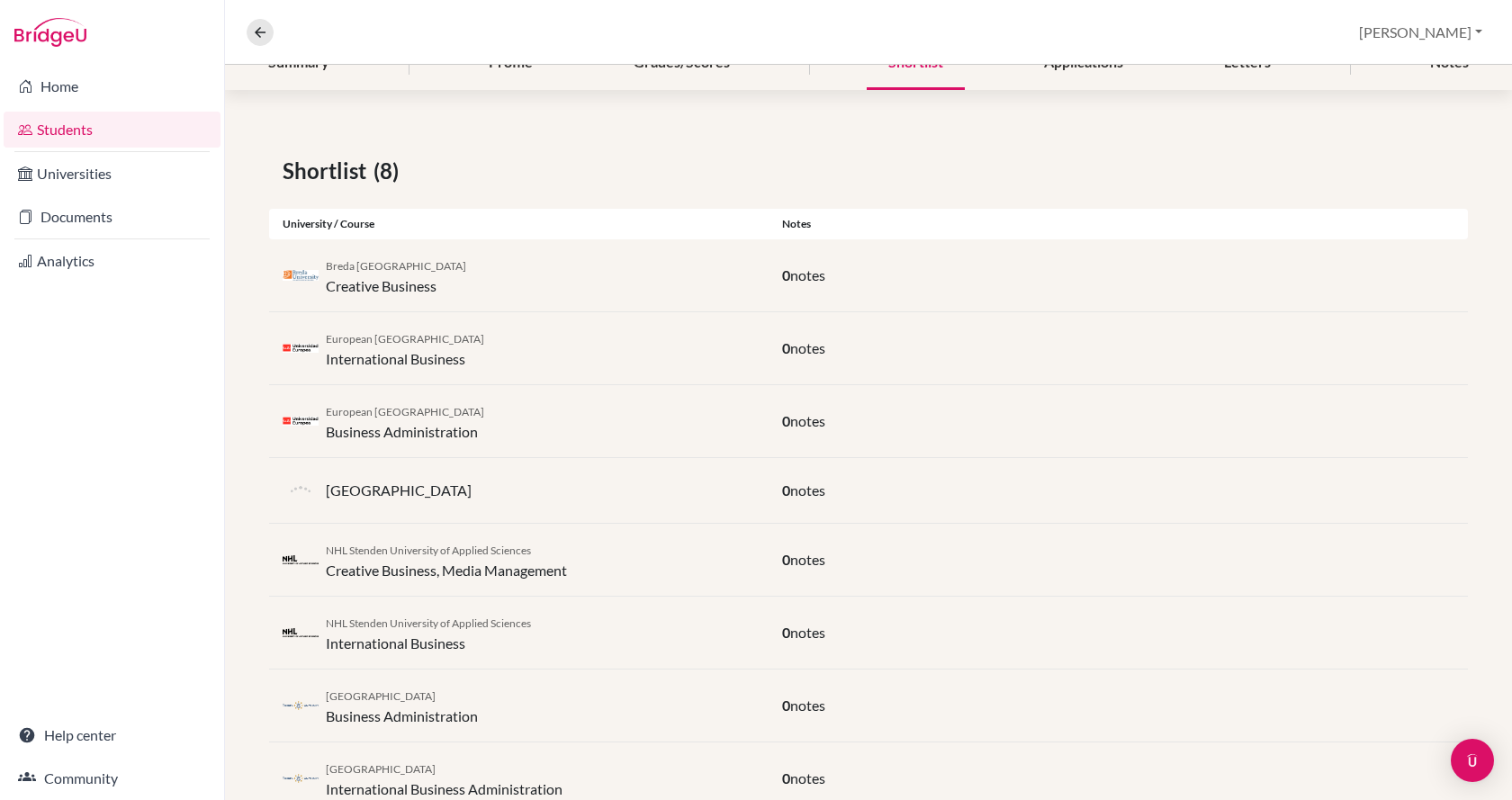
scroll to position [305, 0]
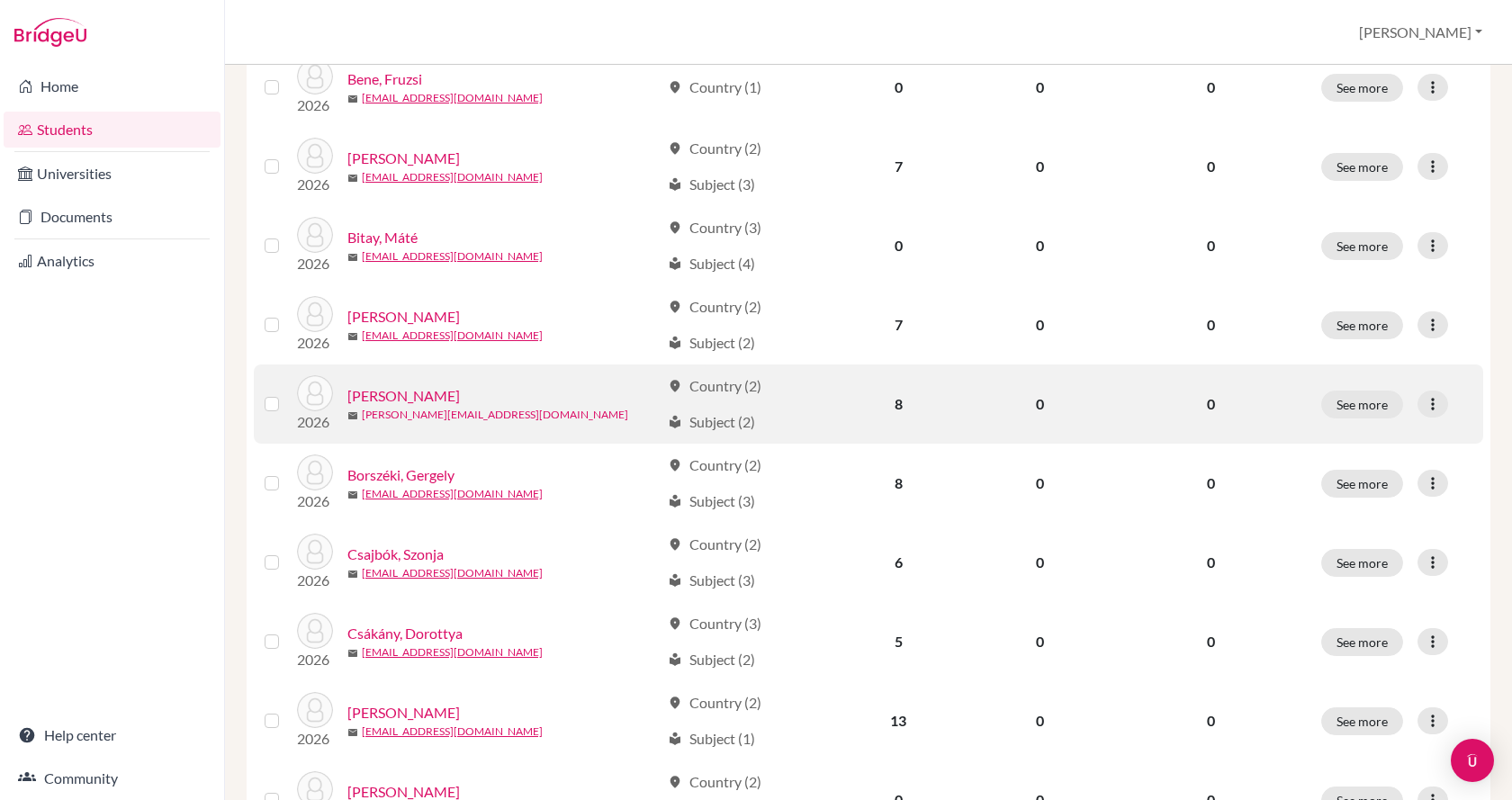
scroll to position [900, 0]
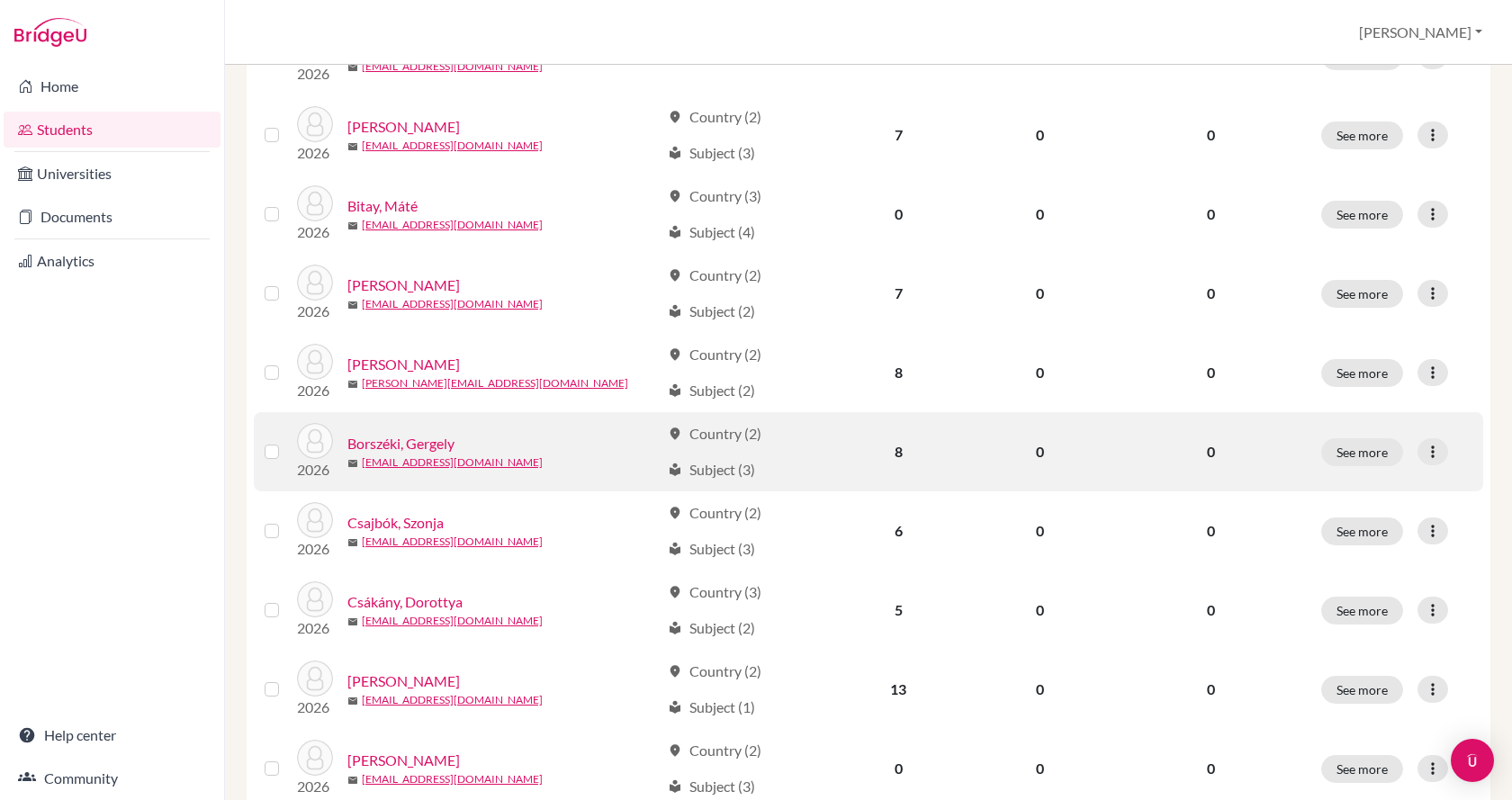
click at [443, 433] on link "Borszéki, Gergely" at bounding box center [401, 444] width 107 height 22
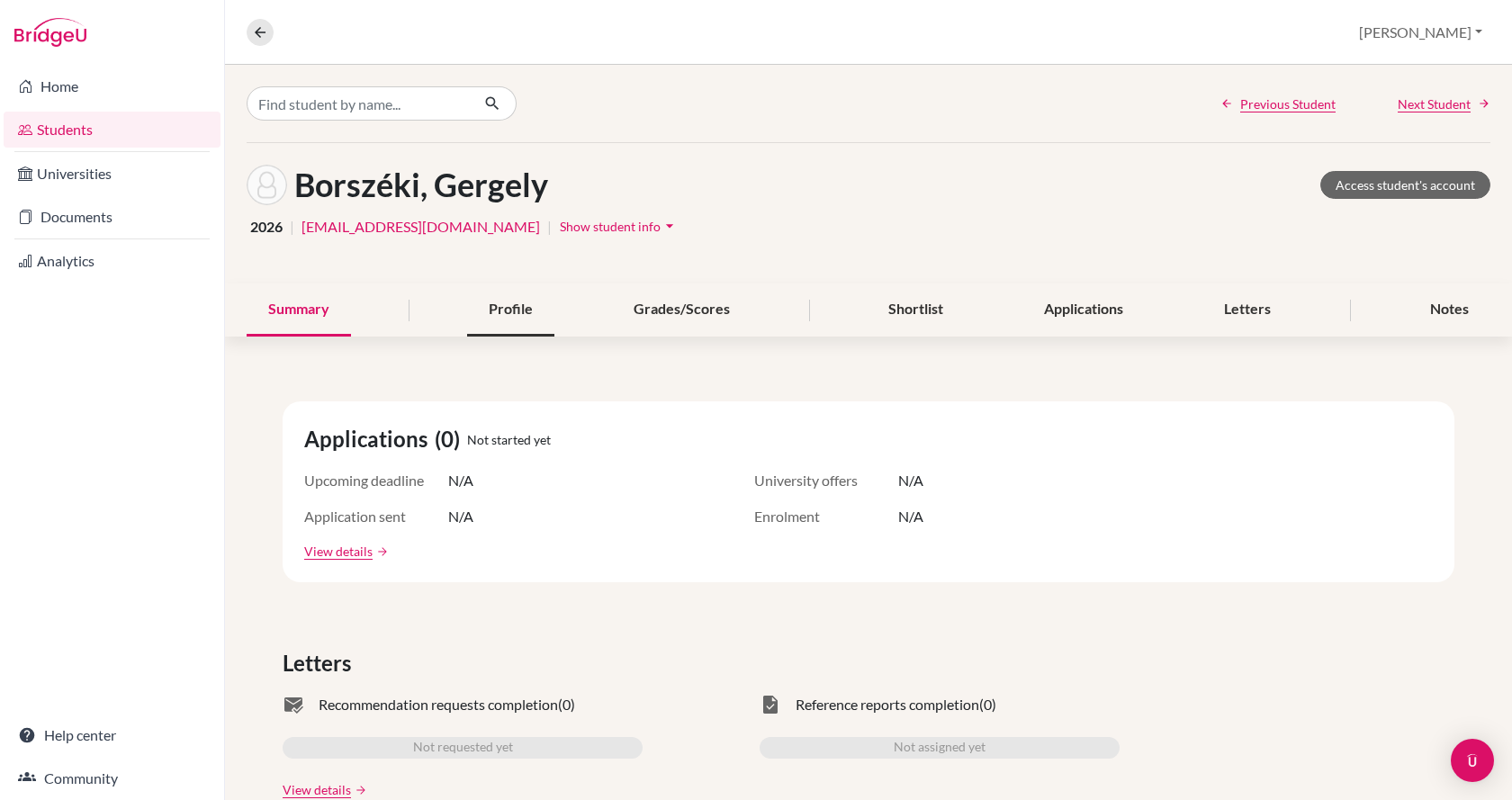
click at [482, 314] on div "Profile" at bounding box center [511, 310] width 87 height 53
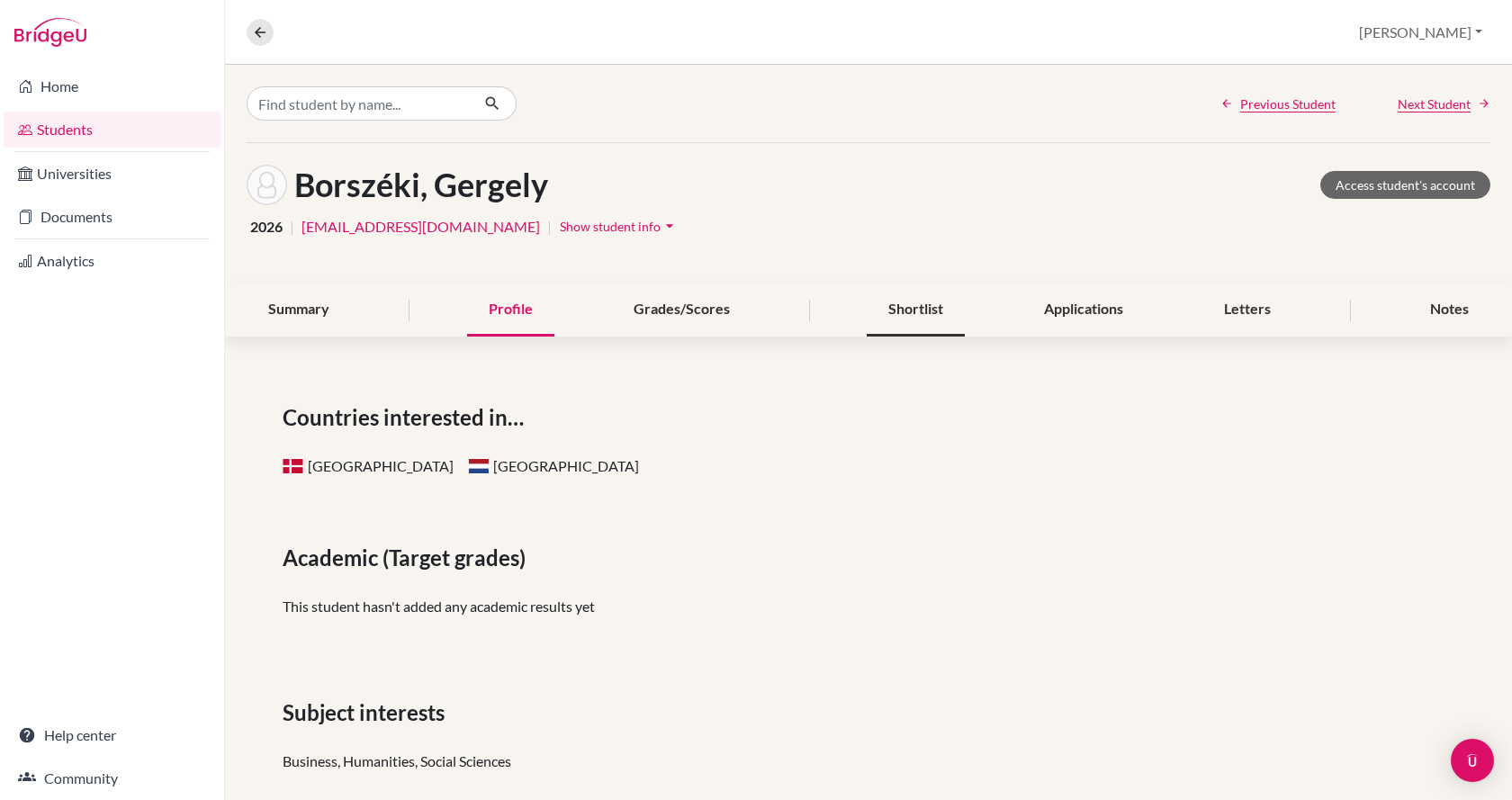
click at [920, 306] on div "Shortlist" at bounding box center [916, 310] width 98 height 53
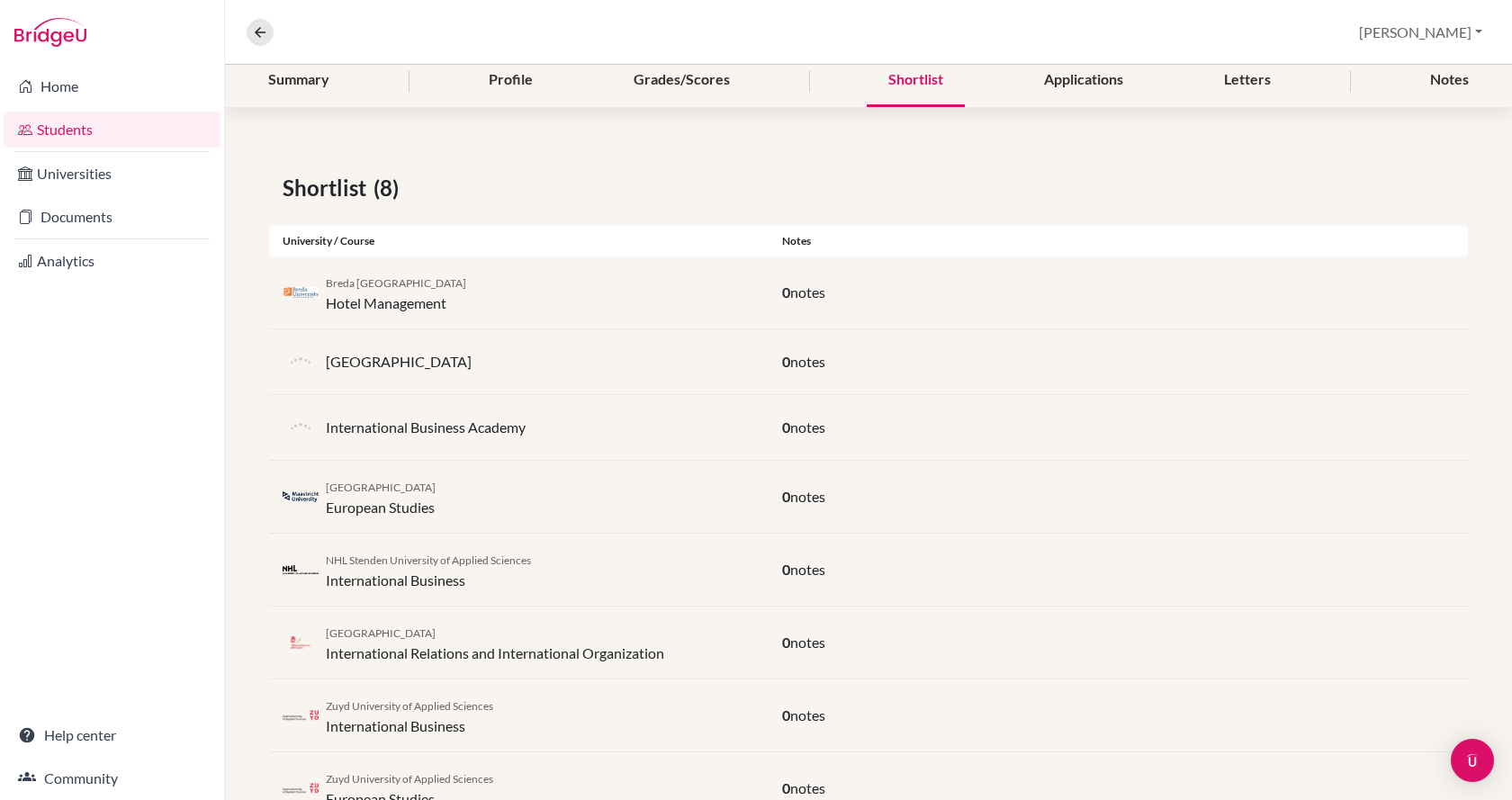
scroll to position [28, 0]
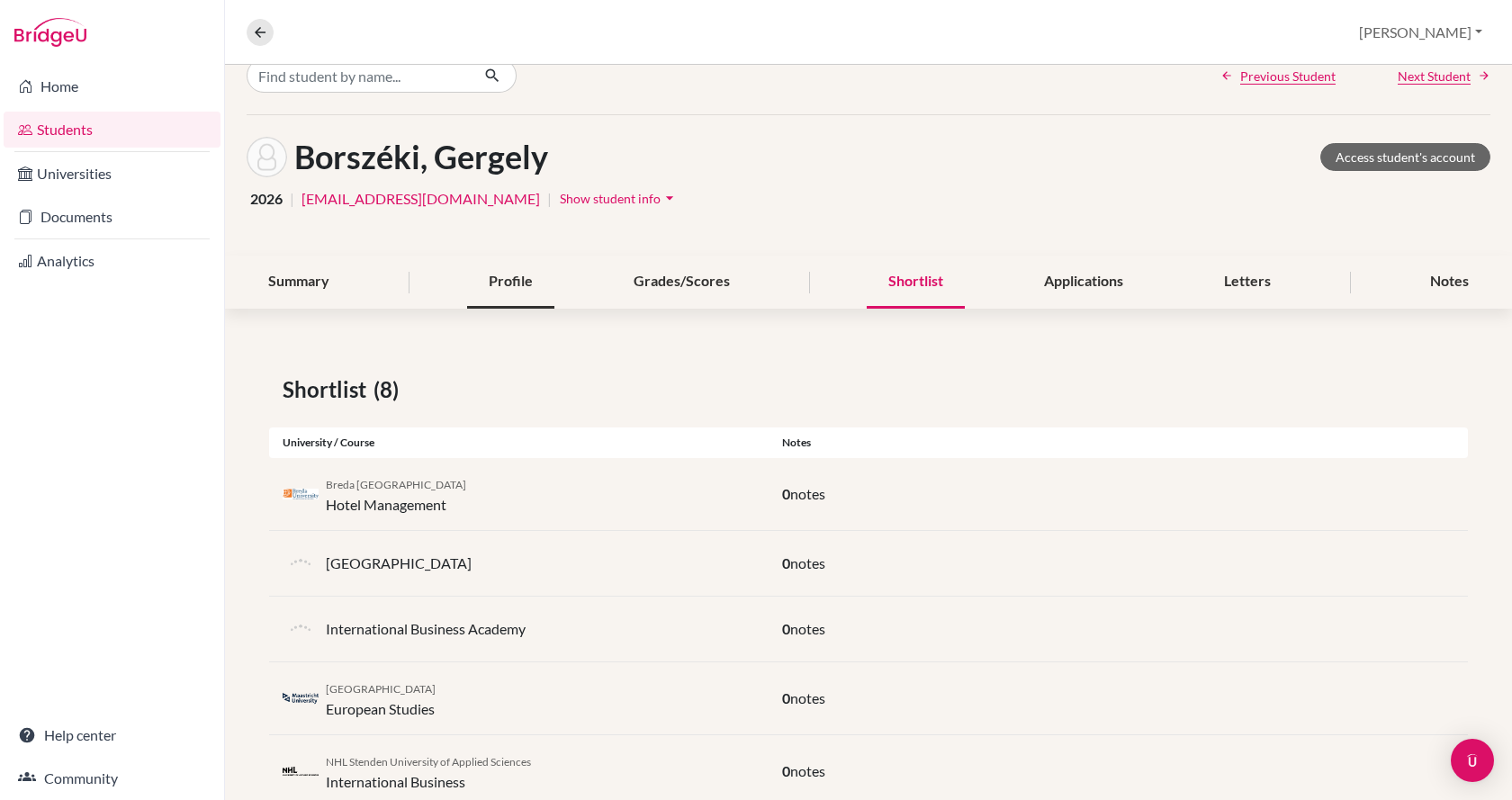
click at [532, 286] on div "Profile" at bounding box center [511, 282] width 87 height 53
